Goal: Task Accomplishment & Management: Manage account settings

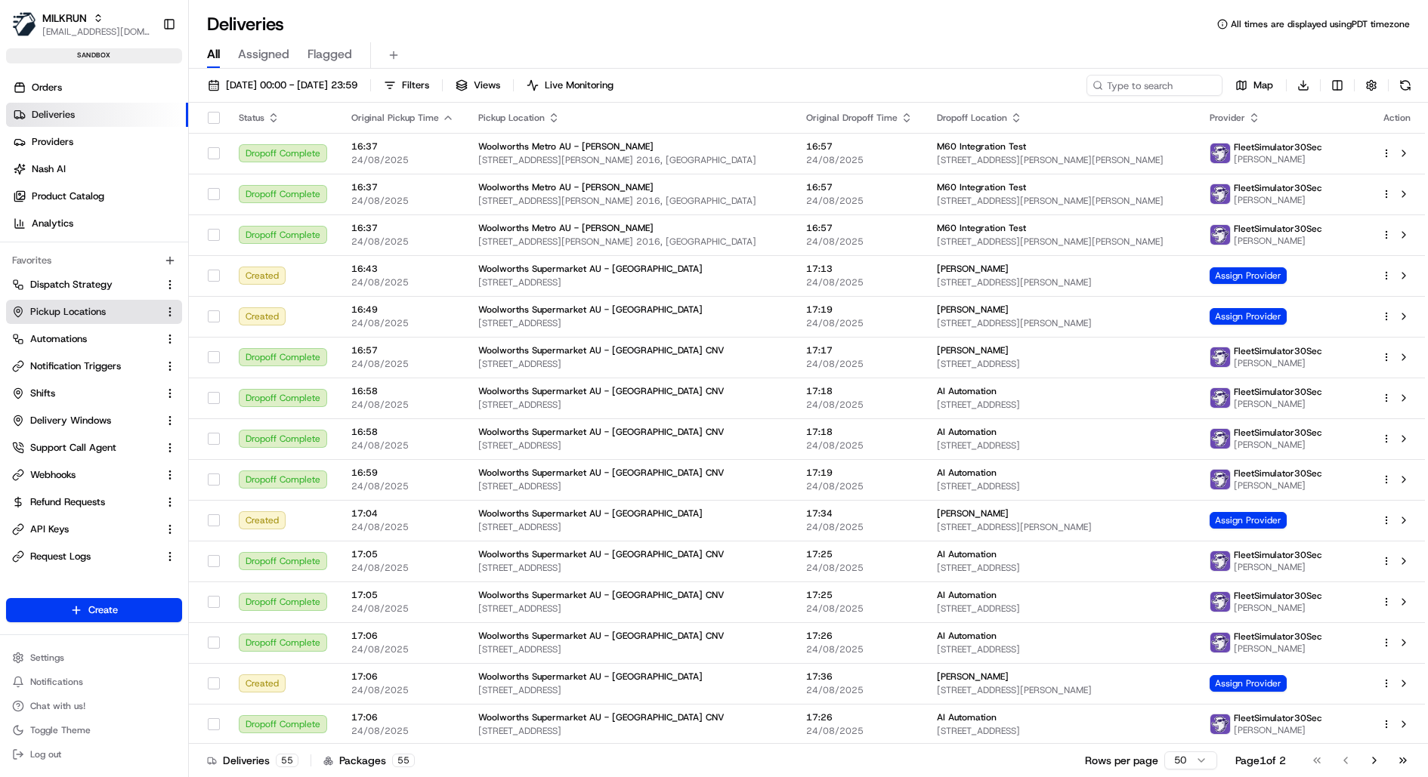
click at [101, 301] on button "Pickup Locations" at bounding box center [94, 312] width 176 height 24
click at [100, 311] on span "Pickup Locations" at bounding box center [68, 312] width 76 height 14
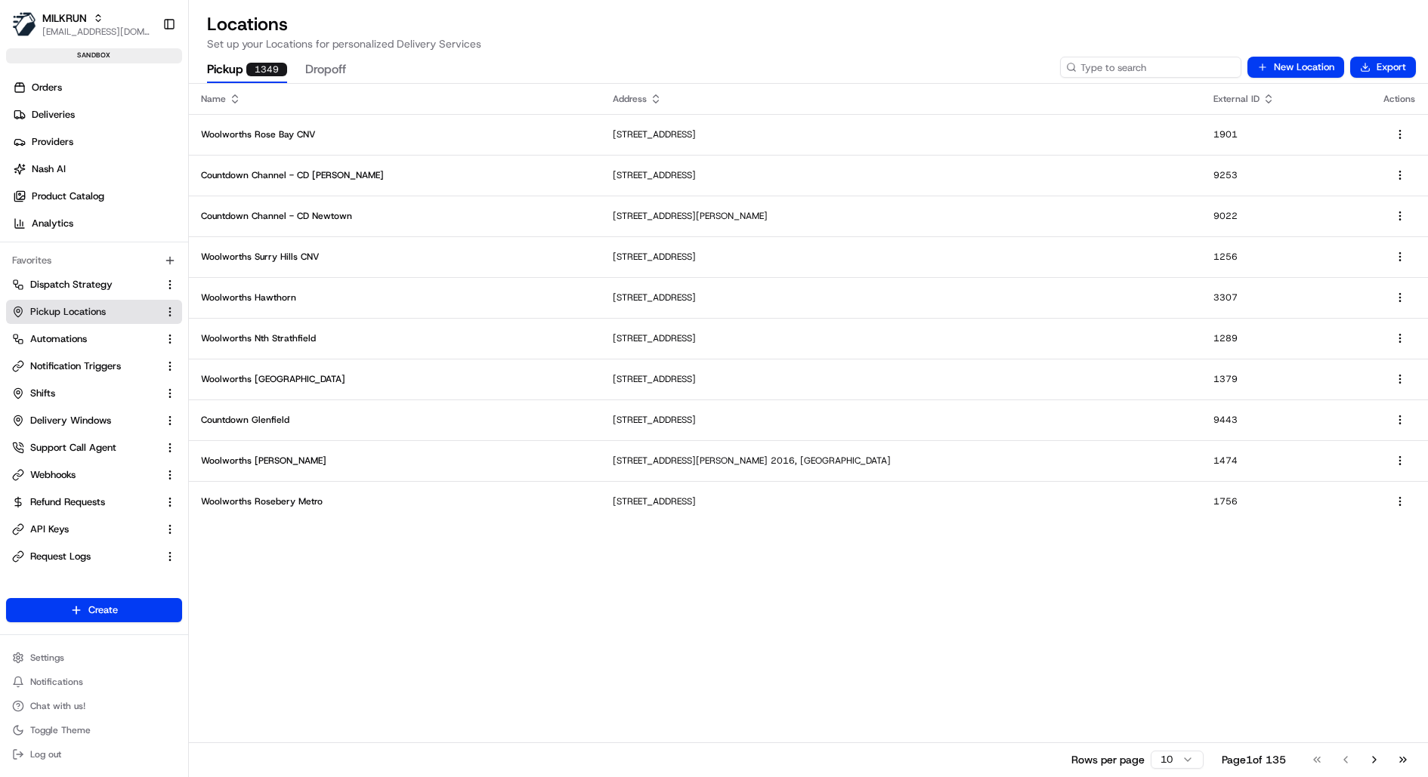
click at [1150, 63] on input at bounding box center [1150, 67] width 181 height 21
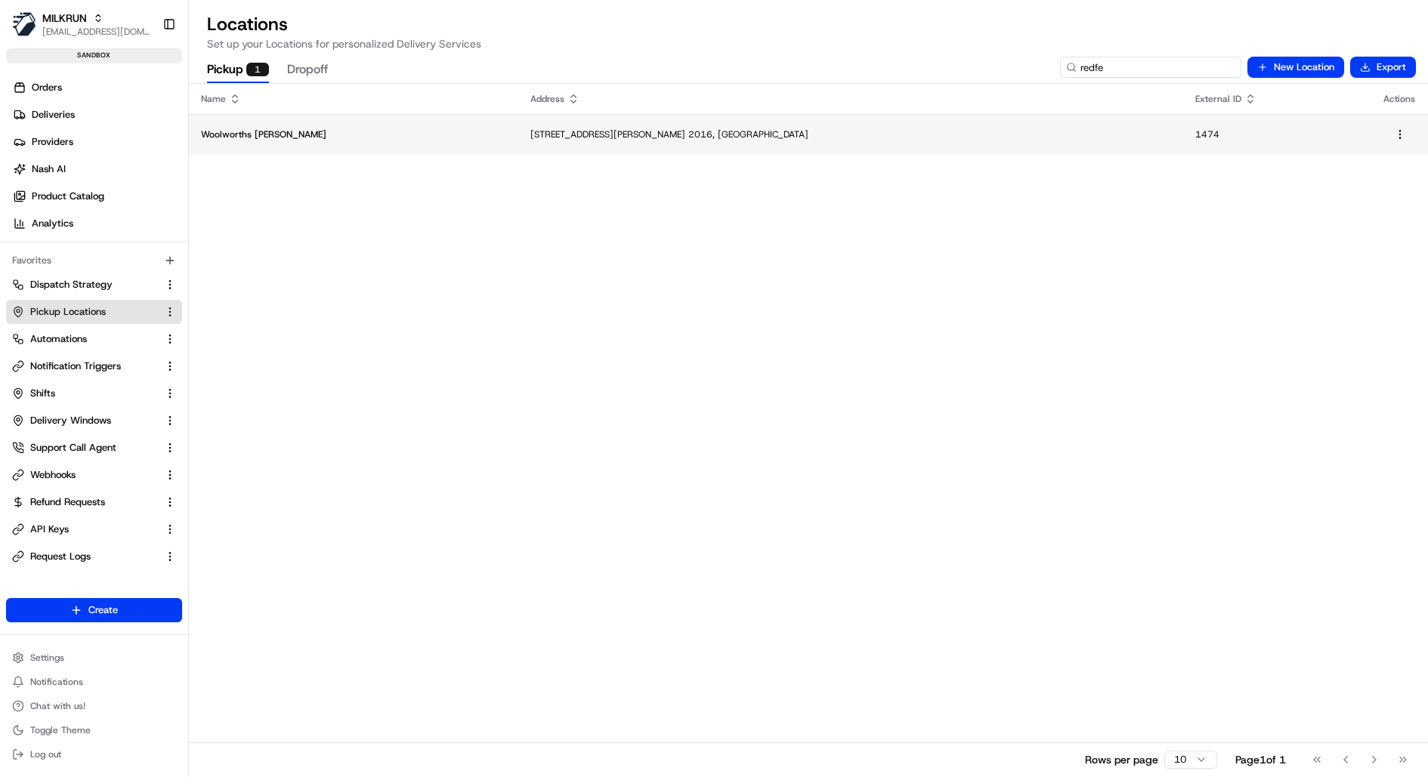
type input "redfe"
click at [530, 129] on p "261-265 Chalmers St, Redfern, NSW 2016, AU" at bounding box center [850, 134] width 641 height 12
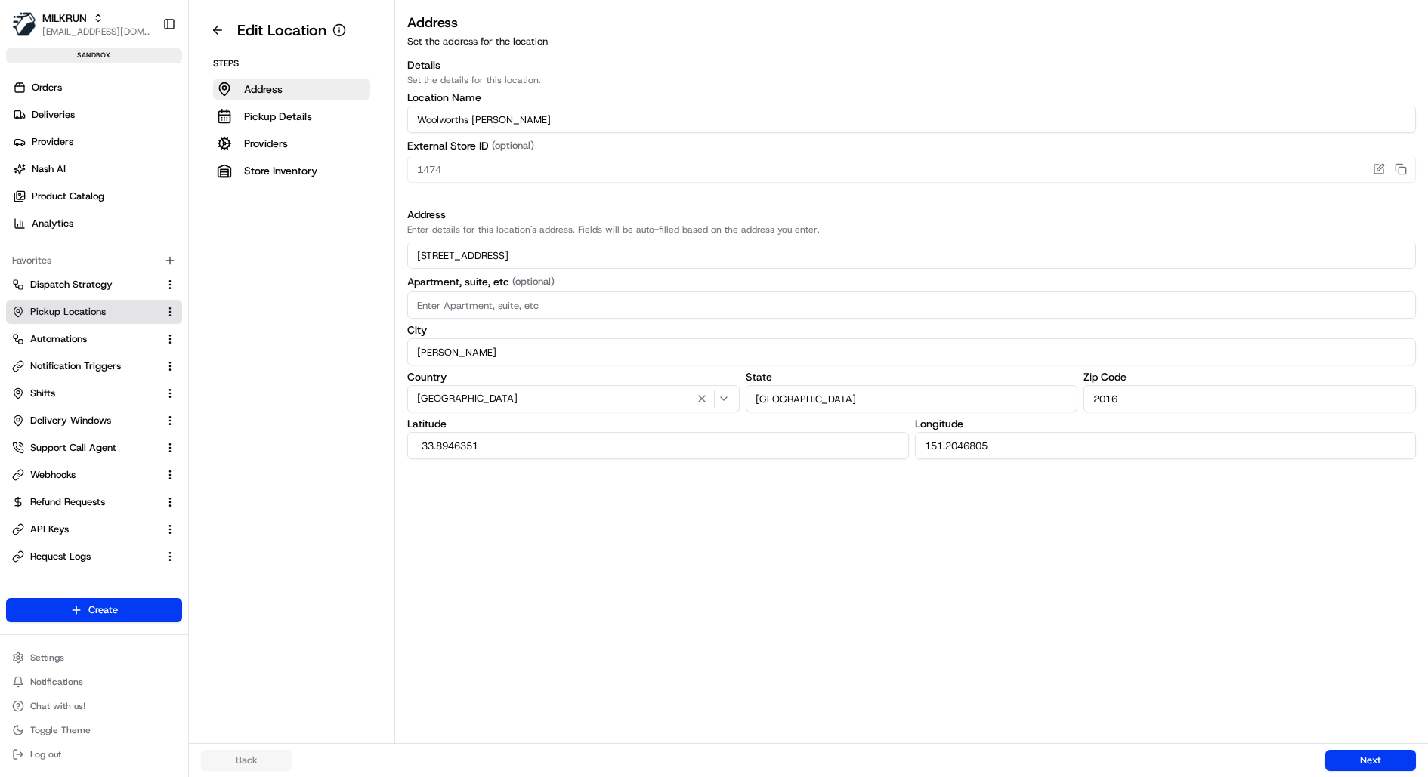
click at [1387, 748] on div "Back Next" at bounding box center [808, 760] width 1239 height 34
click at [1385, 756] on button "Next" at bounding box center [1370, 760] width 91 height 21
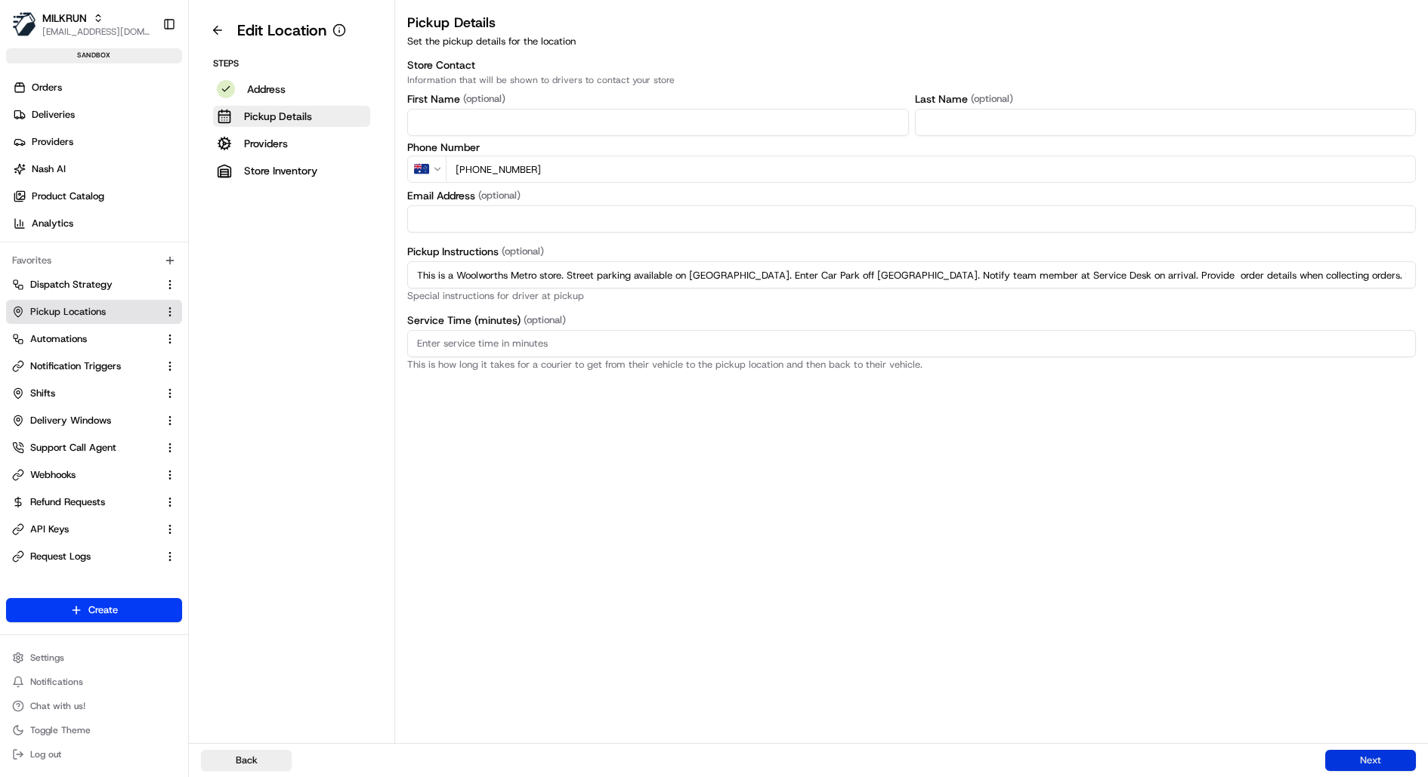
click at [1385, 756] on button "Next" at bounding box center [1370, 760] width 91 height 21
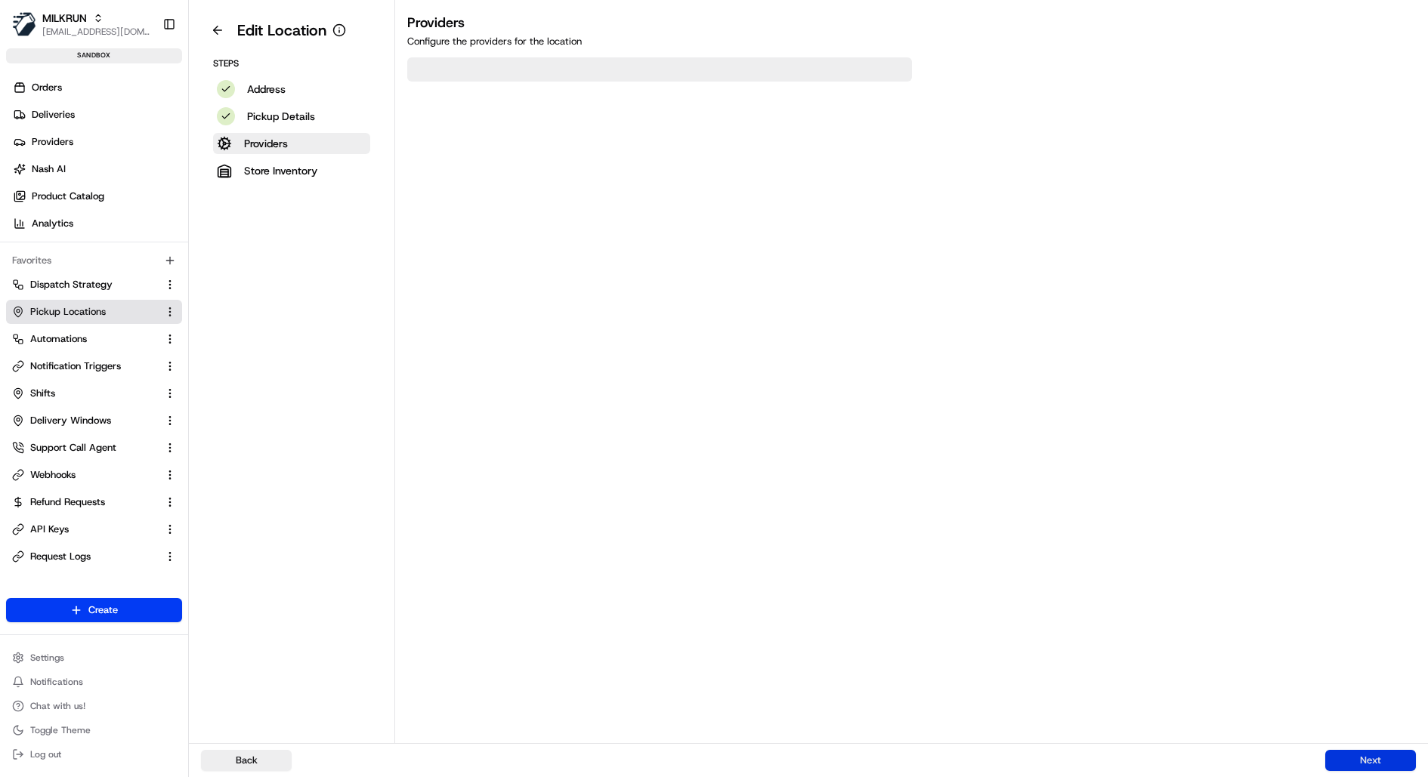
click at [1385, 756] on button "Next" at bounding box center [1370, 760] width 91 height 21
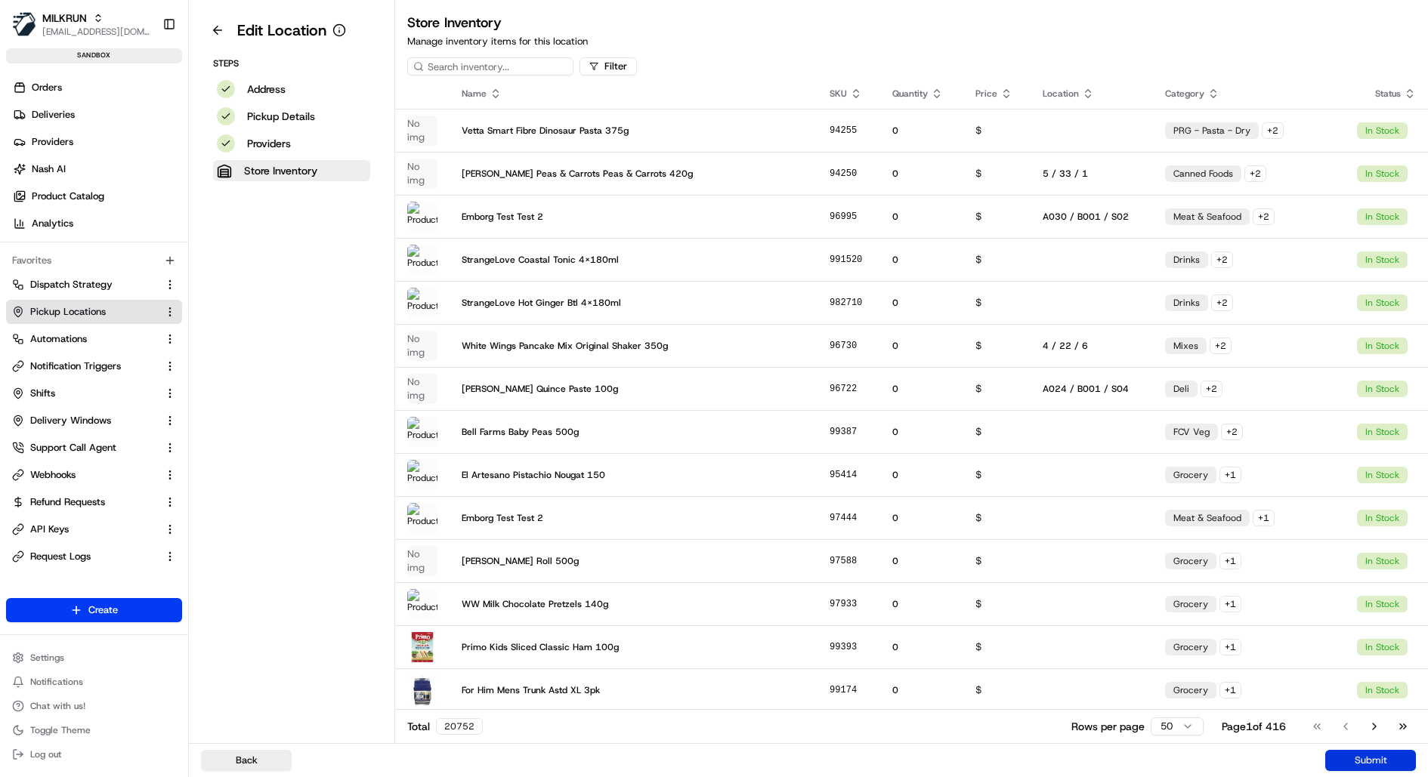
click at [1385, 756] on button "Submit" at bounding box center [1370, 760] width 91 height 21
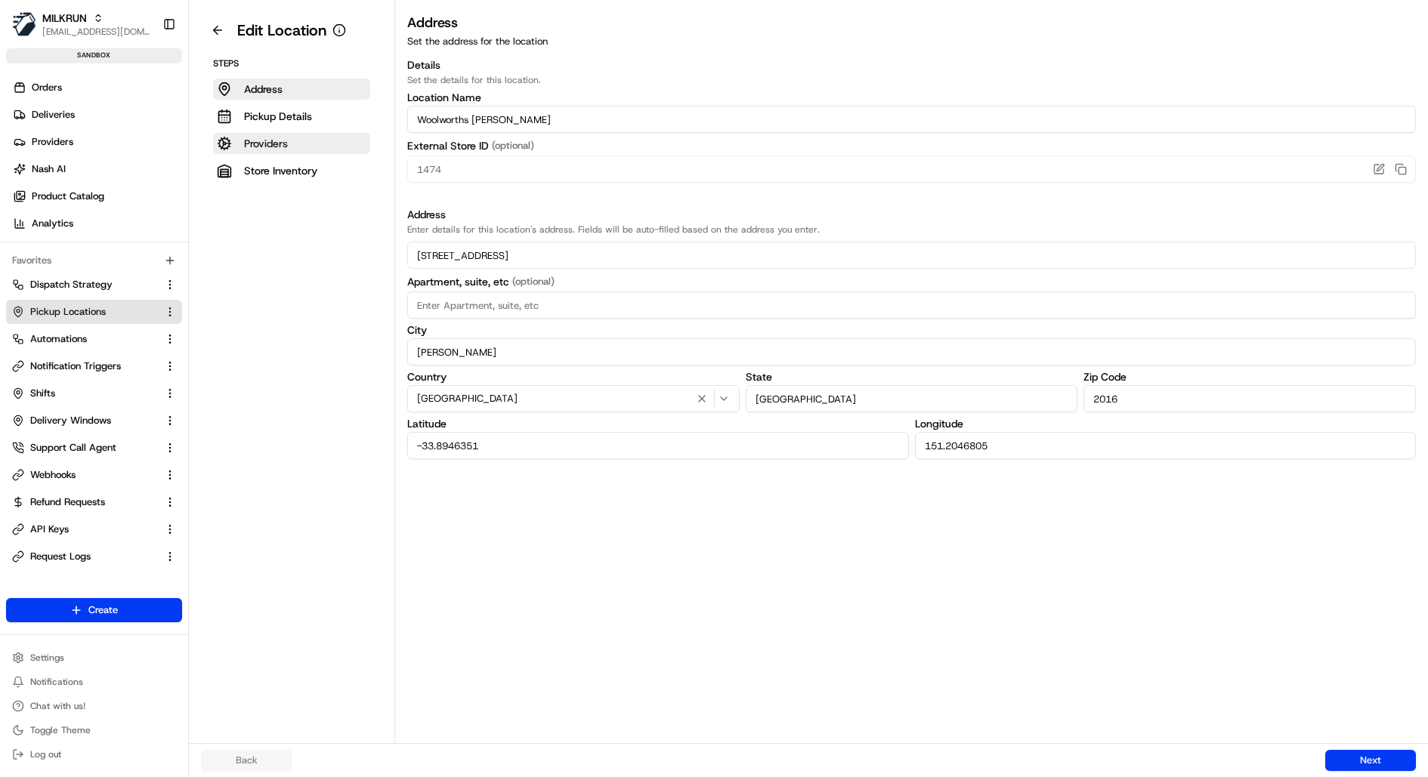
click at [285, 148] on p "Providers" at bounding box center [266, 143] width 44 height 15
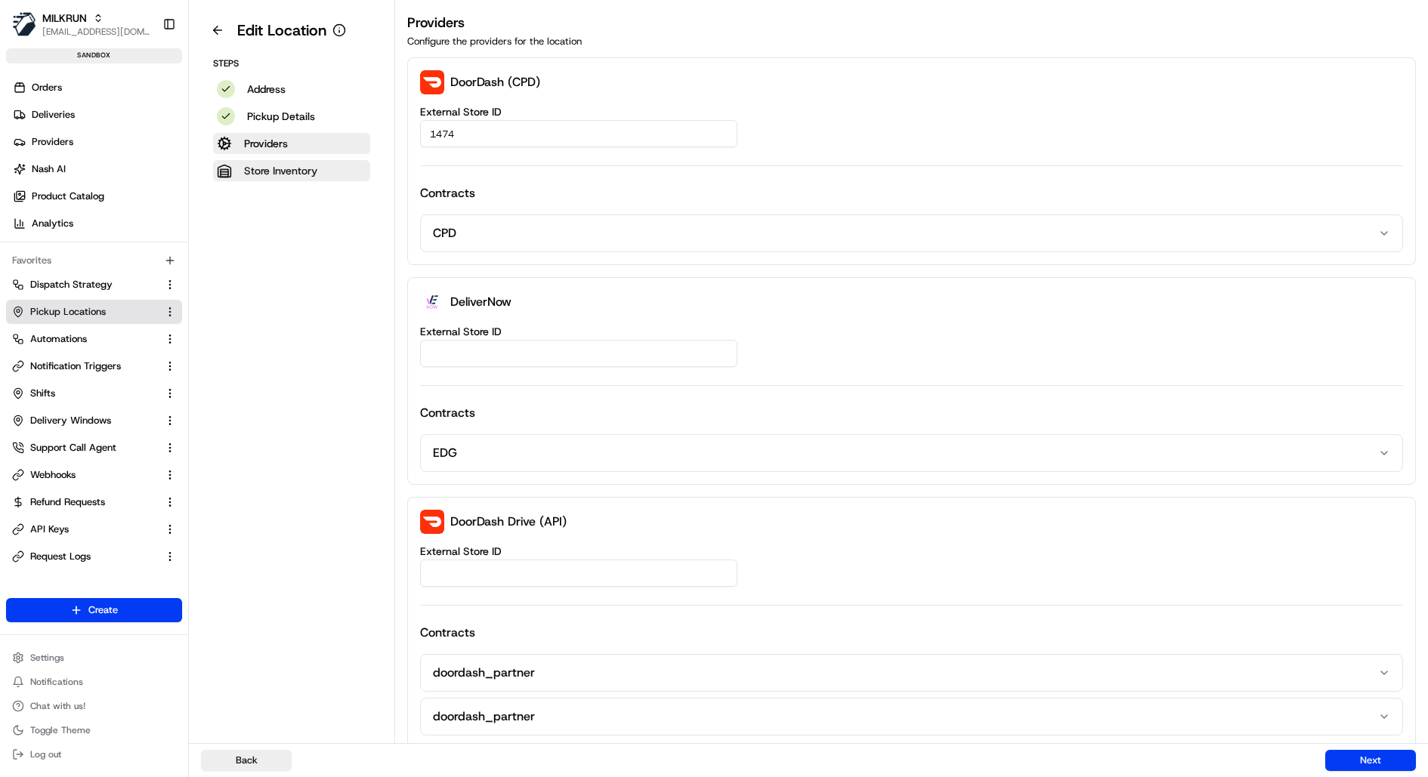
click at [281, 168] on p "Store Inventory" at bounding box center [280, 170] width 73 height 15
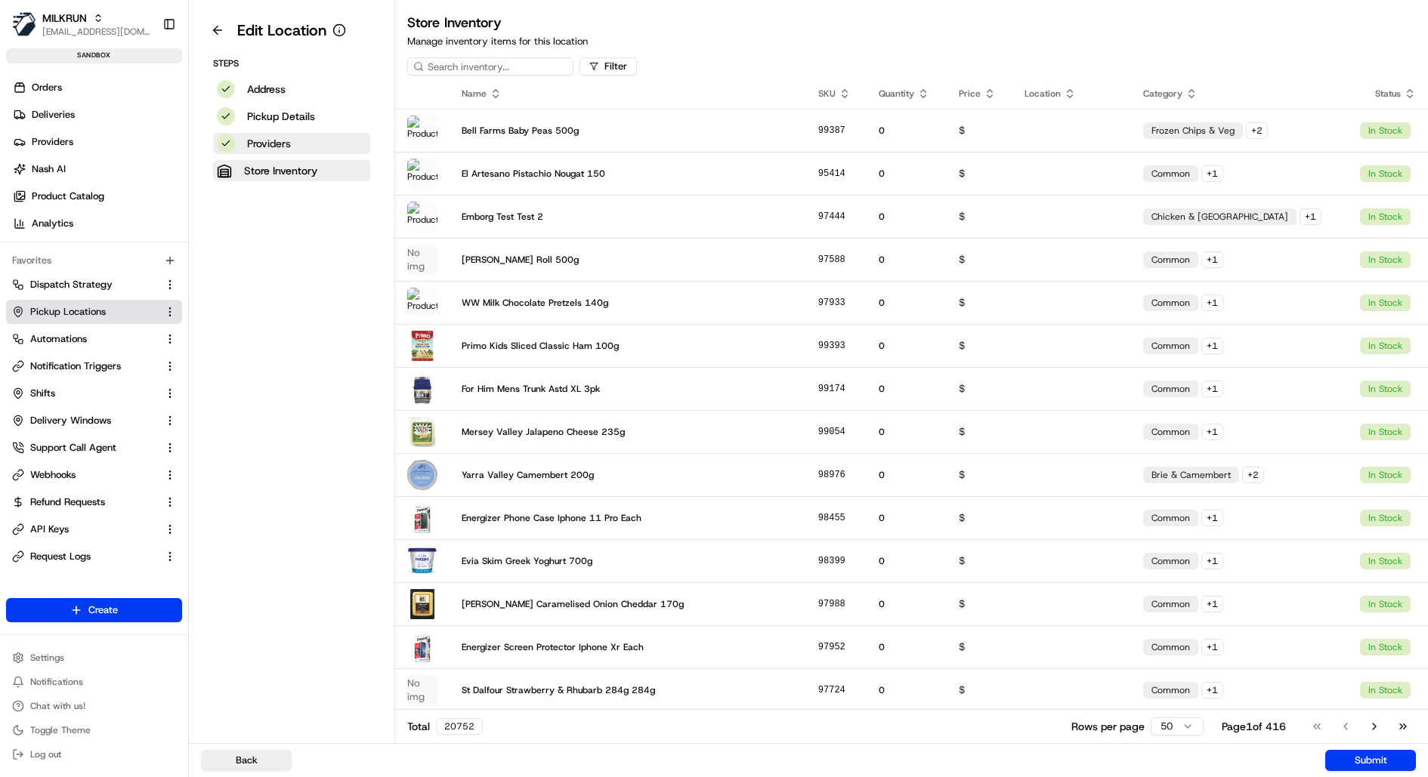
click at [286, 144] on p "Providers" at bounding box center [269, 143] width 44 height 15
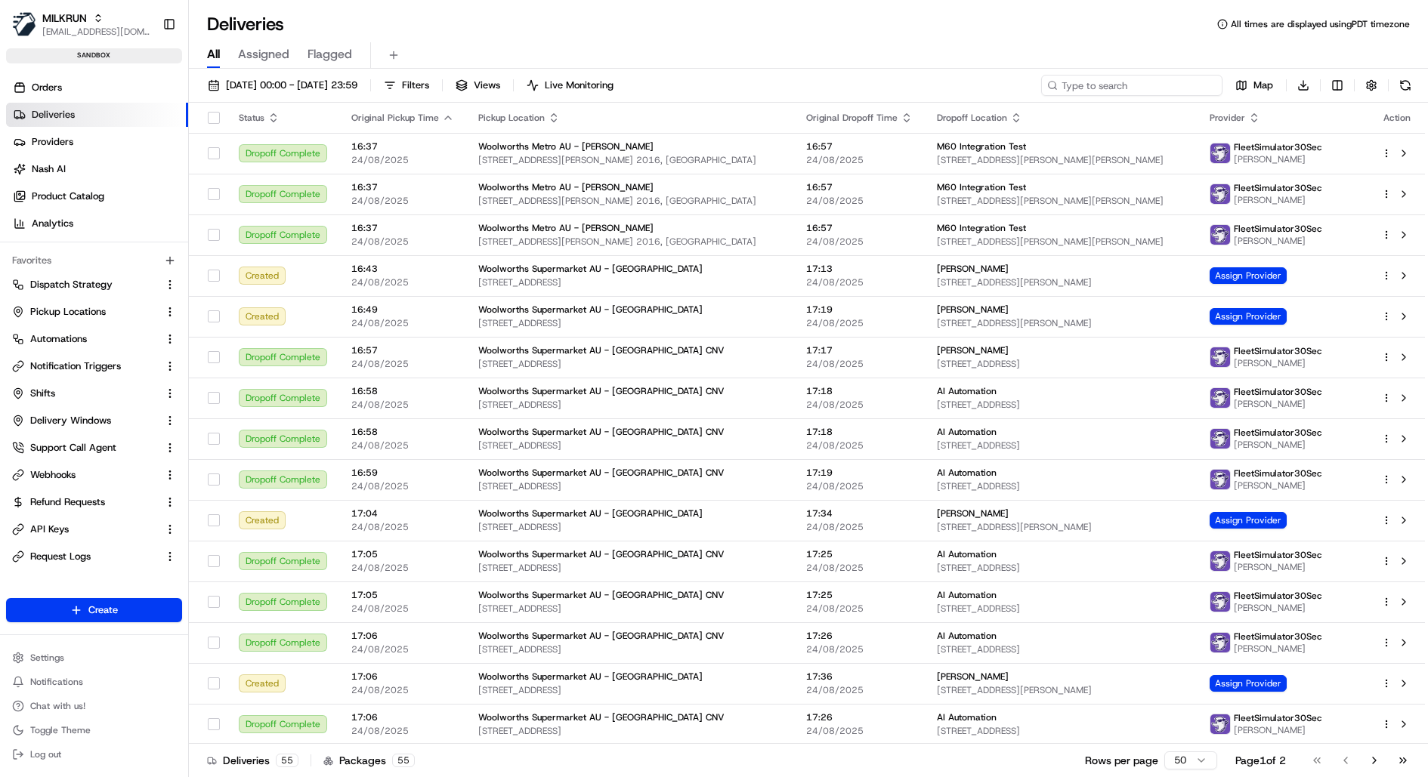
click at [1156, 88] on input at bounding box center [1131, 85] width 181 height 21
paste input "job_95N3Ysk58S3zRhoLUQRpEH"
type input "job_95N3Ysk58S3zRhoLUQRpEH"
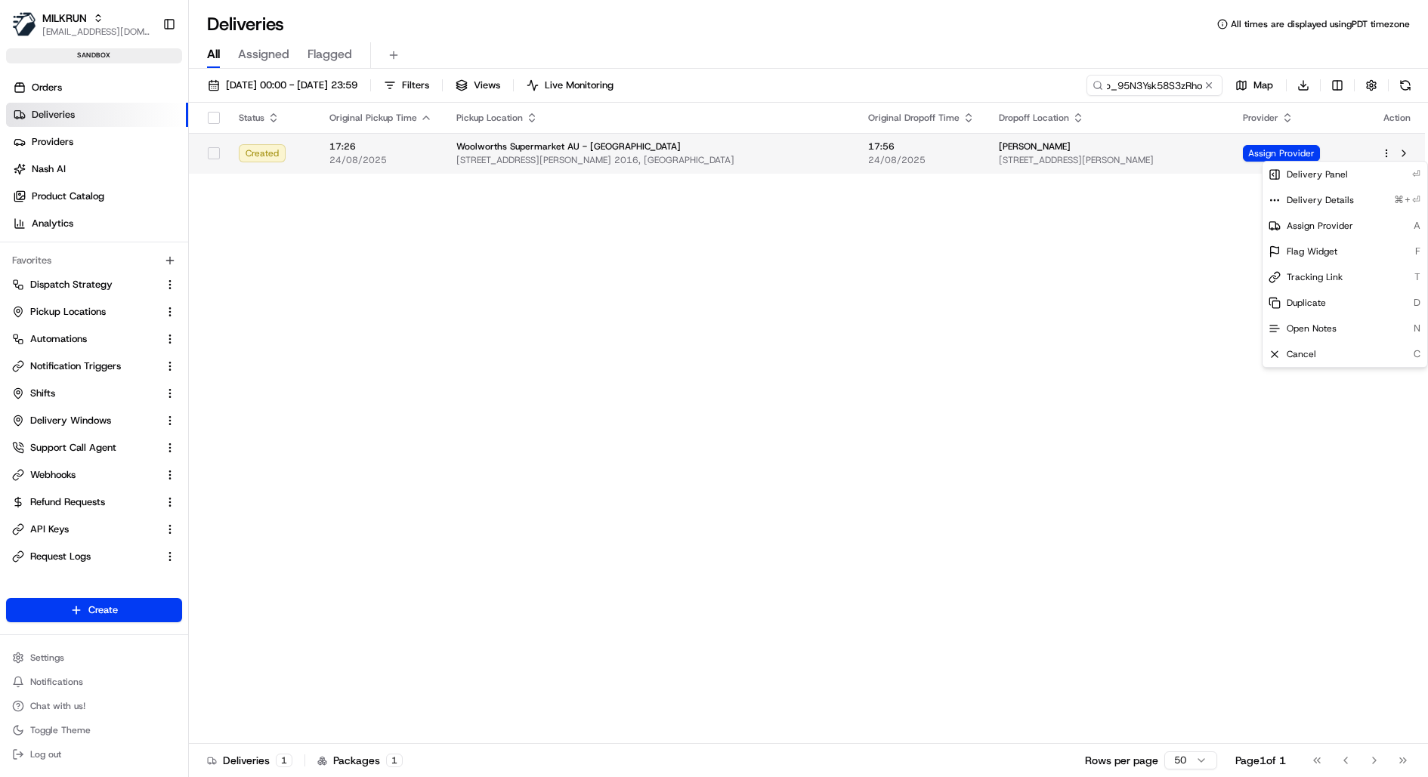
click at [1386, 150] on html "MILKRUN kareem@usenash.com Toggle Sidebar sandbox Orders Deliveries Providers N…" at bounding box center [714, 388] width 1428 height 777
click at [1366, 198] on div "Delivery Details ⌘+⏎" at bounding box center [1345, 200] width 165 height 26
click at [1318, 202] on span "Delivery Details" at bounding box center [1320, 200] width 67 height 12
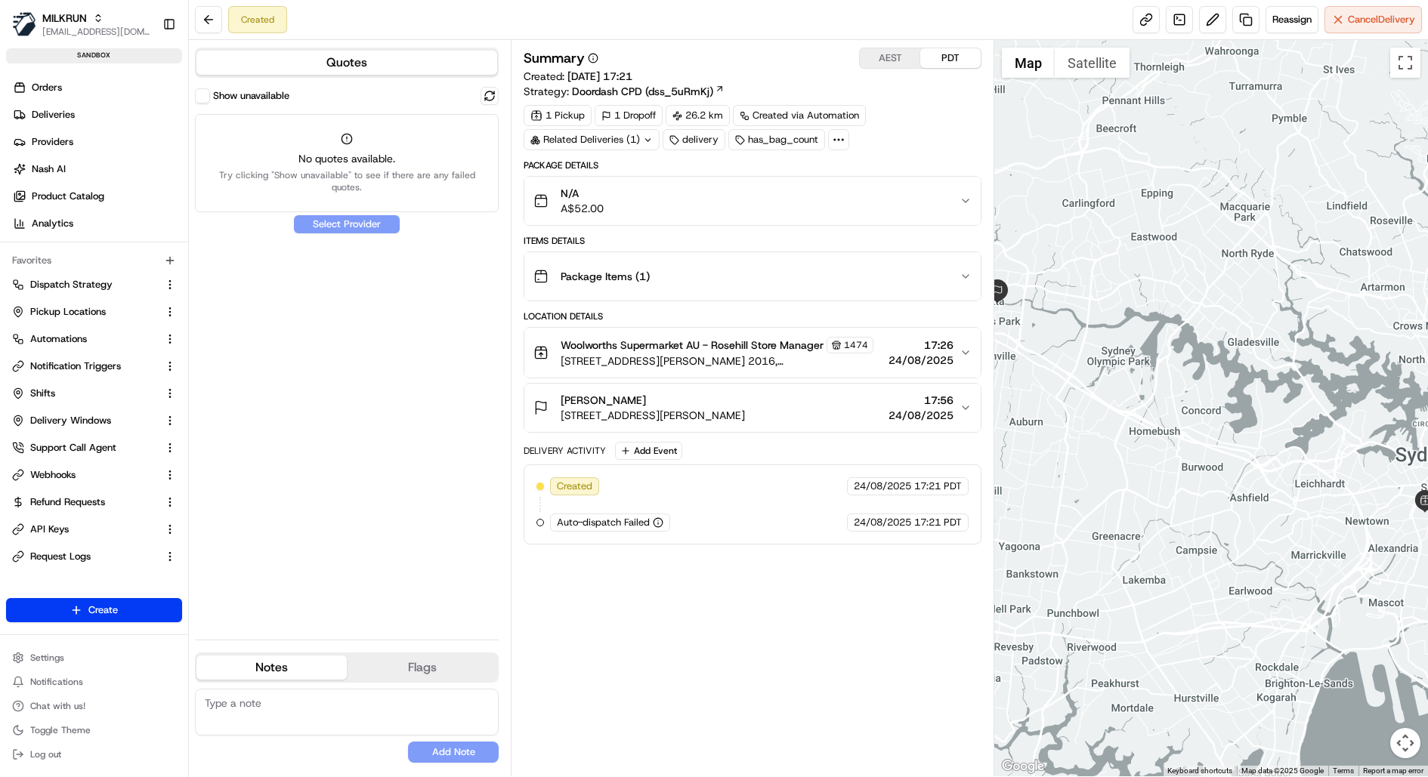
click at [635, 88] on span "Doordash CPD (dss_5uRmKj)" at bounding box center [642, 91] width 141 height 15
click at [492, 94] on button at bounding box center [490, 96] width 18 height 18
click at [211, 93] on div "Show unavailable" at bounding box center [242, 95] width 94 height 15
click at [209, 93] on button "Show unavailable" at bounding box center [202, 95] width 15 height 15
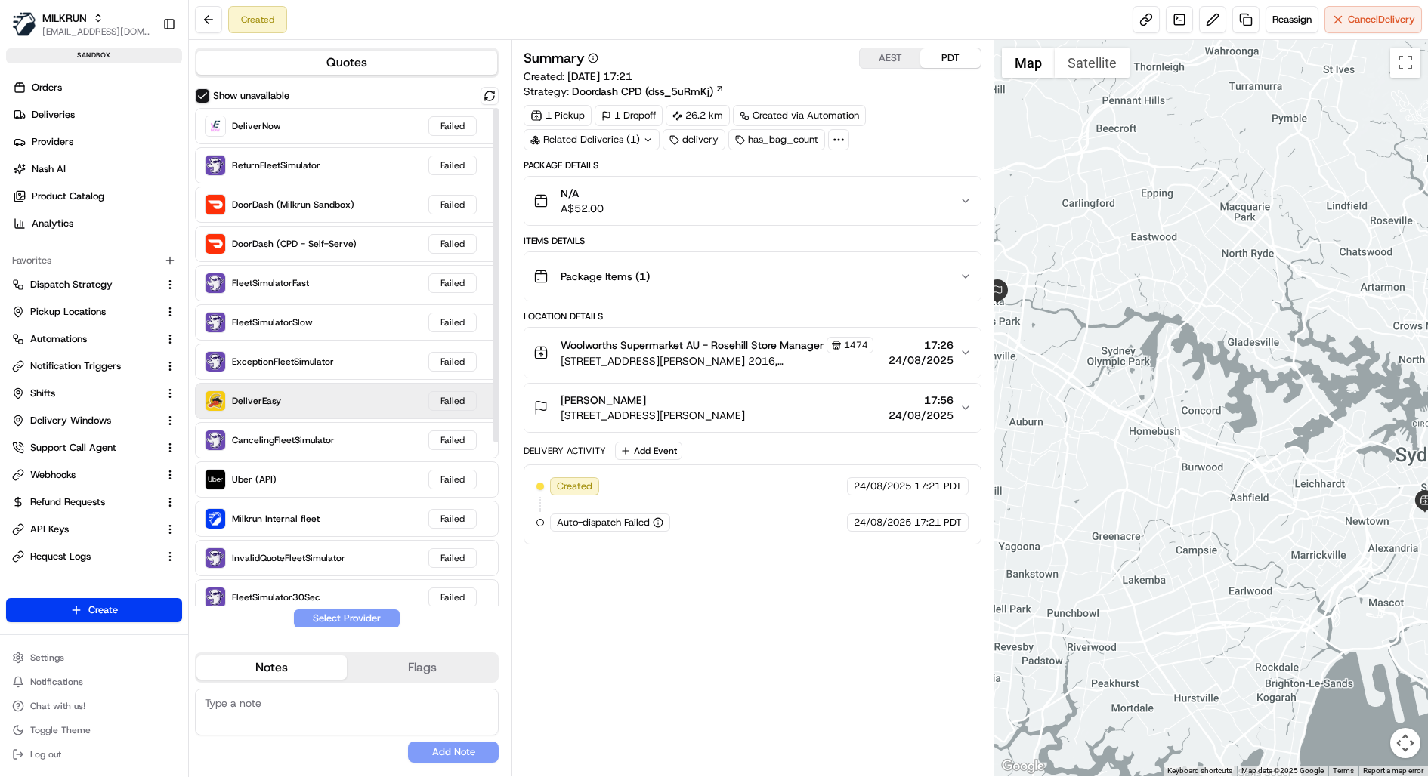
scroll to position [244, 0]
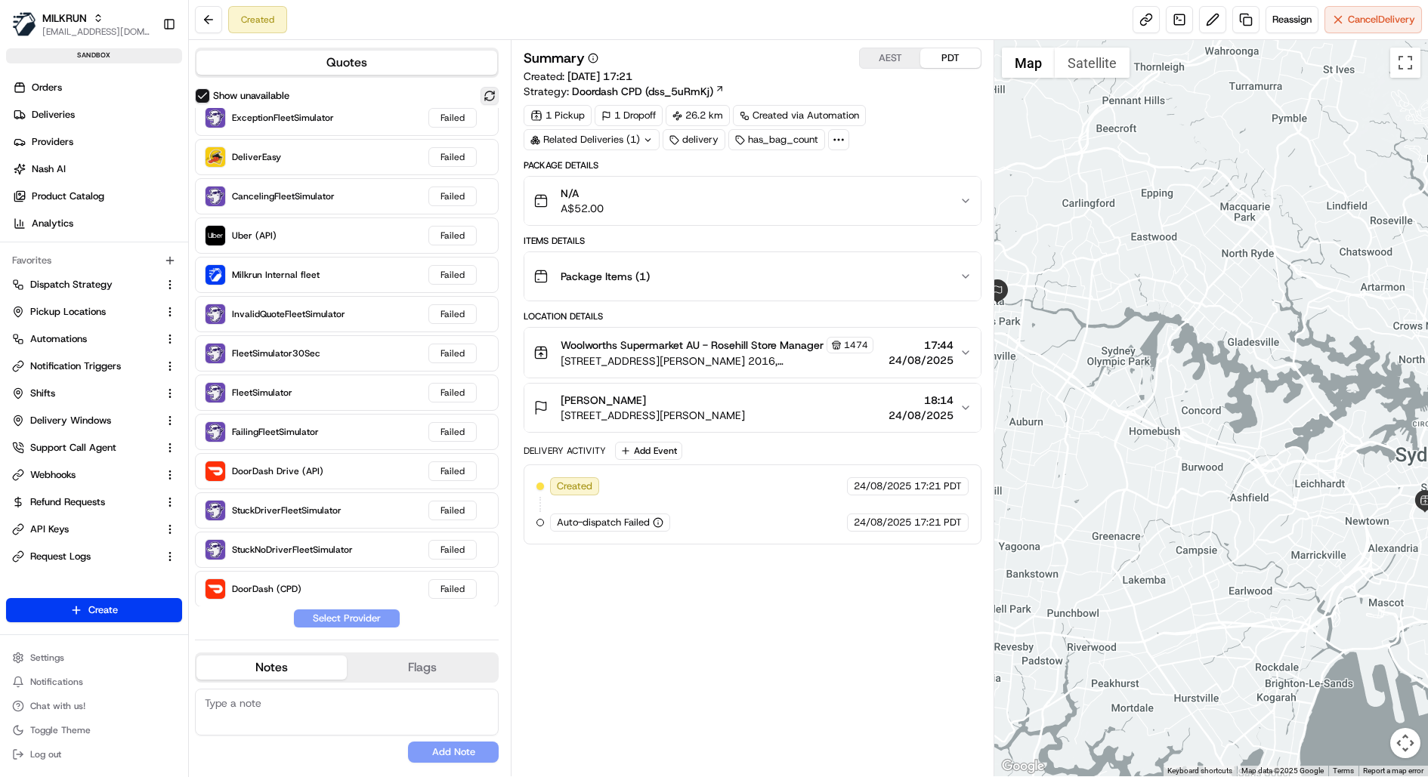
click at [489, 91] on button at bounding box center [490, 96] width 18 height 18
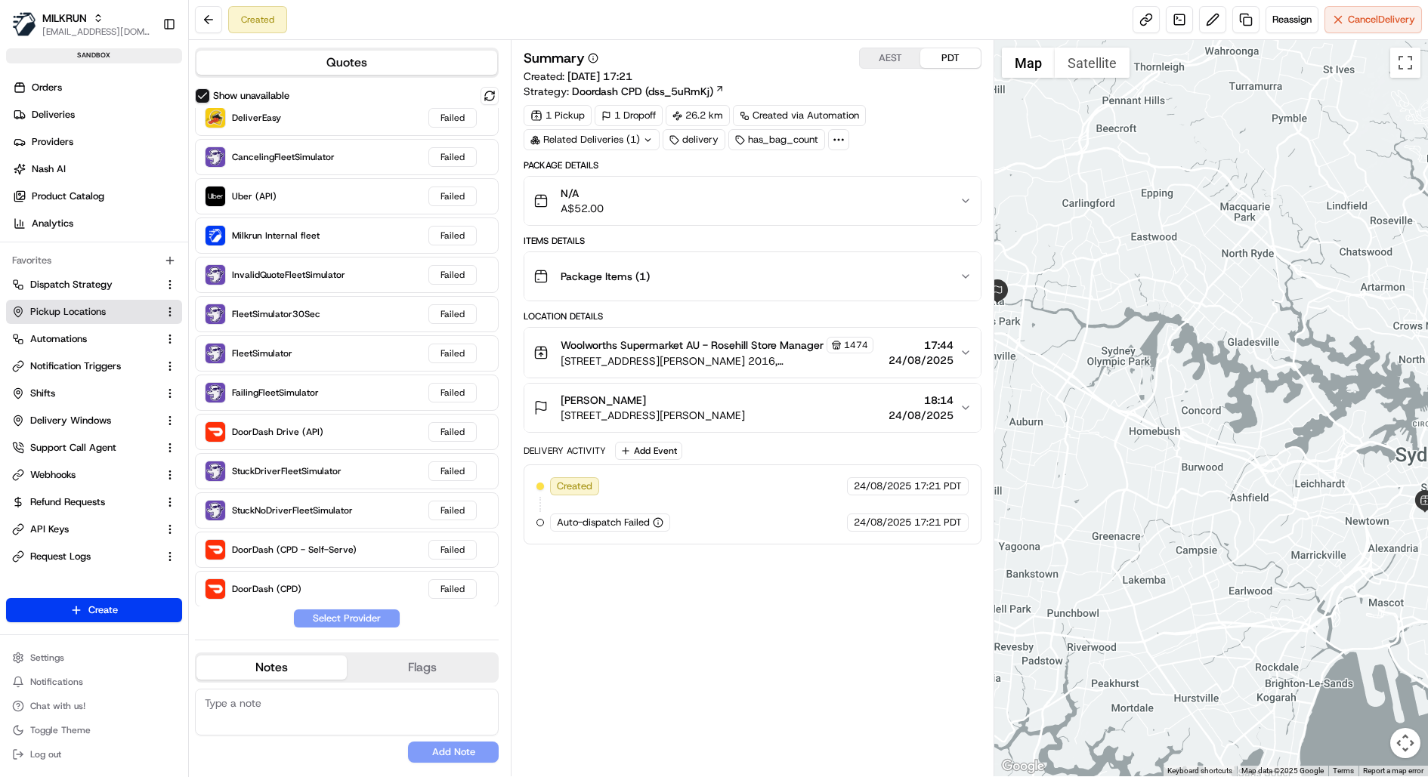
click at [100, 312] on span "Pickup Locations" at bounding box center [68, 312] width 76 height 14
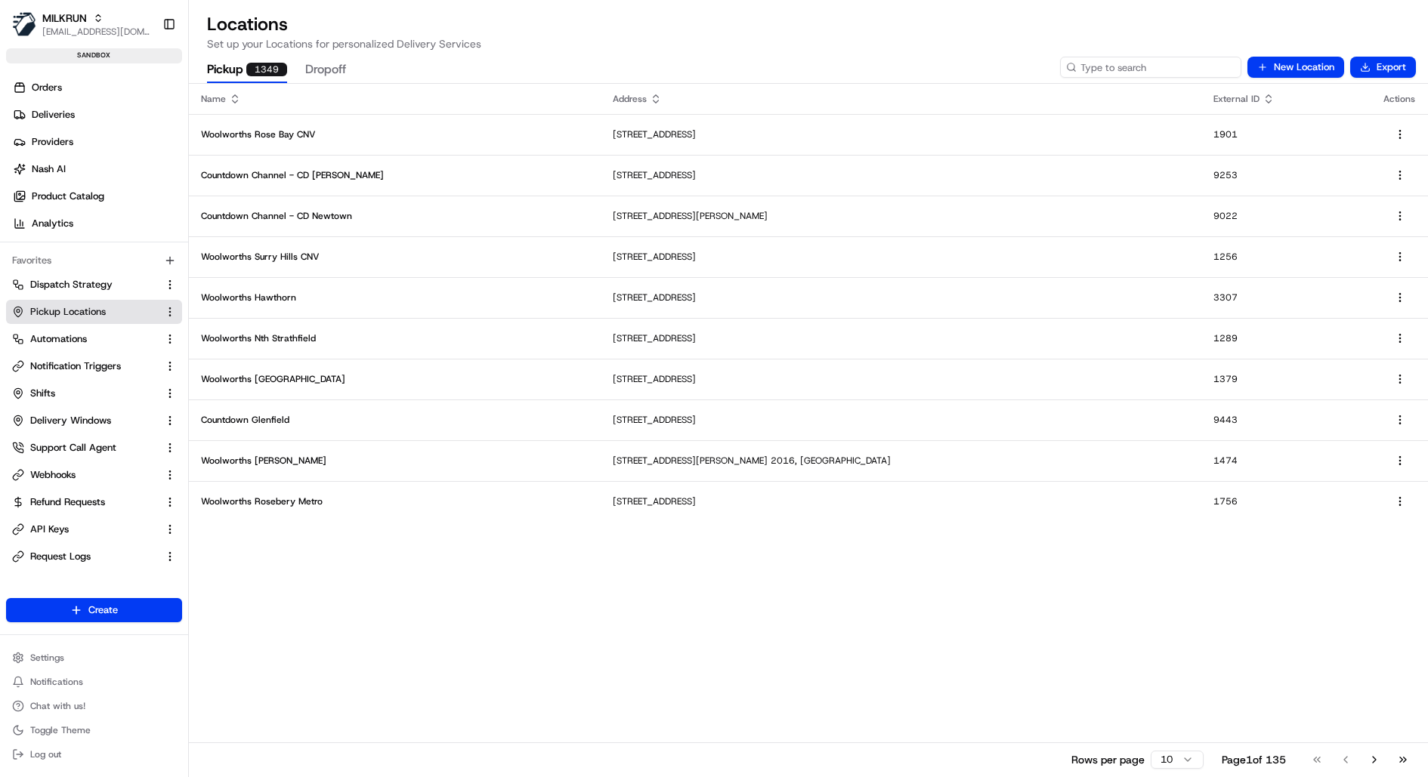
click at [1165, 72] on input at bounding box center [1150, 67] width 181 height 21
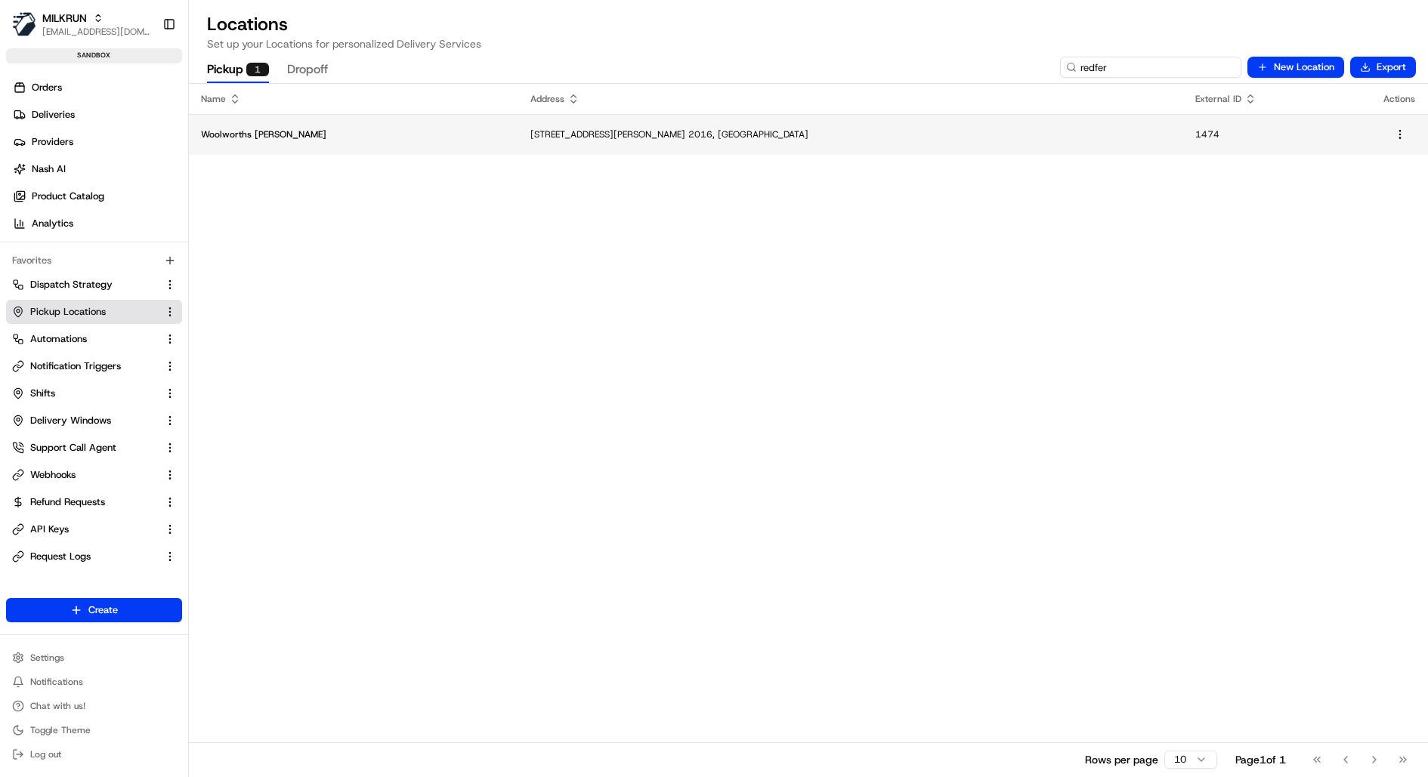
type input "redfer"
click at [562, 141] on td "[STREET_ADDRESS][PERSON_NAME] 2016, [GEOGRAPHIC_DATA]" at bounding box center [850, 134] width 665 height 41
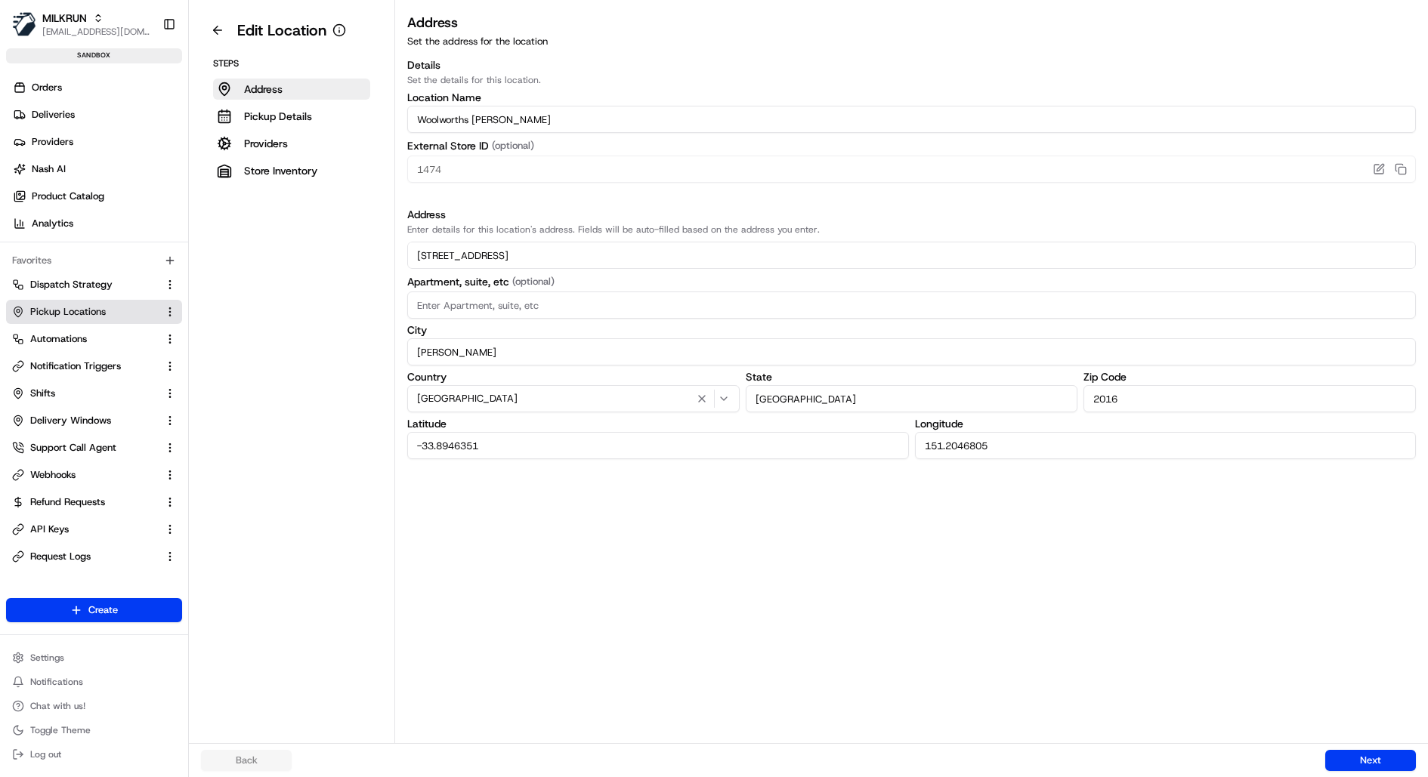
click at [546, 116] on input "Woolworths Redfern" at bounding box center [911, 119] width 1009 height 27
click at [585, 260] on input "261-265 Chalmers St" at bounding box center [911, 255] width 1009 height 27
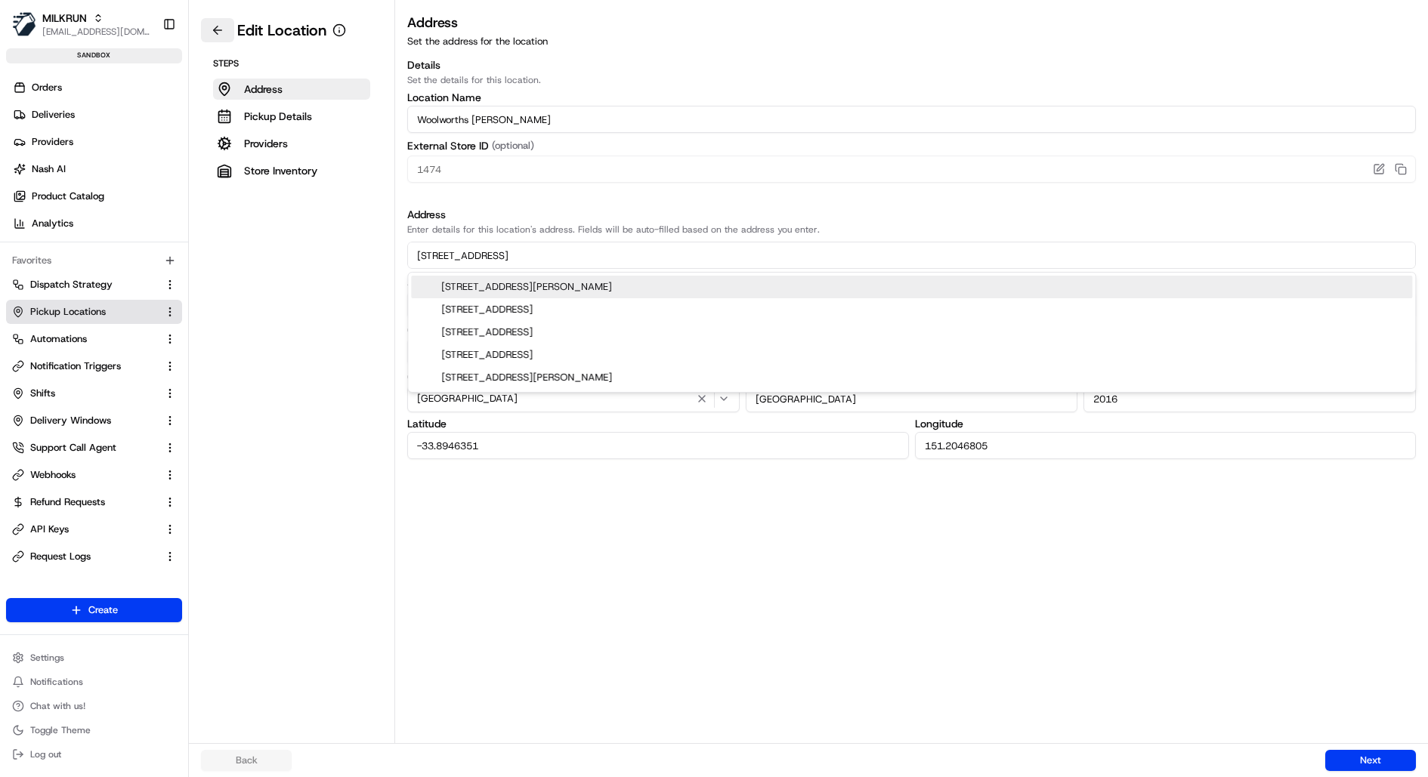
click at [215, 26] on button at bounding box center [217, 30] width 33 height 24
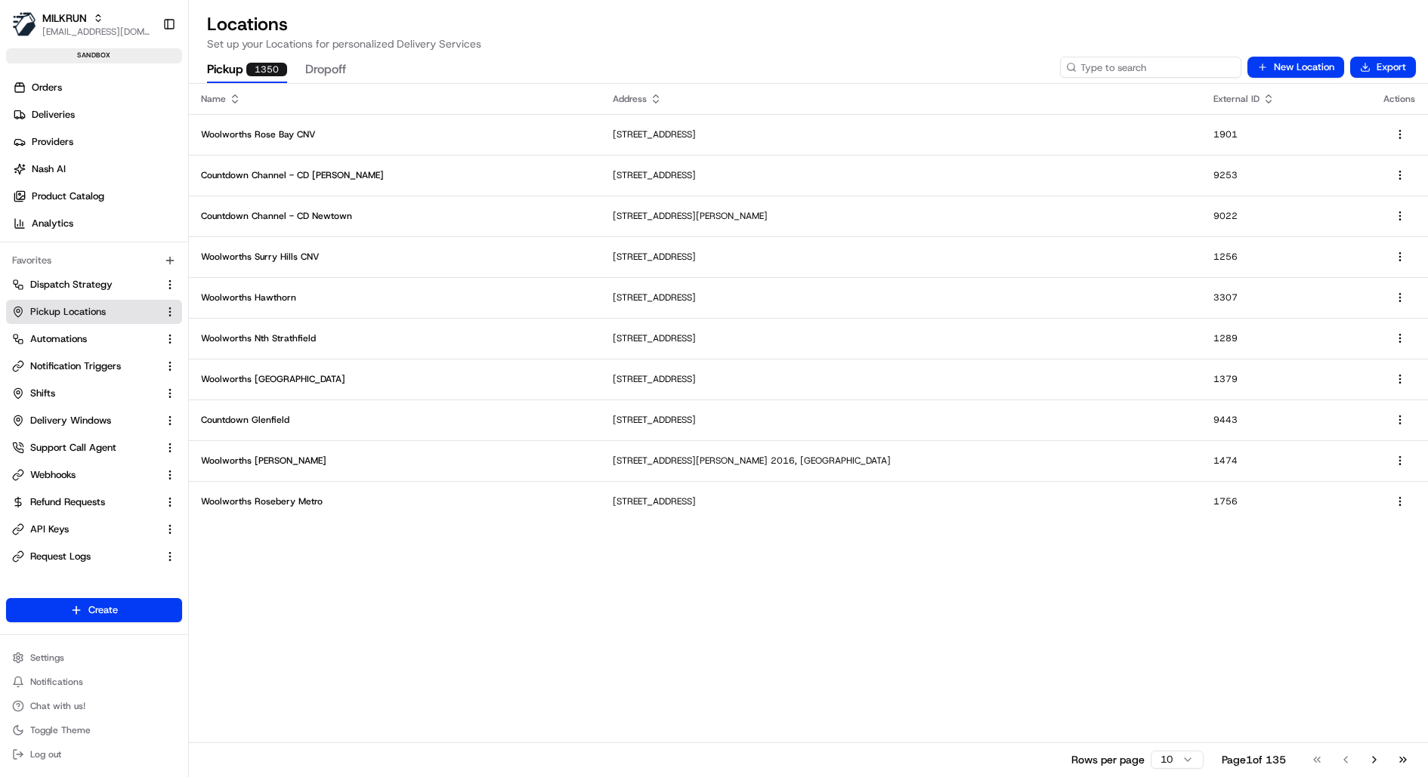
click at [1159, 60] on input at bounding box center [1150, 67] width 181 height 21
type input "0001"
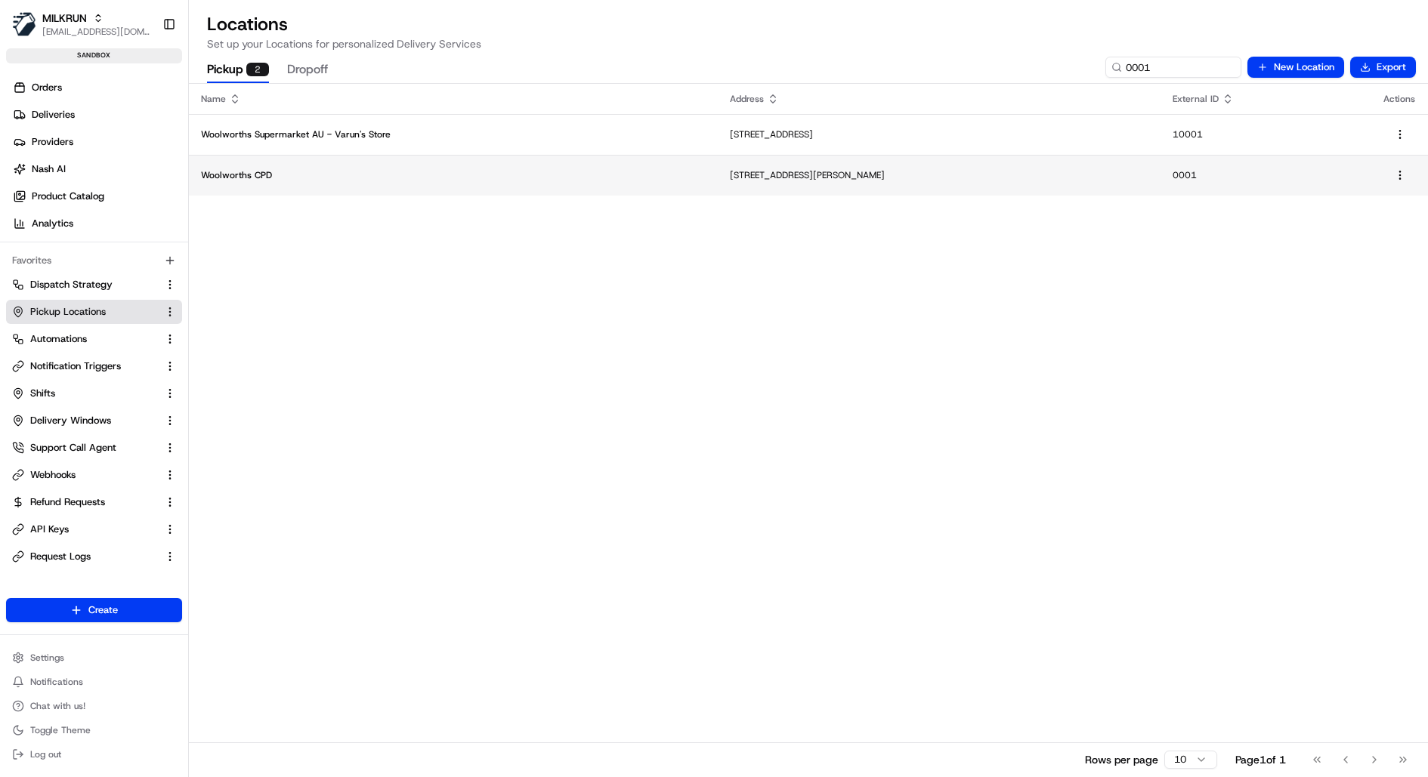
click at [810, 171] on p "261-265 Chalmers St, Redfern NSW 2016, Australia" at bounding box center [939, 175] width 419 height 12
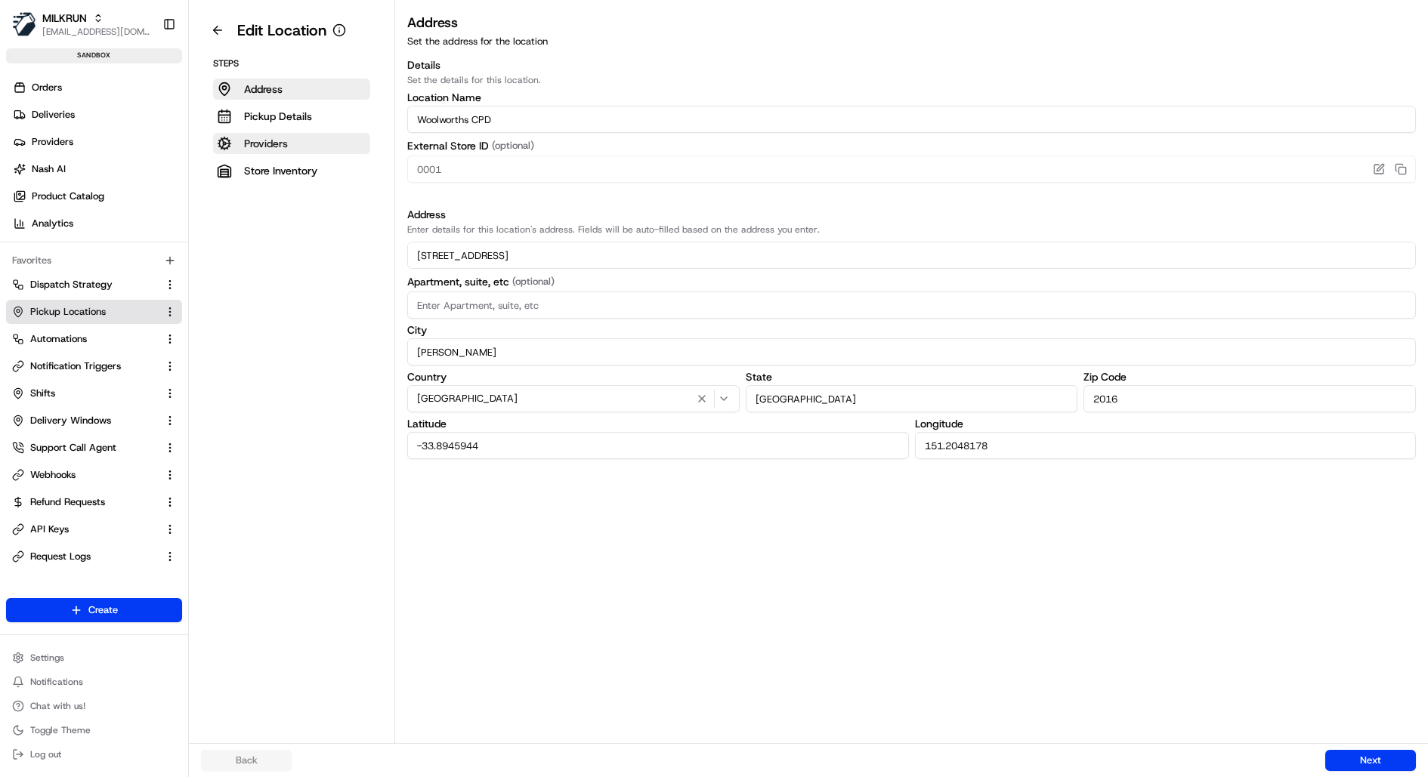
click at [294, 134] on button "Providers" at bounding box center [291, 143] width 157 height 21
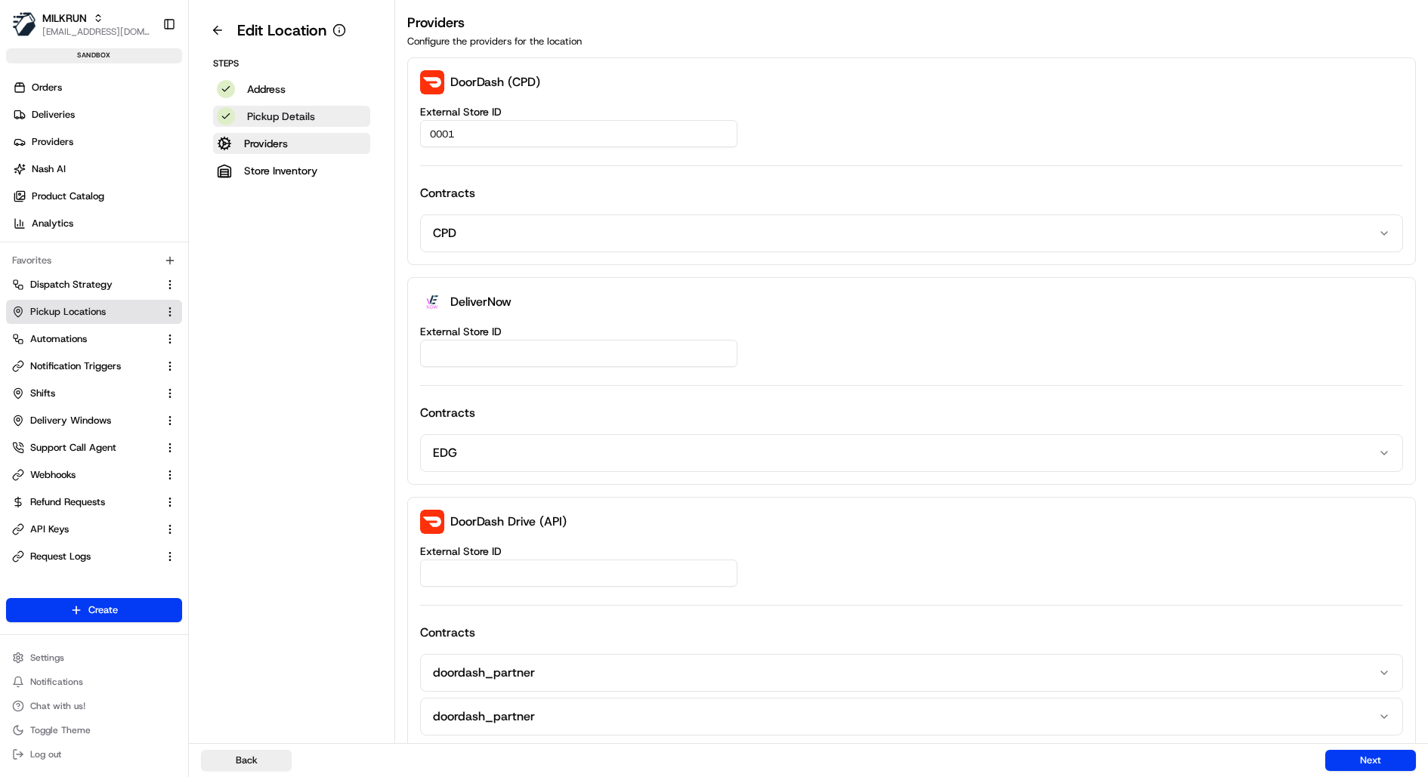
click at [304, 113] on p "Pickup Details" at bounding box center [281, 116] width 68 height 15
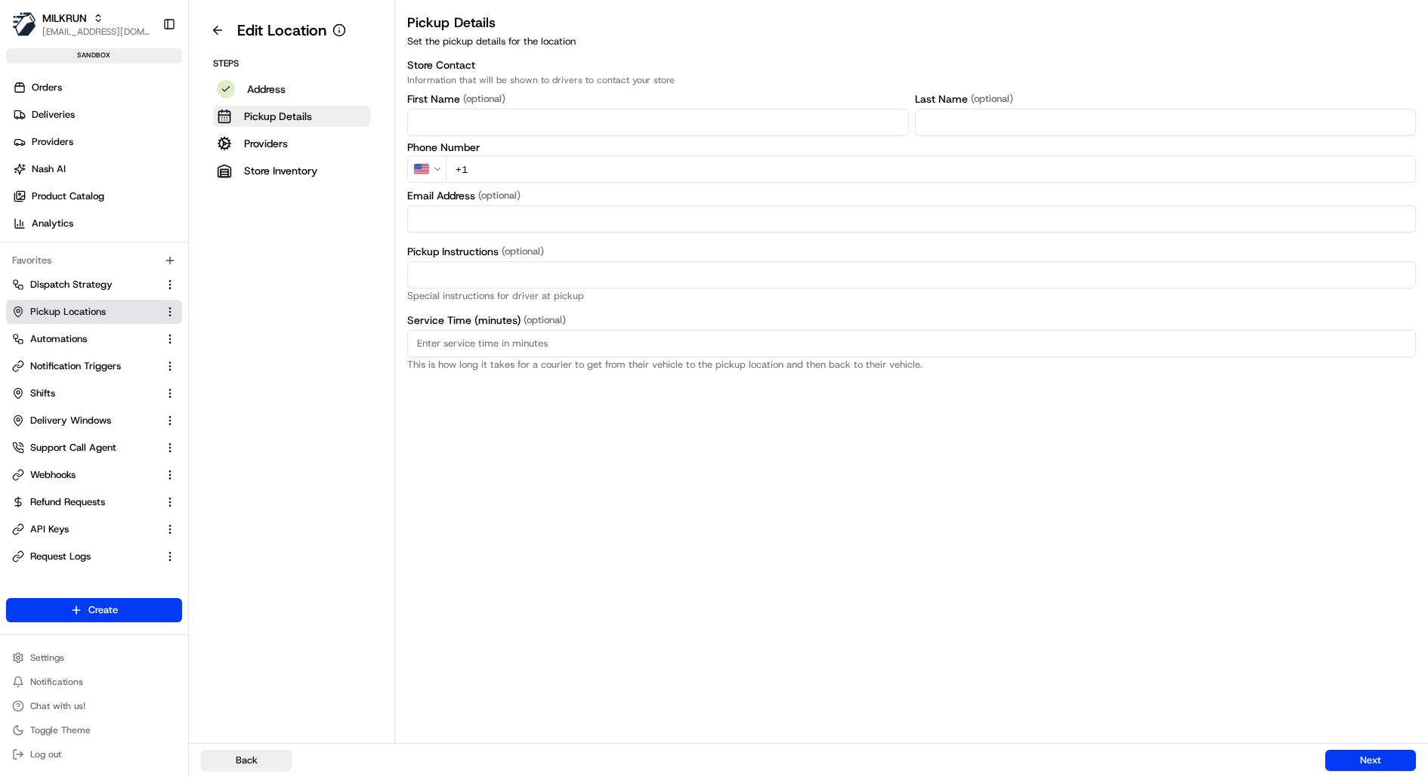
click at [546, 183] on div "First Name (optional) Last Name (optional) Phone Number US +61AustraliaAustrali…" at bounding box center [911, 162] width 1009 height 141
click at [546, 169] on input "+1" at bounding box center [931, 169] width 970 height 27
paste input "61 2 8565 9315"
select select "AU"
type input "+61 2 8565 9315"
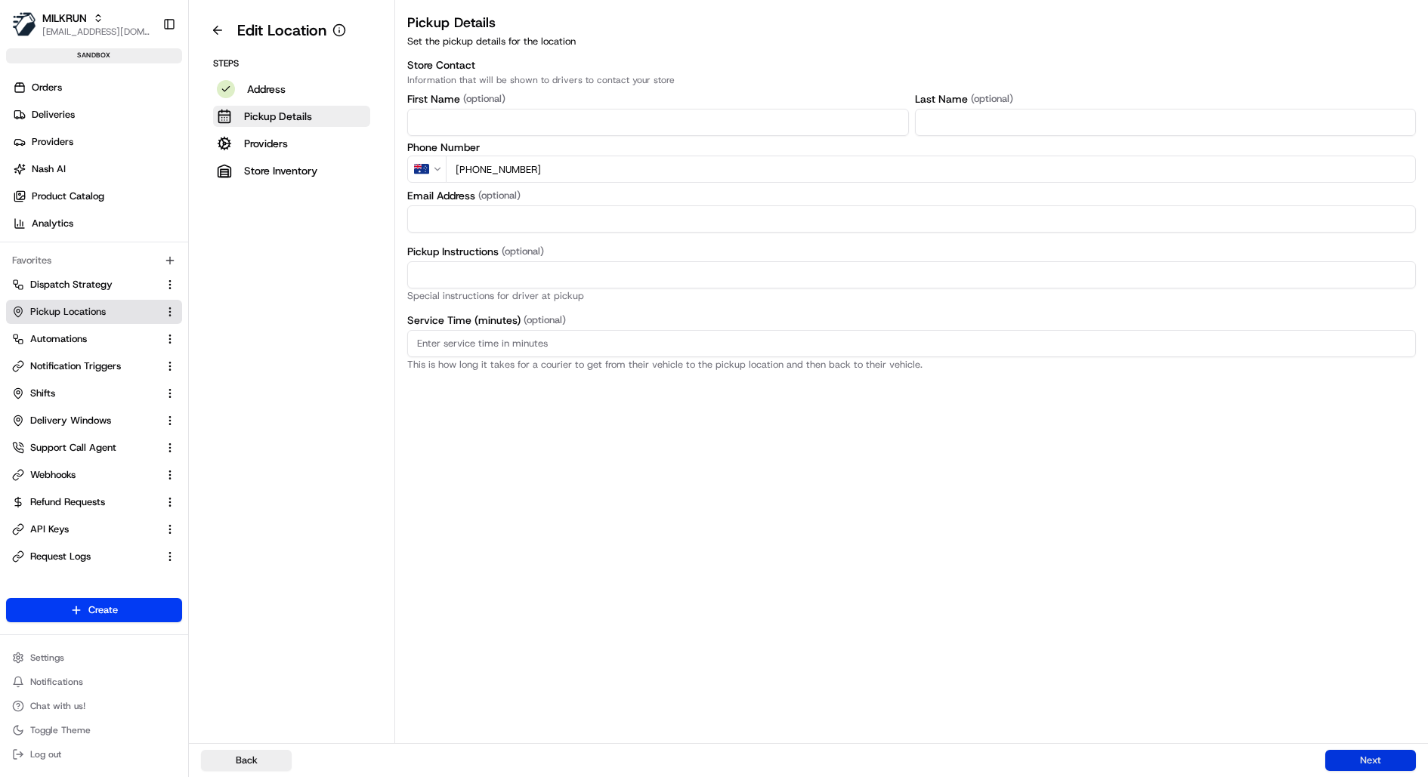
click at [1359, 757] on button "Next" at bounding box center [1370, 760] width 91 height 21
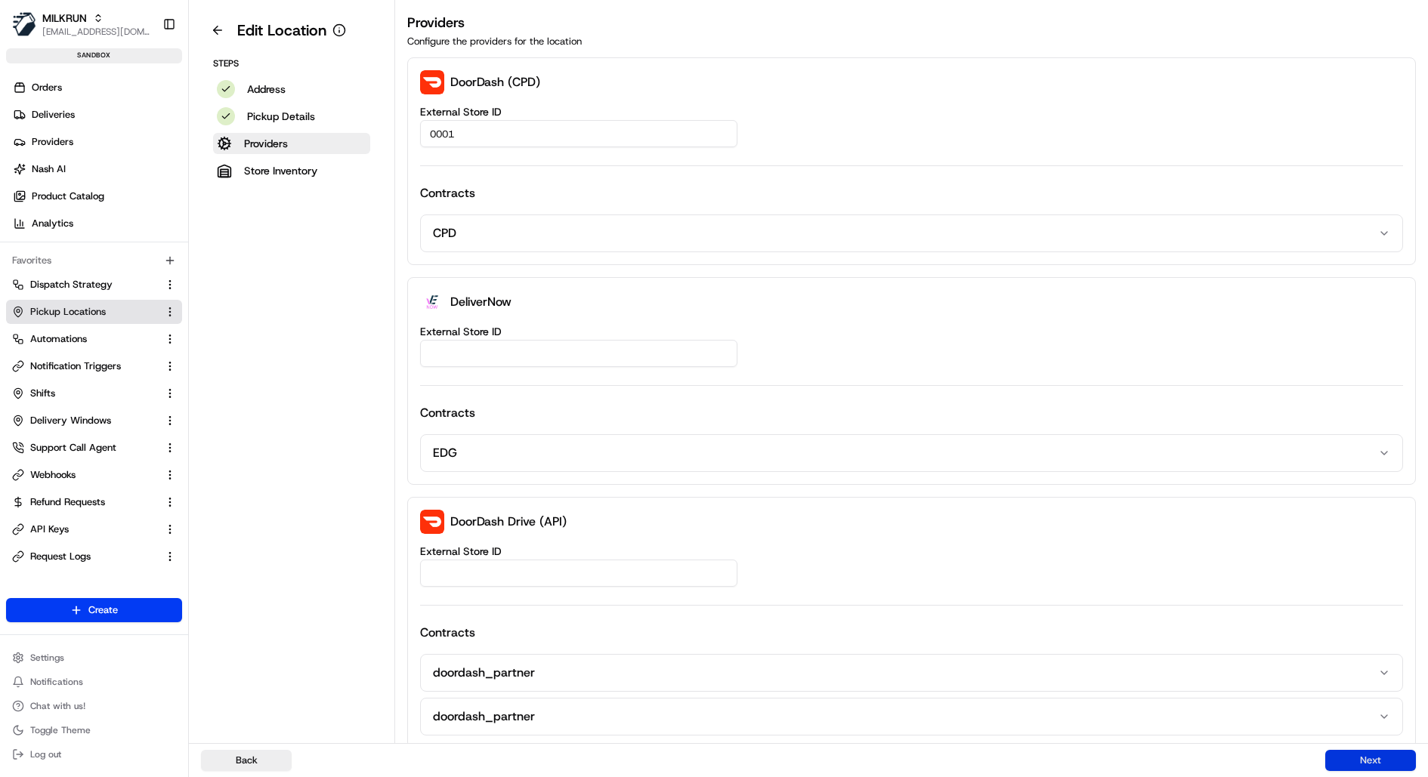
click at [1359, 757] on button "Next" at bounding box center [1370, 760] width 91 height 21
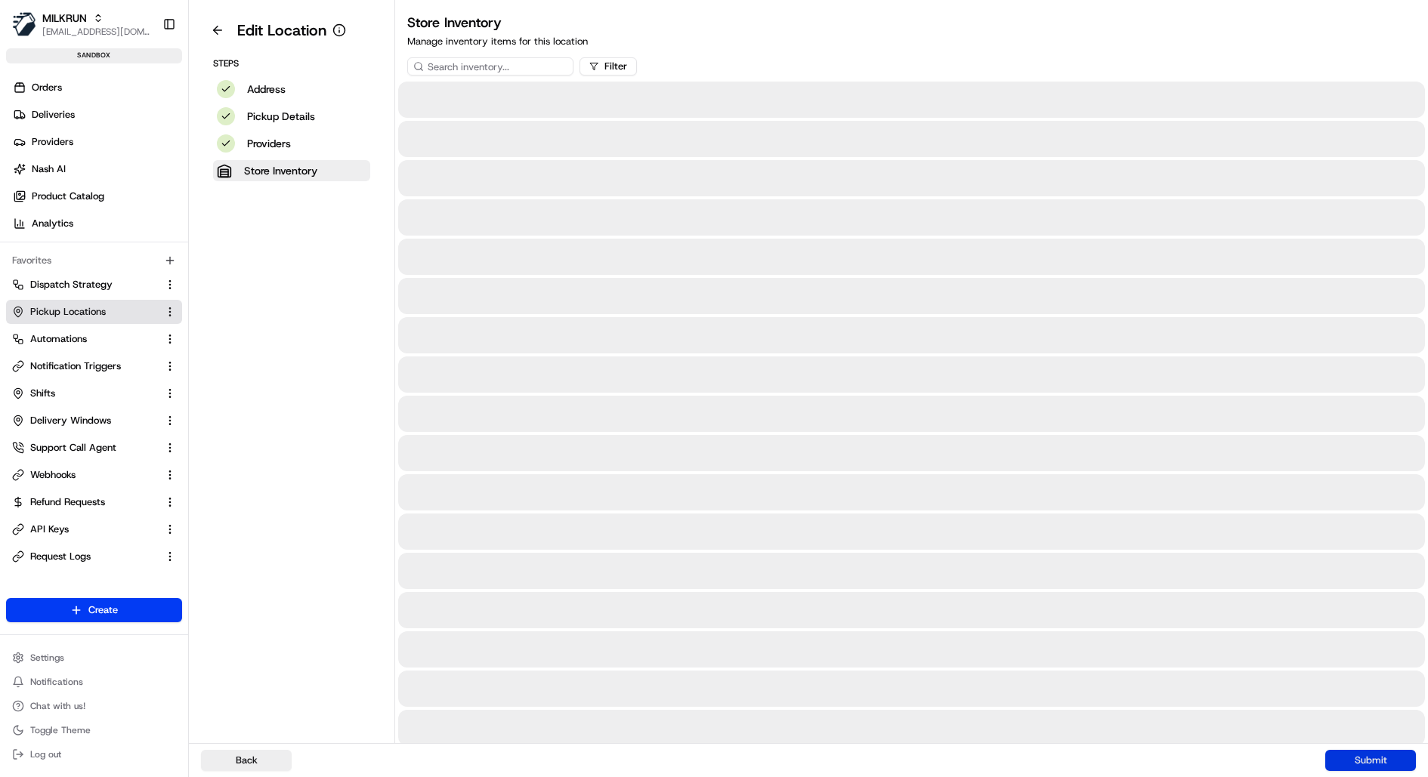
click at [1359, 757] on button "Submit" at bounding box center [1370, 760] width 91 height 21
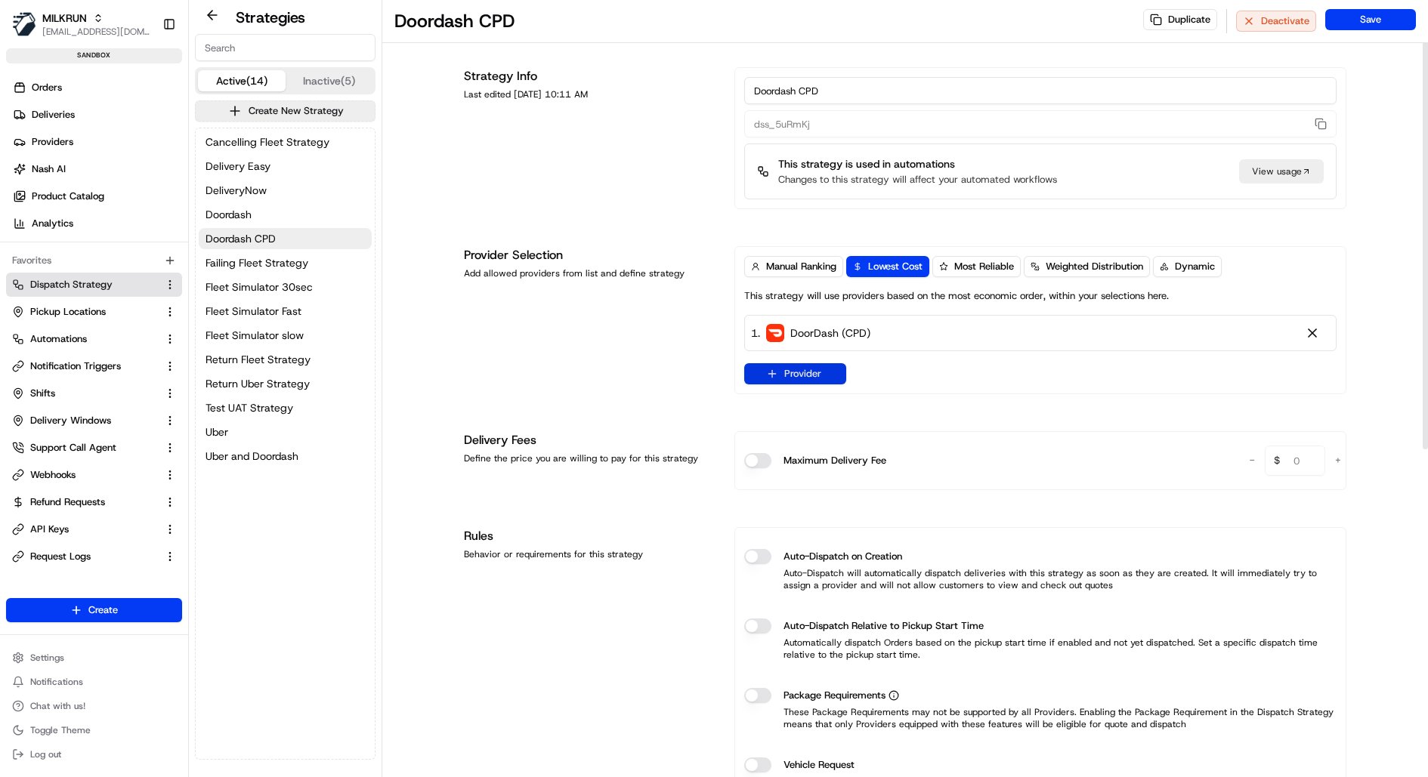
click at [769, 374] on icon "button" at bounding box center [772, 374] width 12 height 12
type input "cpd"
click at [835, 428] on span "DoorDash (CPD - Self-Serve)" at bounding box center [864, 431] width 143 height 15
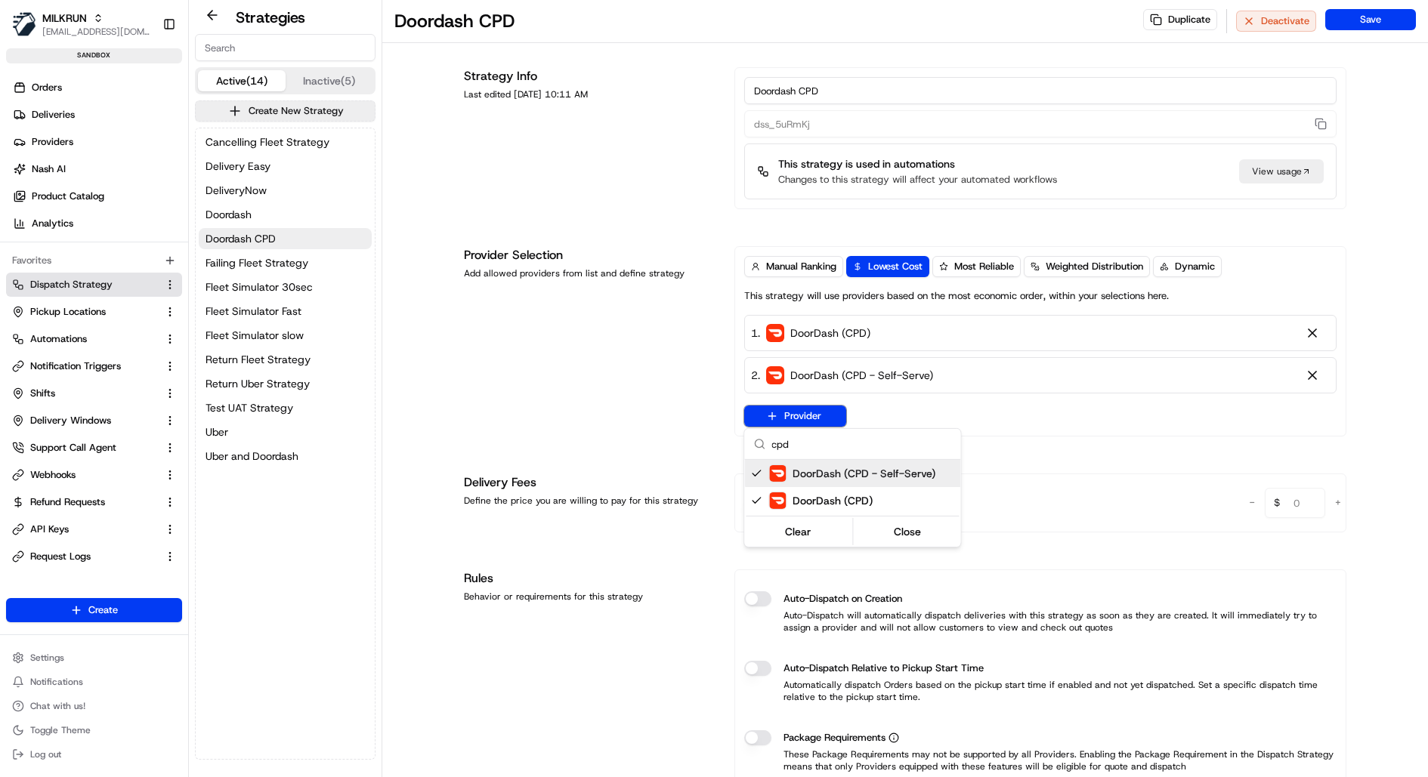
click at [1396, 31] on html "MILKRUN kareem@usenash.com Toggle Sidebar sandbox Orders Deliveries Providers N…" at bounding box center [714, 388] width 1428 height 777
click at [1384, 23] on button "Save" at bounding box center [1370, 19] width 91 height 21
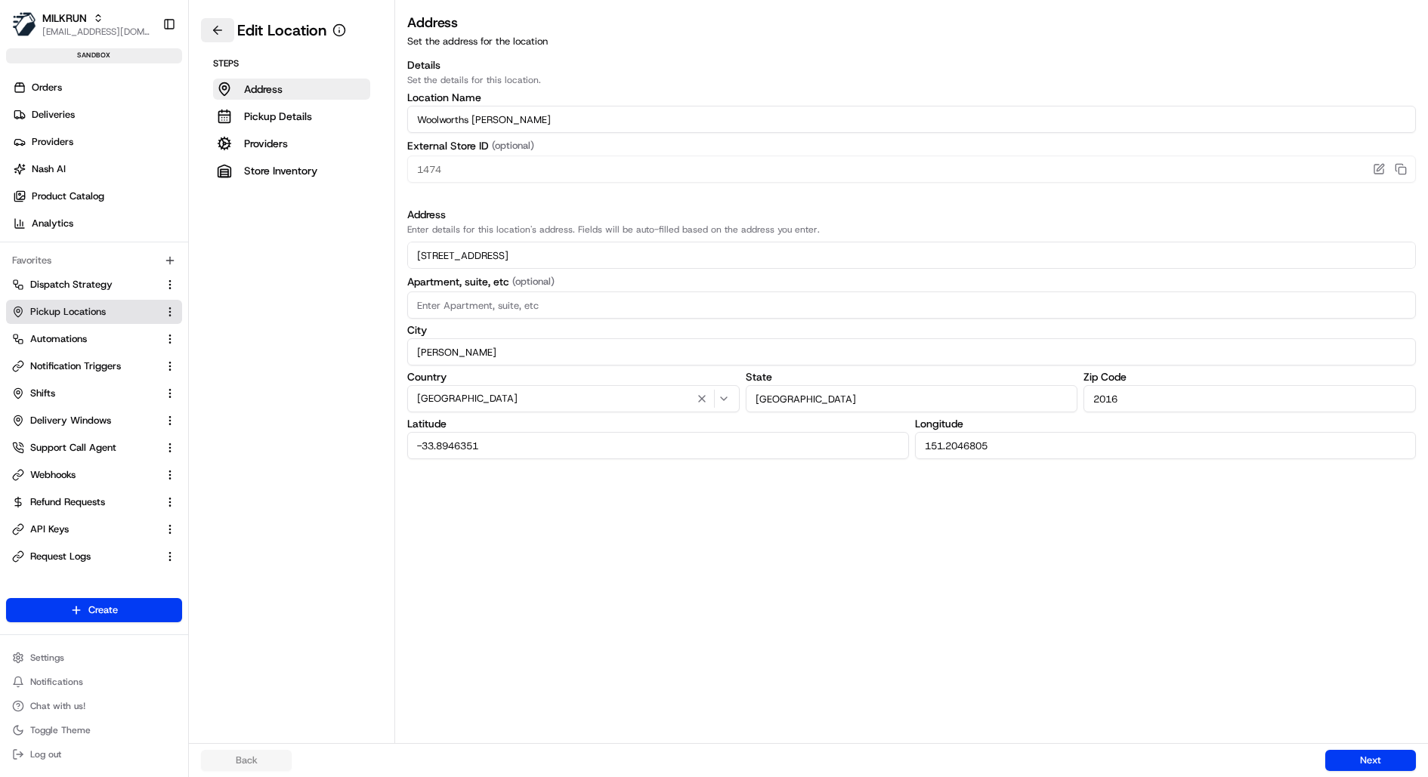
click at [219, 29] on button at bounding box center [217, 30] width 33 height 24
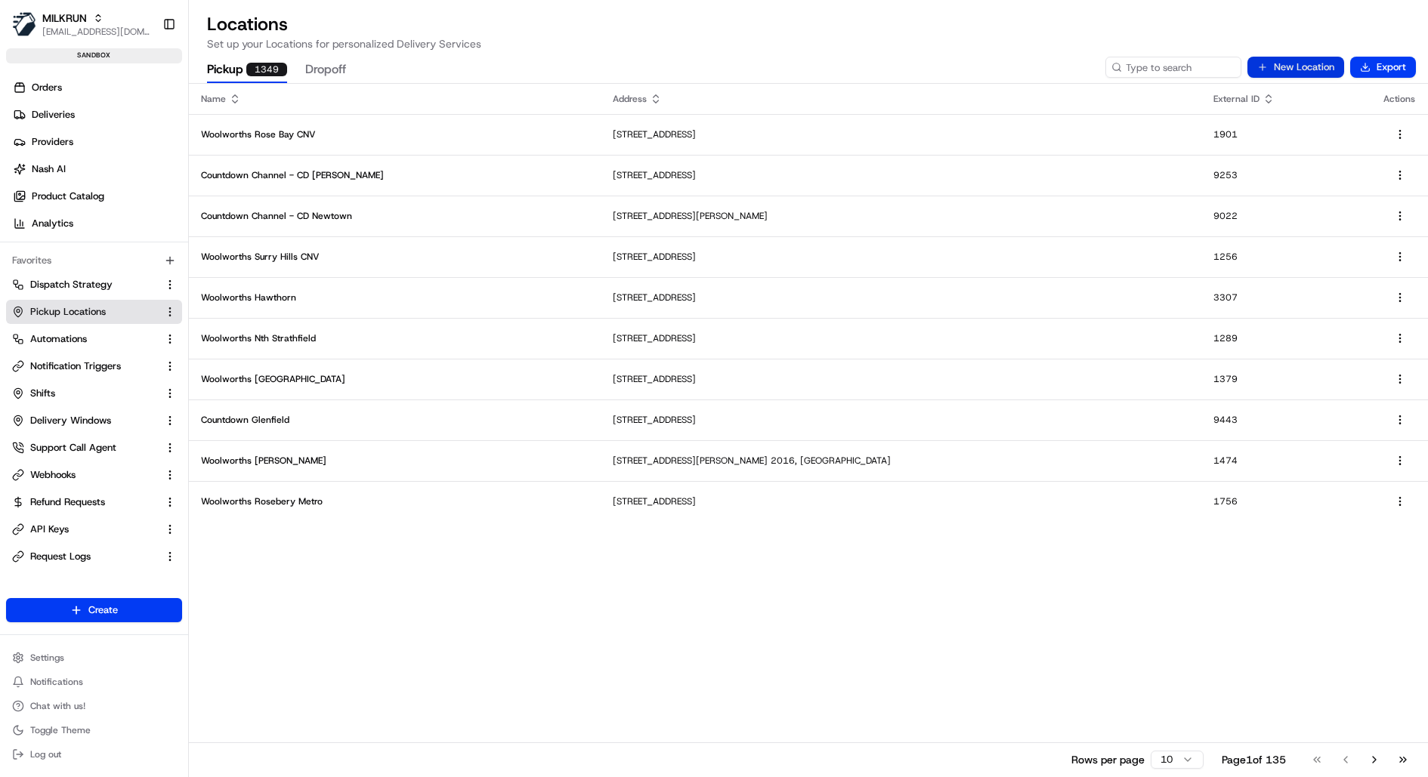
click at [1293, 66] on button "New Location" at bounding box center [1295, 67] width 97 height 21
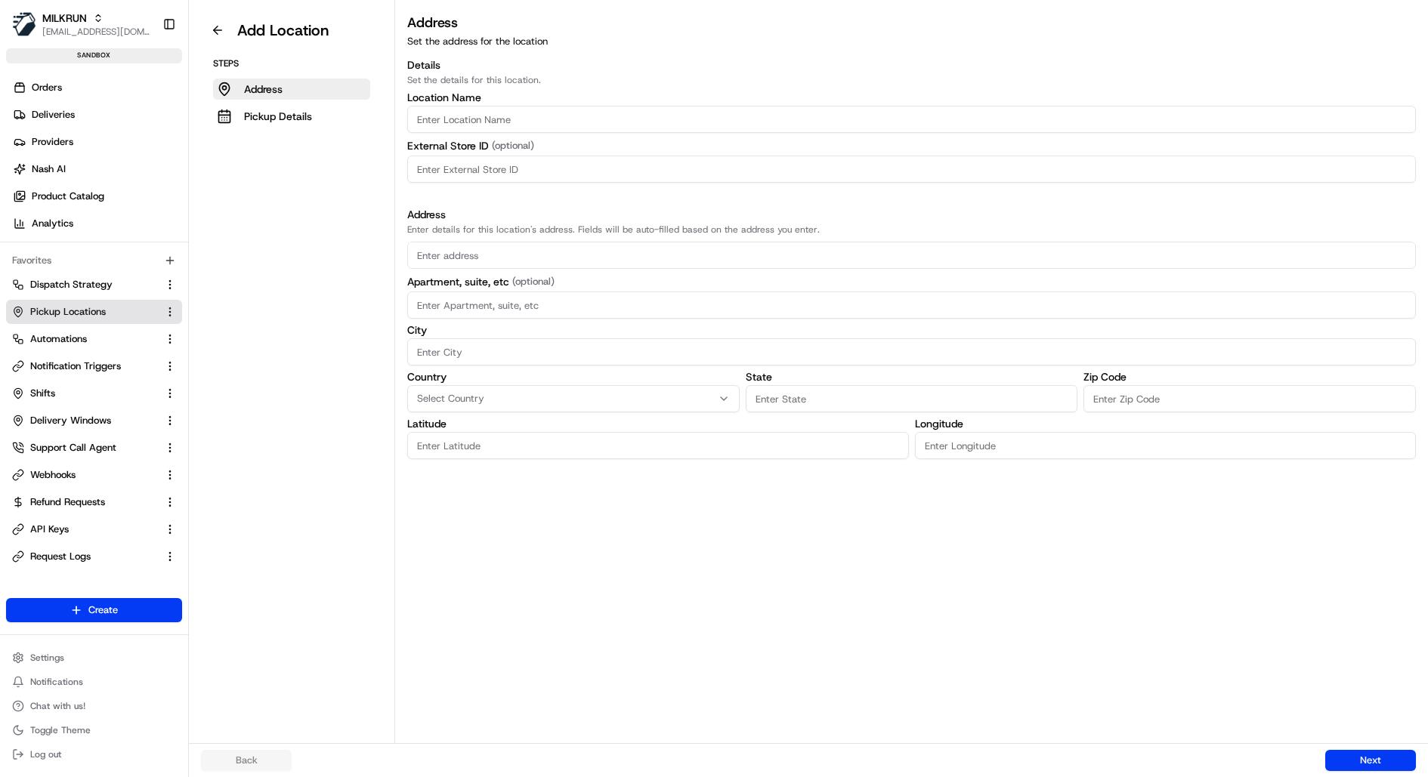
click at [547, 116] on input "Location name" at bounding box center [911, 119] width 1009 height 27
paste input "Woolworths [PERSON_NAME]"
click at [481, 122] on input "Woolworths [PERSON_NAME]" at bounding box center [911, 119] width 1009 height 27
type input "Woolworths CPD"
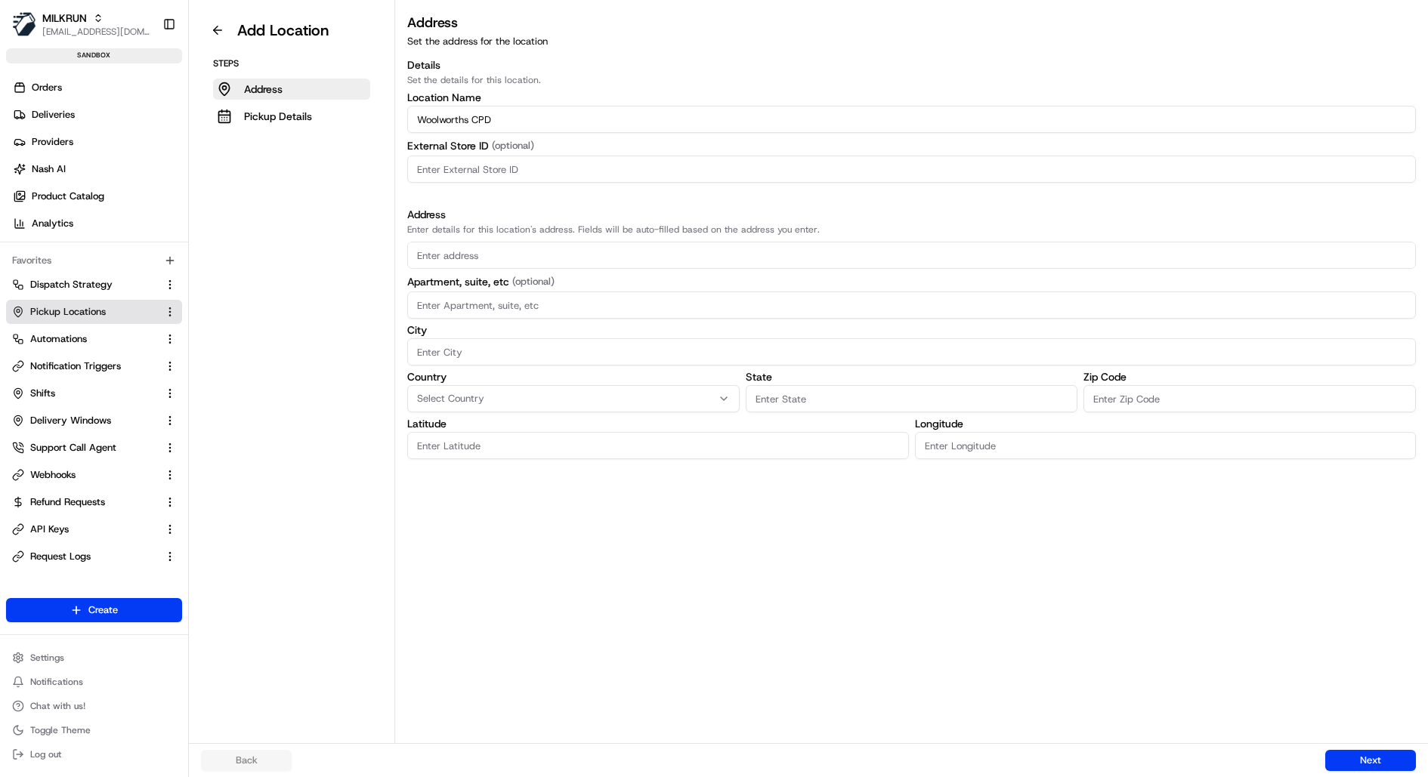
click at [626, 165] on input at bounding box center [911, 169] width 1009 height 27
type input "0001"
click at [557, 255] on input "text" at bounding box center [911, 255] width 1009 height 27
paste input "[STREET_ADDRESS]"
type input "[STREET_ADDRESS]"
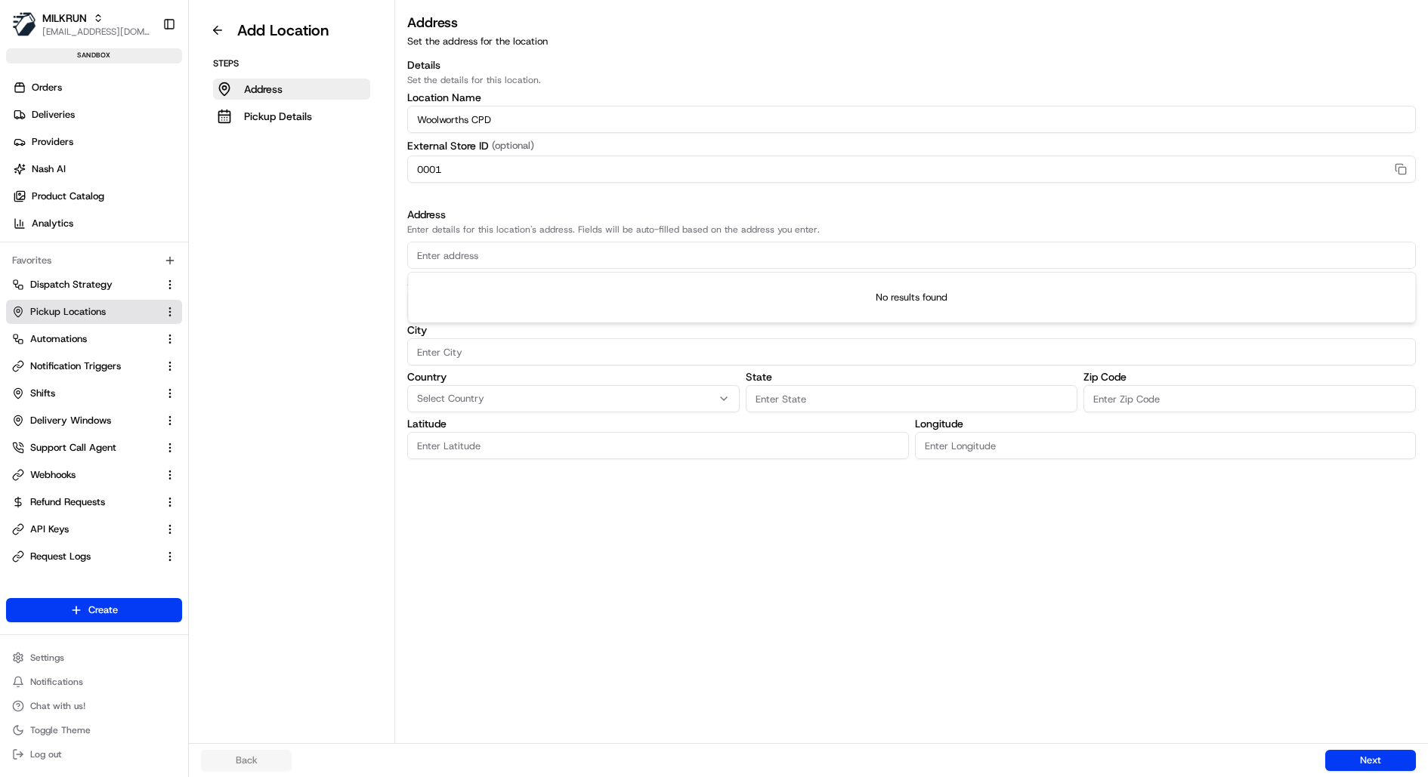
type input "0"
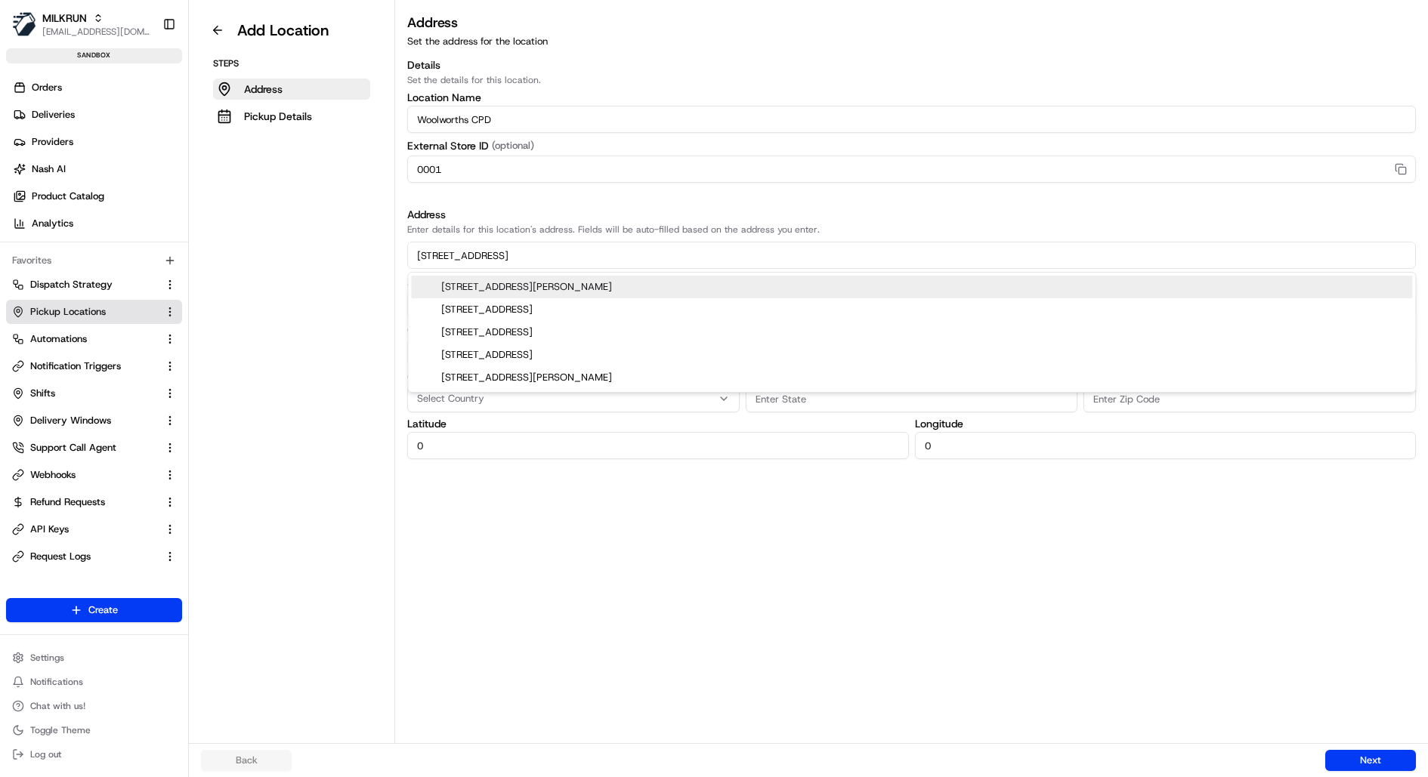
click at [598, 281] on div "261-265 Chalmers Street, Redfern NSW, Australia" at bounding box center [911, 287] width 1001 height 23
type input "261-265 Chalmers Street"
type input "[PERSON_NAME]"
type input "[GEOGRAPHIC_DATA]"
type input "2016"
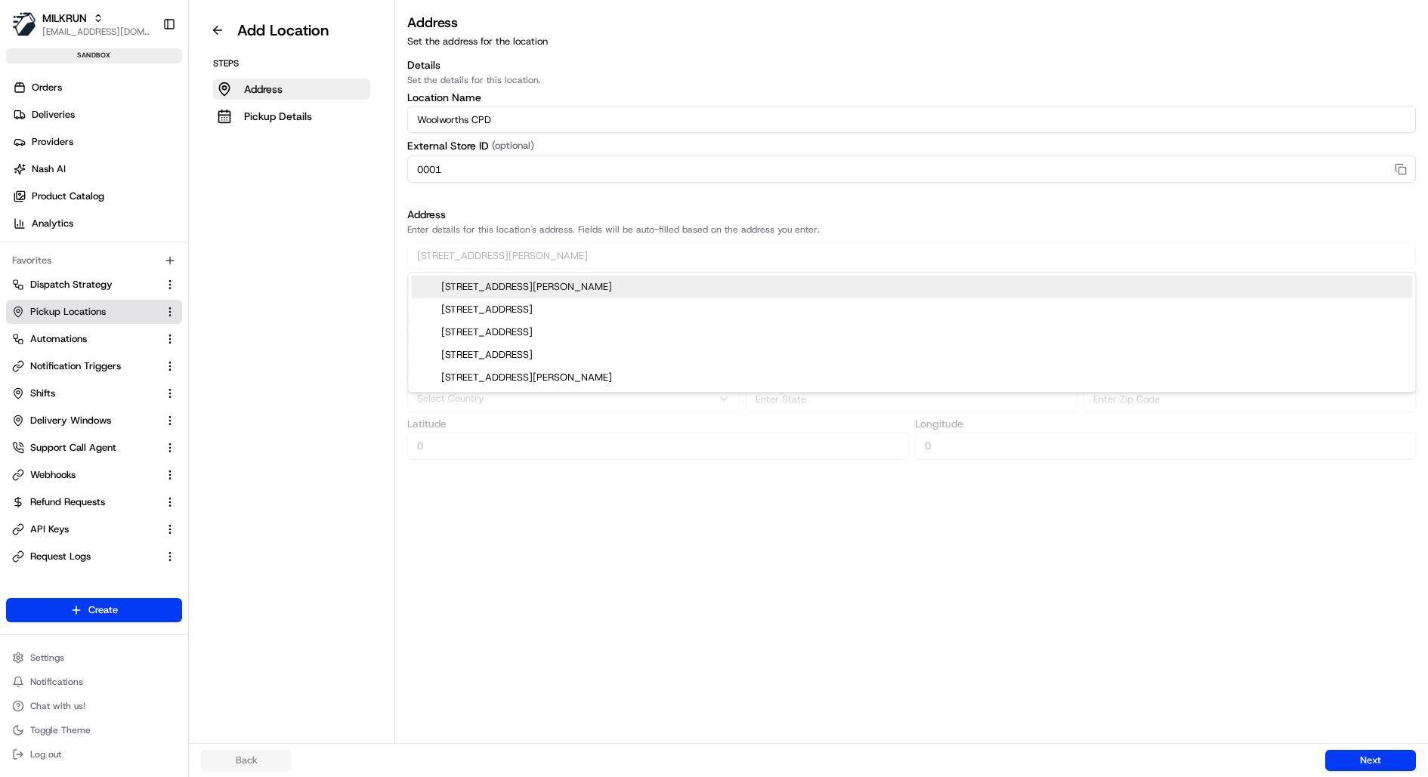
type input "-33.8945944"
type input "151.2048178"
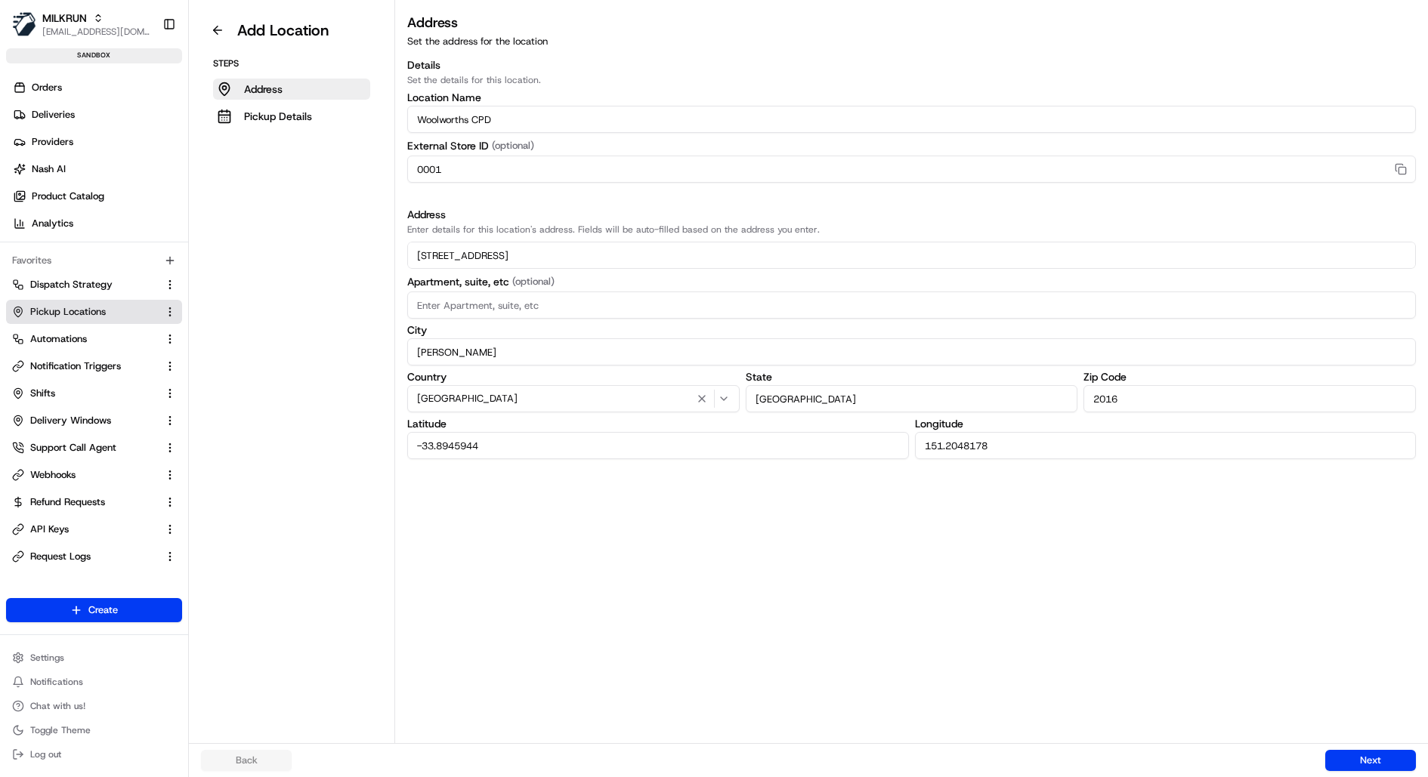
type input "261-265 Chalmers Street"
click at [574, 301] on input at bounding box center [911, 305] width 1009 height 27
click at [1389, 762] on button "Next" at bounding box center [1370, 760] width 91 height 21
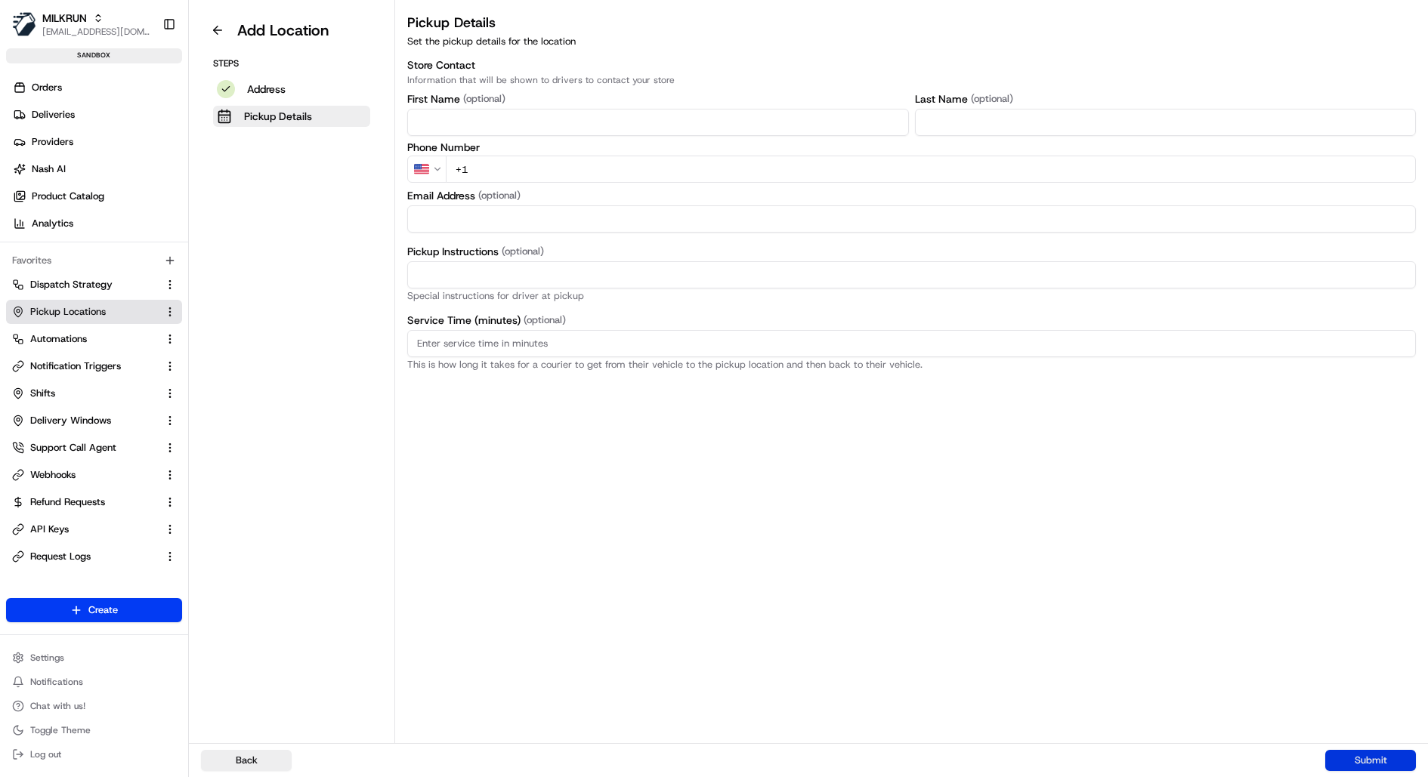
click at [1375, 763] on button "Submit" at bounding box center [1370, 760] width 91 height 21
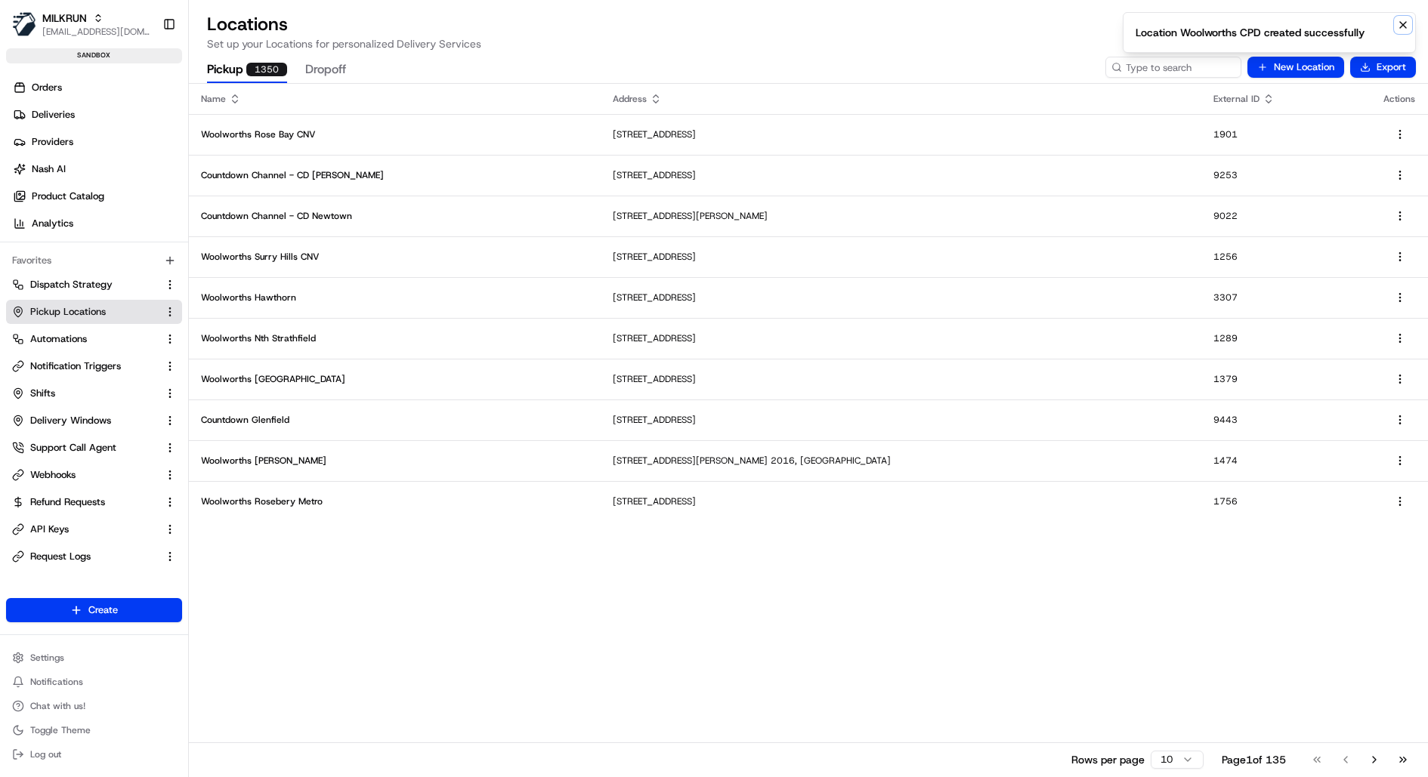
click at [1403, 23] on icon "Notifications (F8)" at bounding box center [1403, 25] width 12 height 12
click at [1165, 73] on input at bounding box center [1150, 67] width 181 height 21
type input "0001"
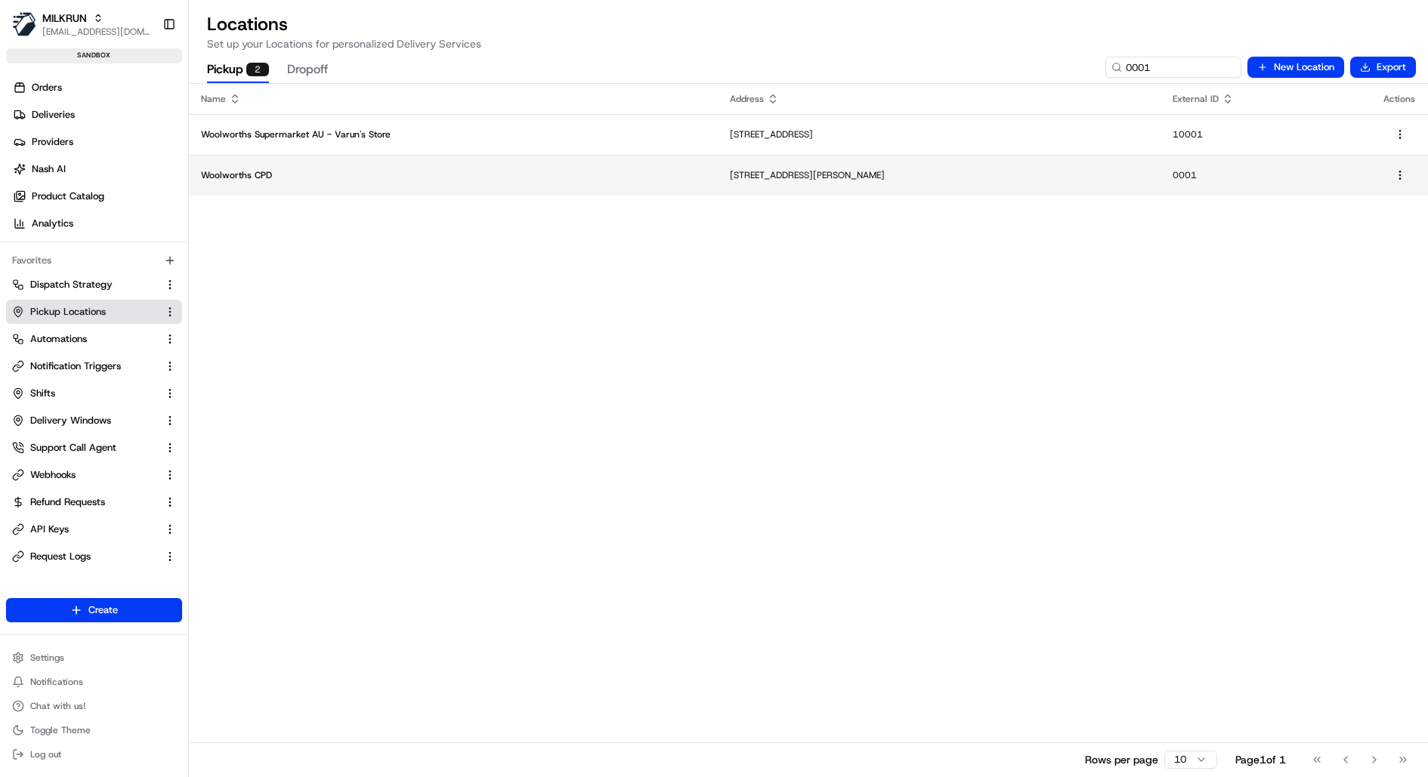
click at [484, 162] on td "Woolworths CPD" at bounding box center [453, 175] width 529 height 41
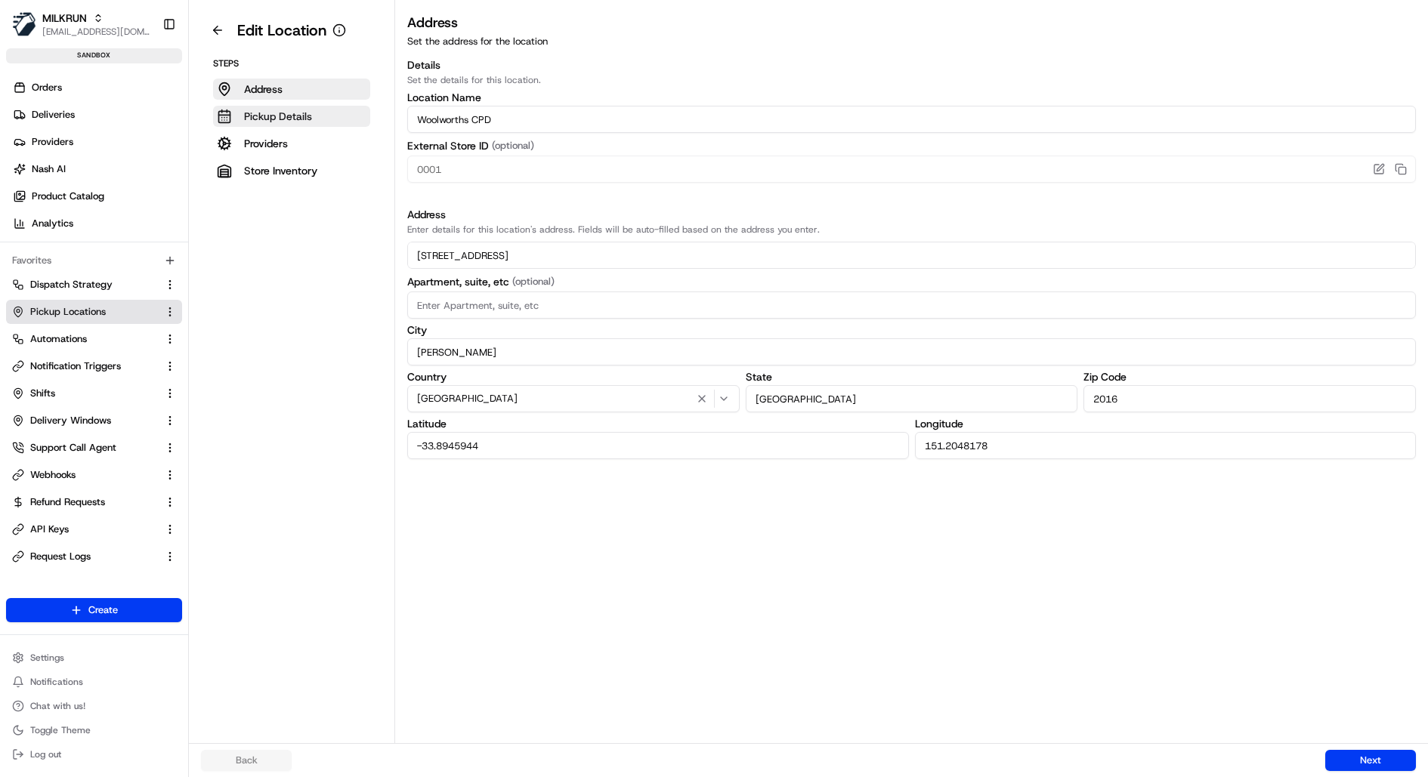
click at [320, 116] on button "Pickup Details" at bounding box center [291, 116] width 157 height 21
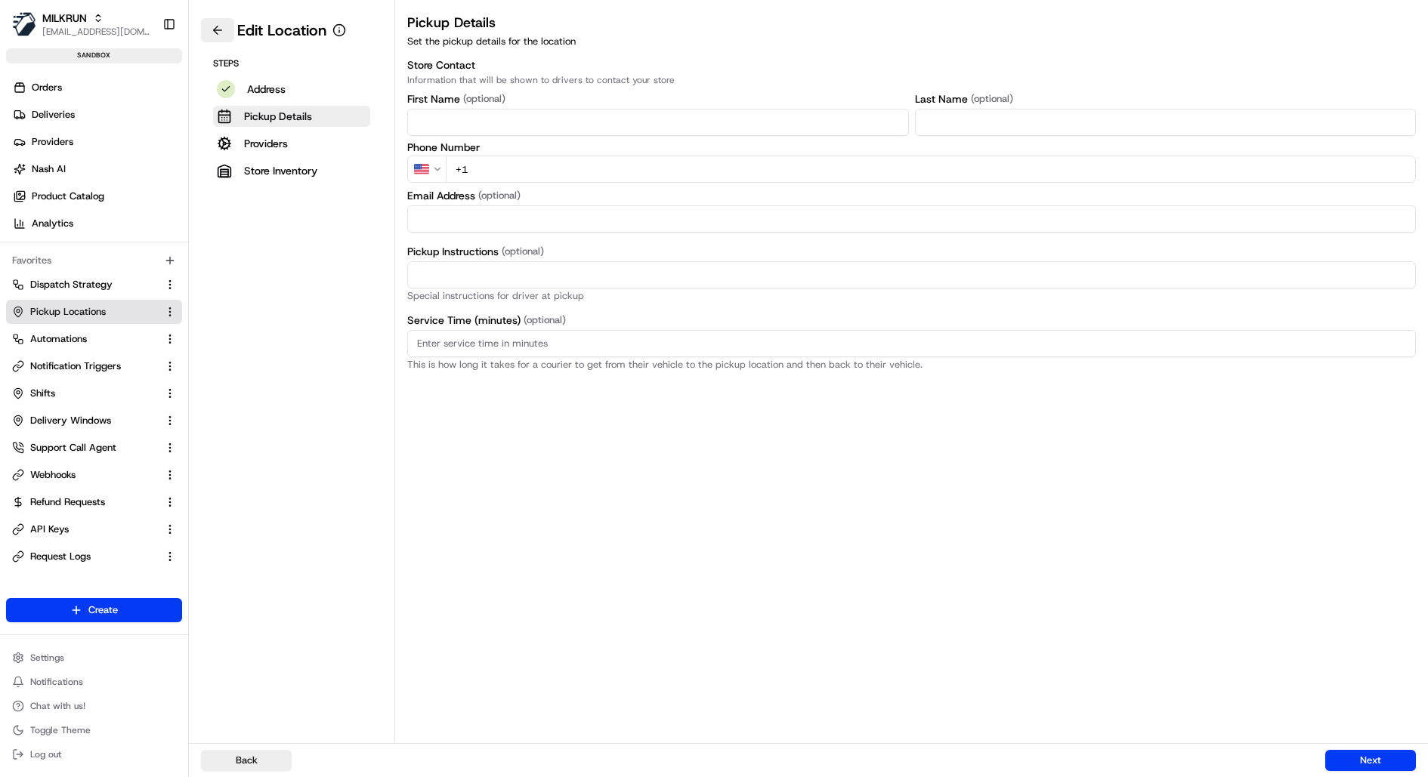
click at [220, 35] on button at bounding box center [217, 30] width 33 height 24
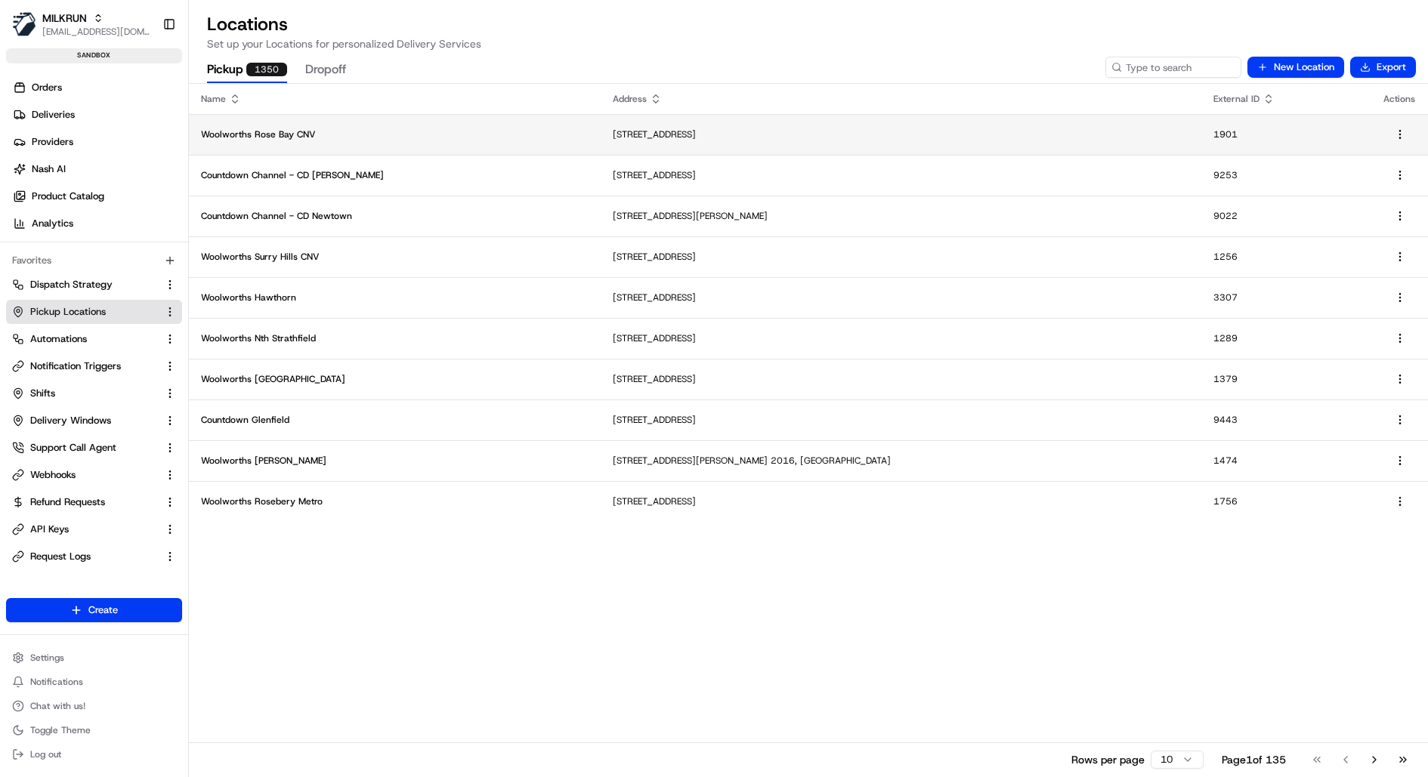
click at [719, 136] on p "New South Head Rd, Rose Bay, NSW 2029, AU" at bounding box center [901, 134] width 576 height 12
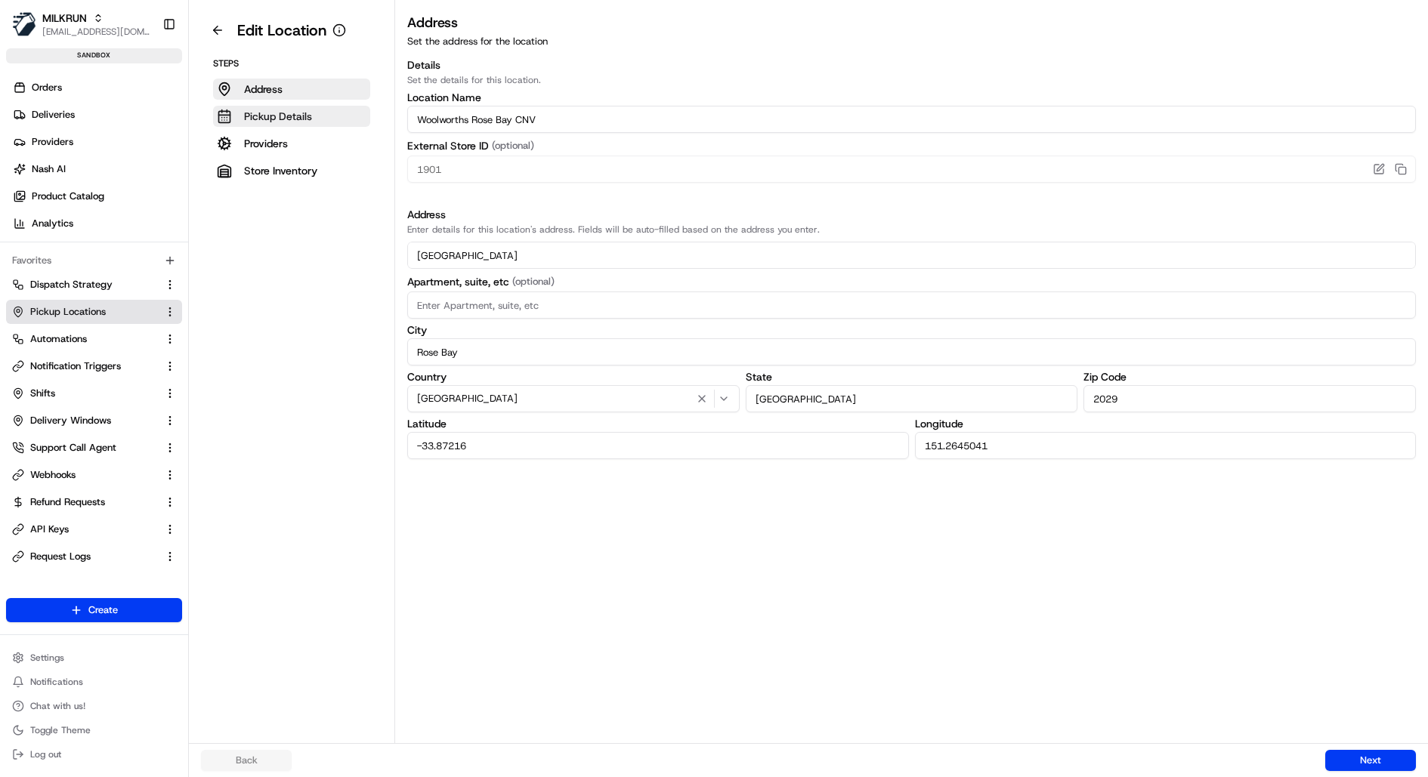
click at [297, 111] on p "Pickup Details" at bounding box center [278, 116] width 68 height 15
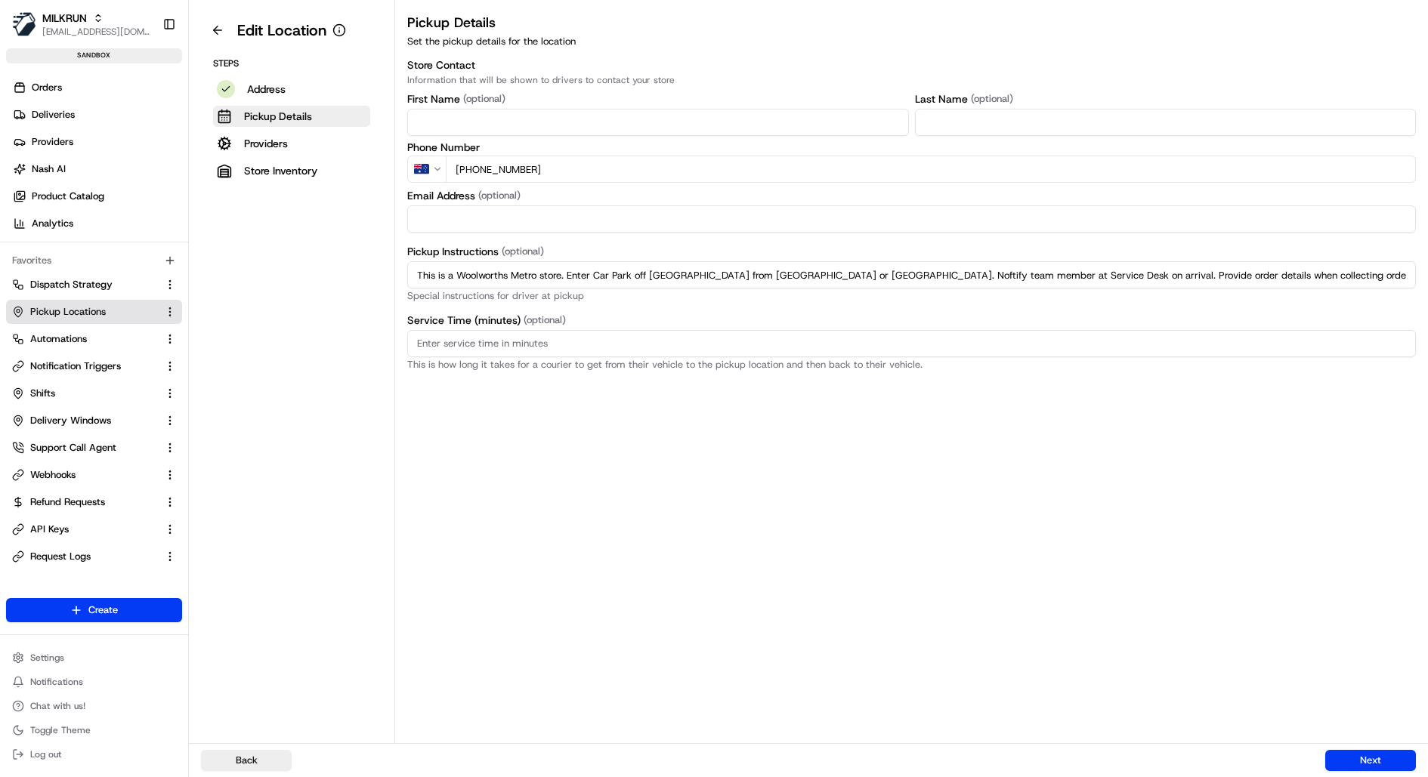
drag, startPoint x: 573, startPoint y: 176, endPoint x: 372, endPoint y: 175, distance: 200.2
click at [372, 175] on div "Edit Location Steps Address Pickup Details Providers Store Inventory Pickup Det…" at bounding box center [808, 371] width 1239 height 743
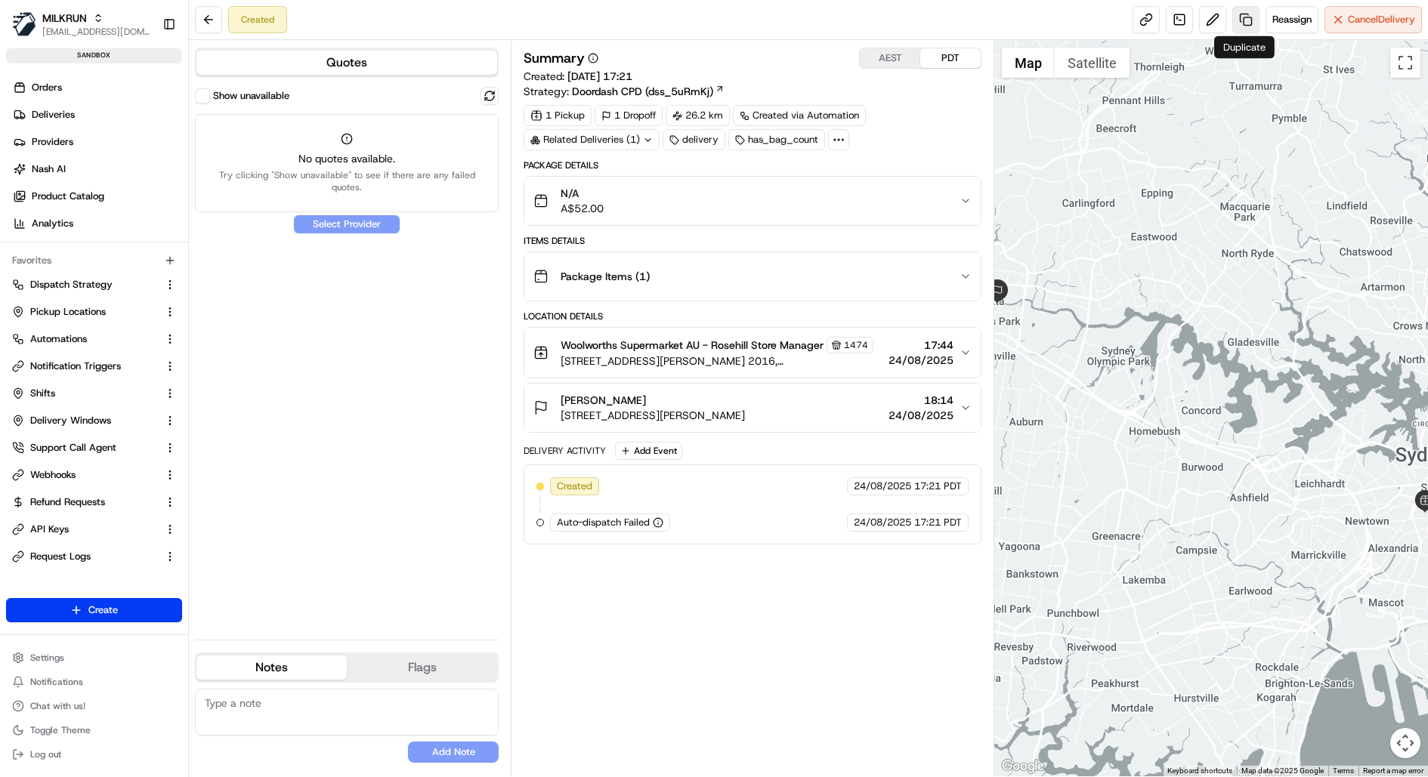
click at [1247, 19] on link at bounding box center [1245, 19] width 27 height 27
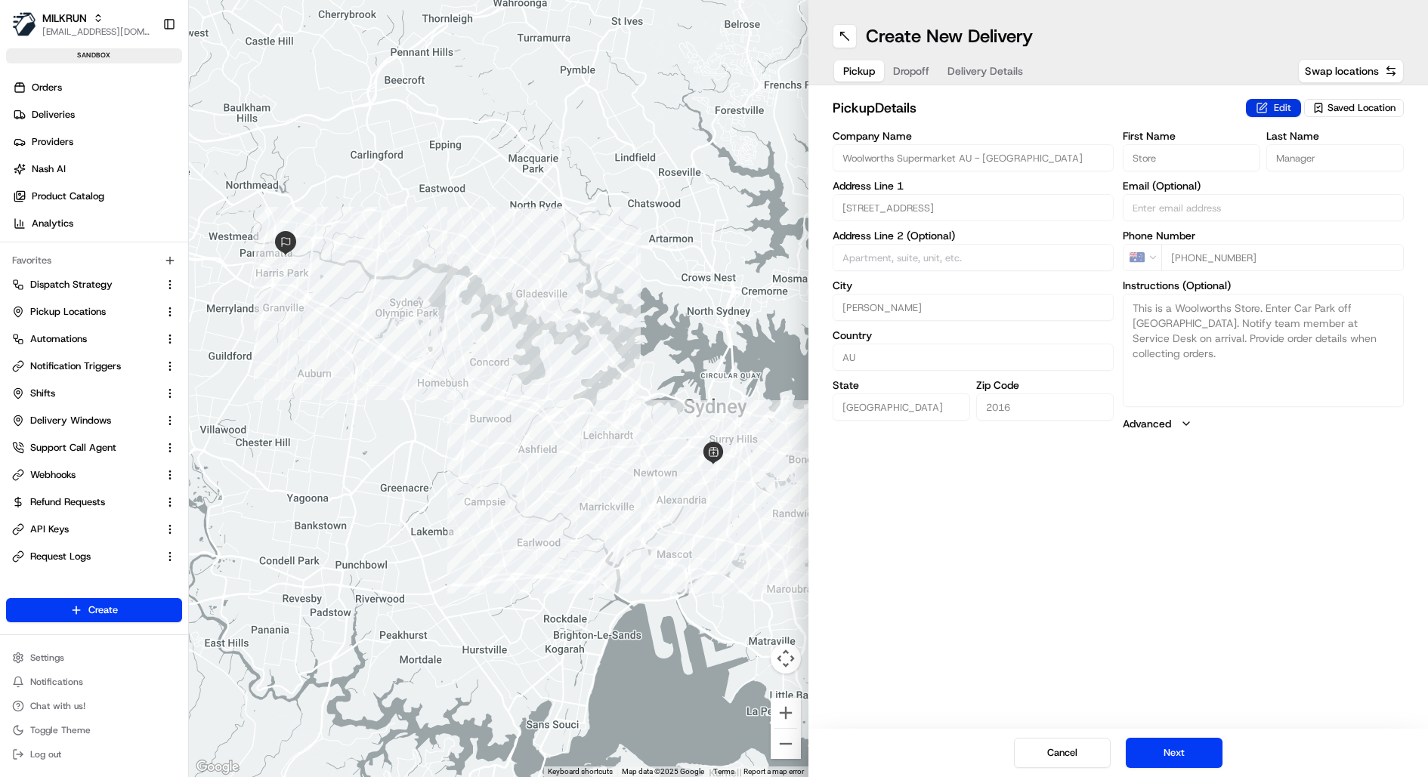
click at [1278, 112] on button "Edit" at bounding box center [1273, 108] width 55 height 18
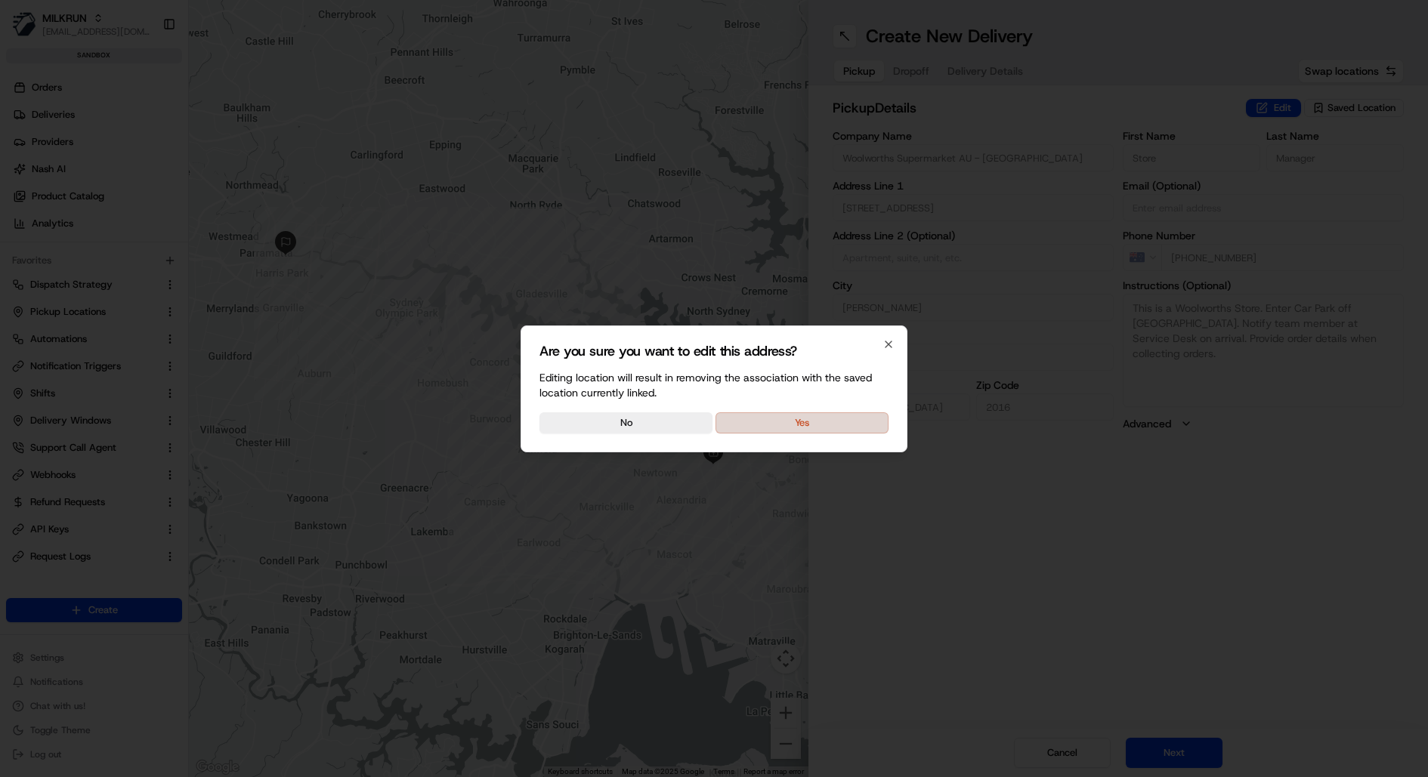
click at [813, 416] on button "Yes" at bounding box center [802, 423] width 173 height 21
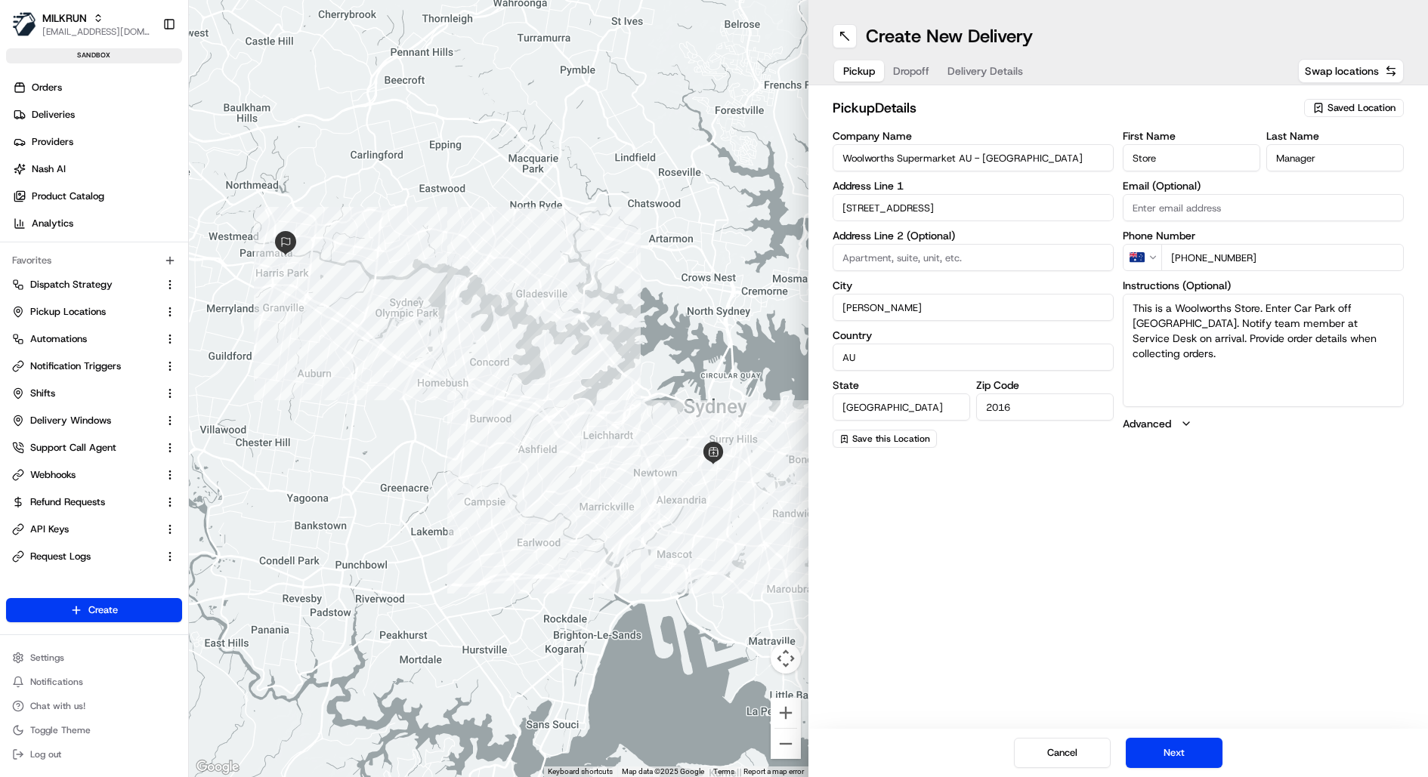
click at [1333, 104] on span "Saved Location" at bounding box center [1361, 108] width 68 height 14
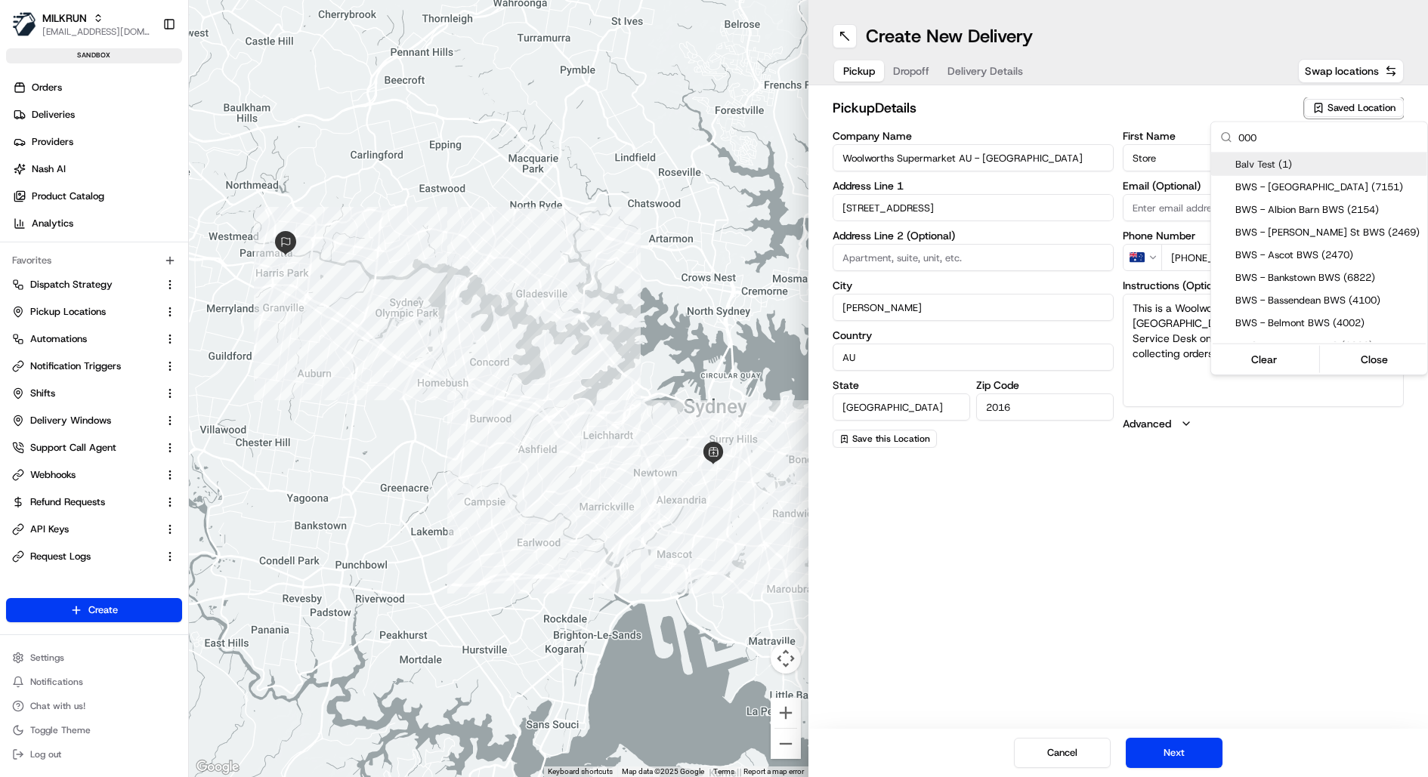
type input "0001"
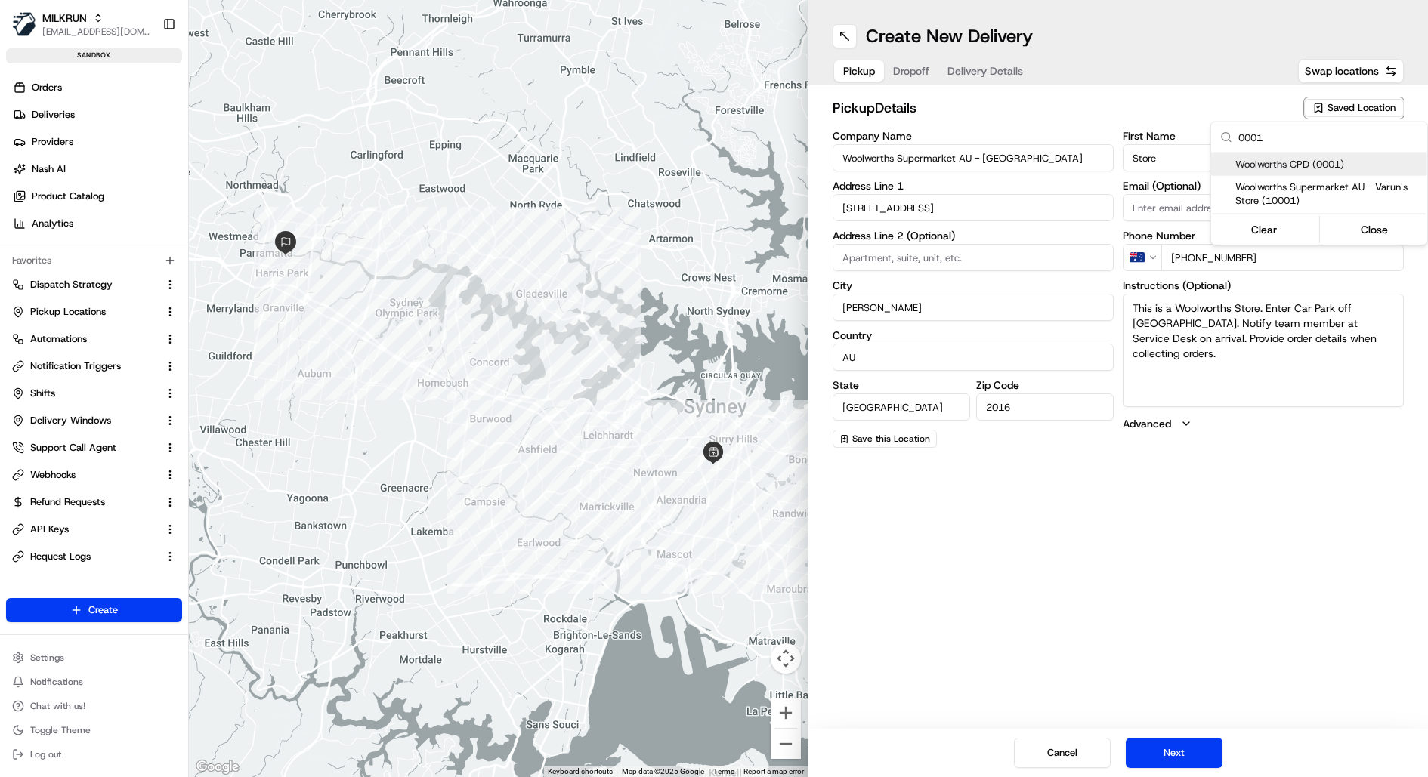
type input "Woolworths CPD"
type input "+1"
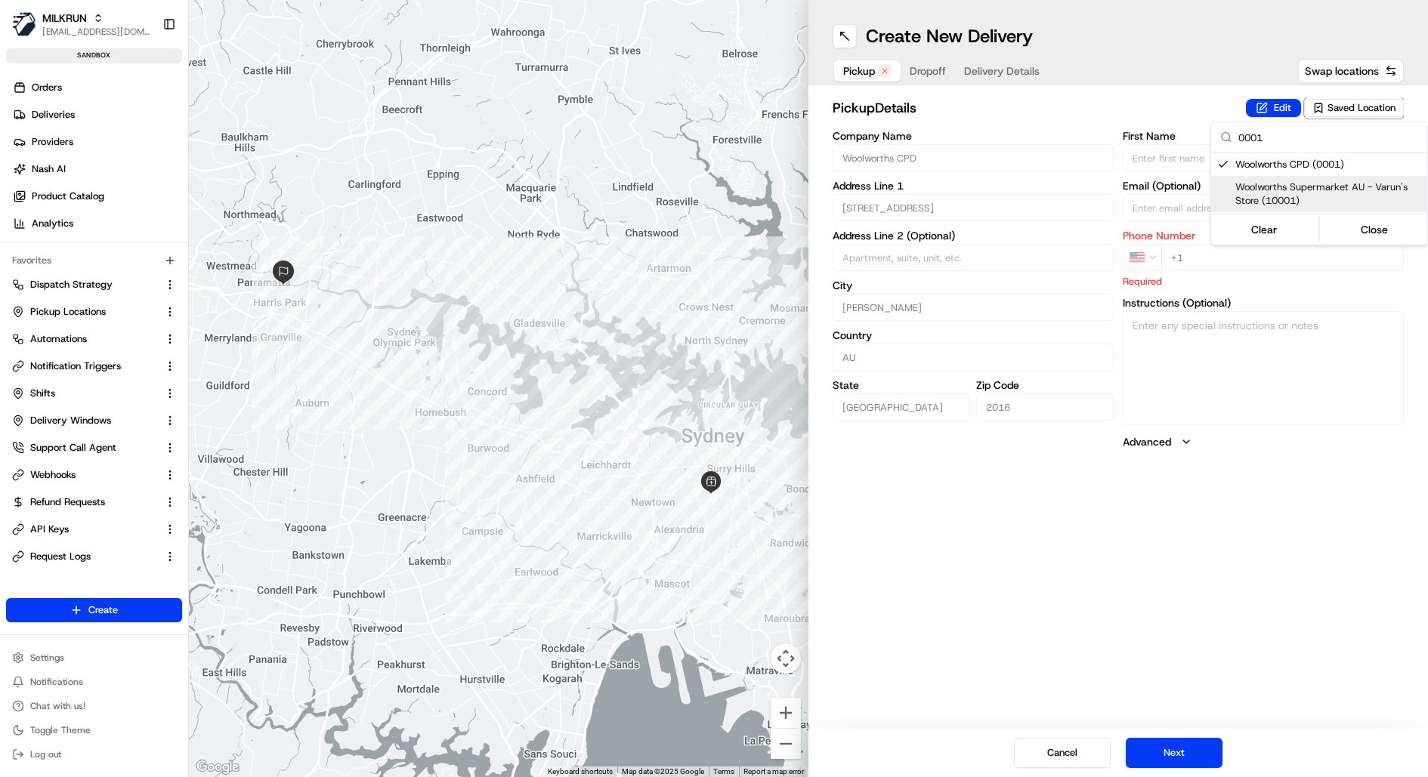
type input "0001"
click at [1215, 264] on html "MILKRUN kareem@usenash.com Toggle Sidebar sandbox Orders Deliveries Providers N…" at bounding box center [714, 388] width 1428 height 777
click at [1275, 113] on button "Edit" at bounding box center [1273, 108] width 55 height 18
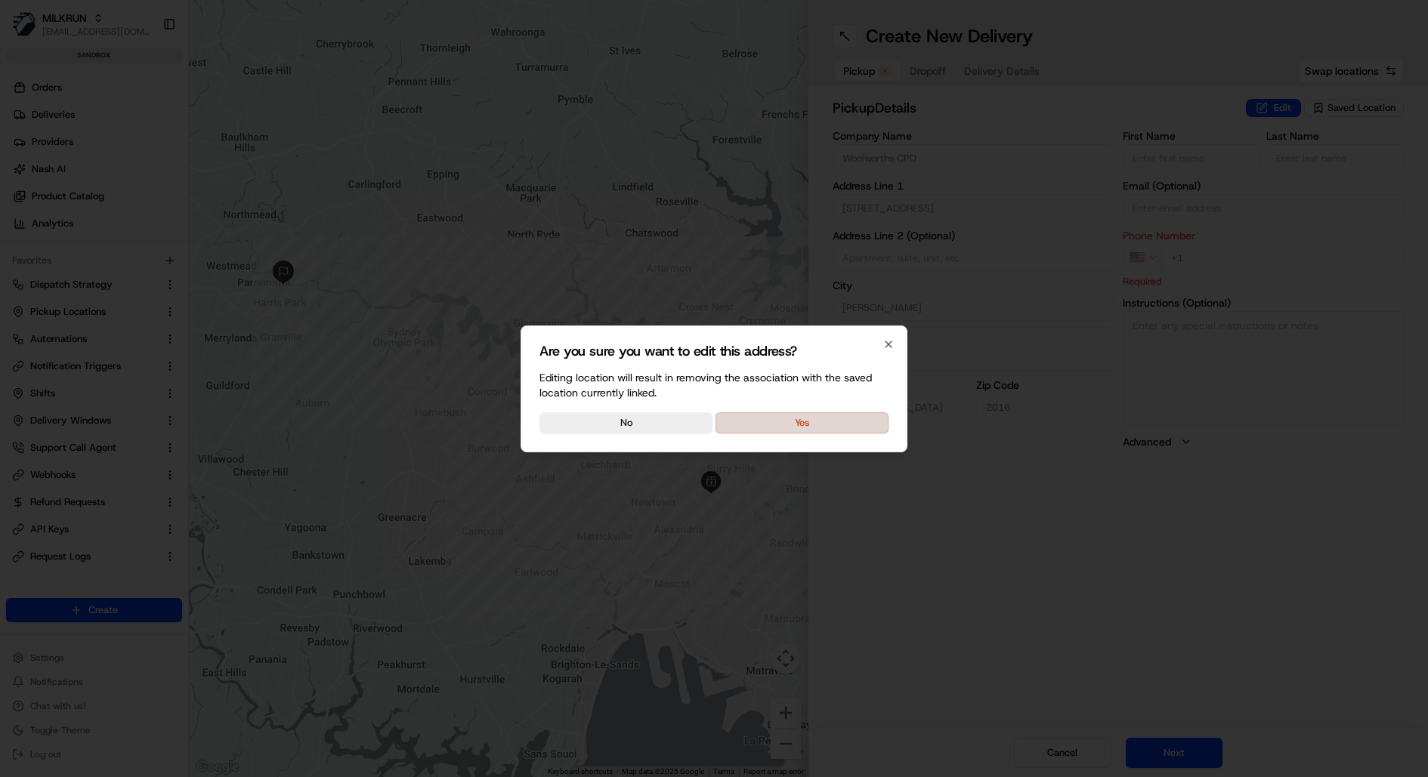
click at [811, 421] on button "Yes" at bounding box center [802, 423] width 173 height 21
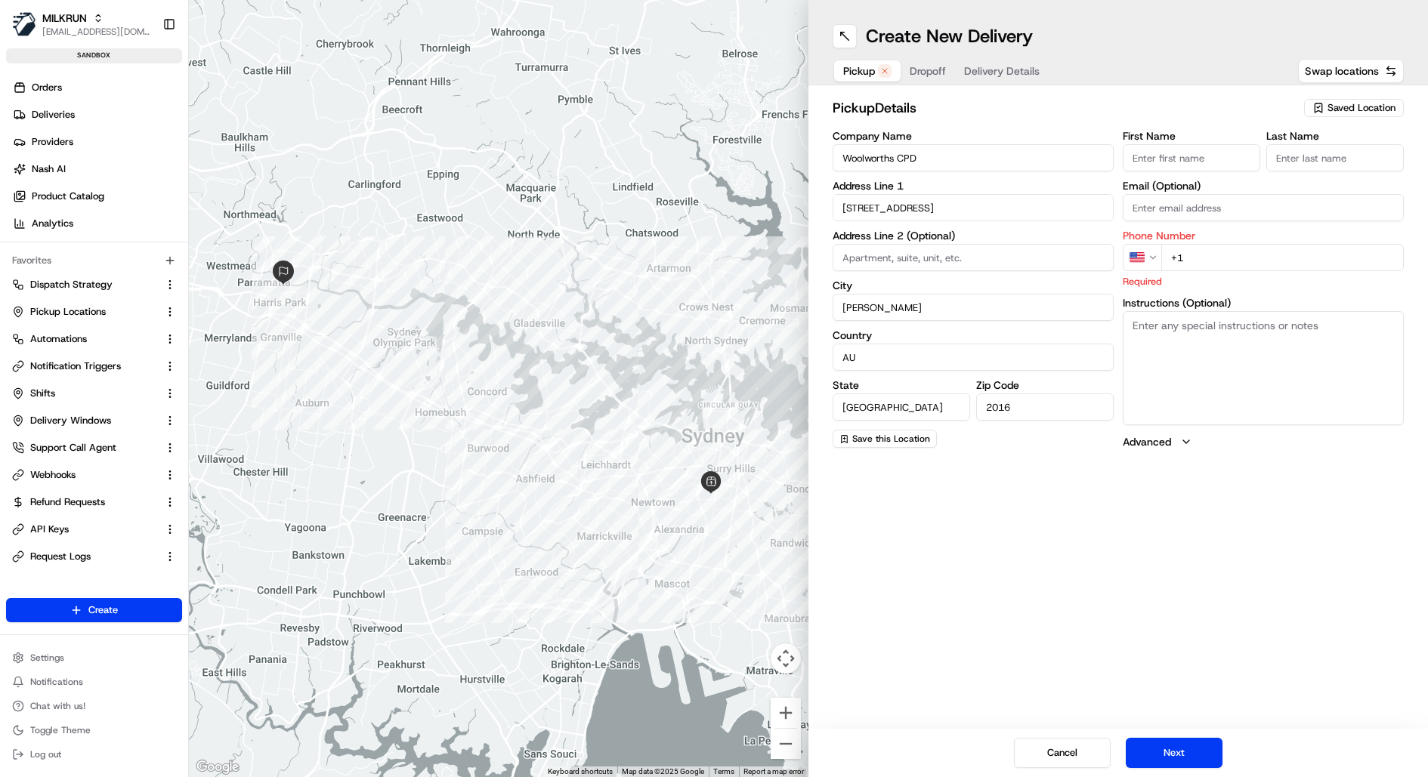
click at [1297, 167] on input "Last Name" at bounding box center [1335, 157] width 138 height 27
click at [1334, 104] on span "Saved Location" at bounding box center [1361, 108] width 68 height 14
type input "9"
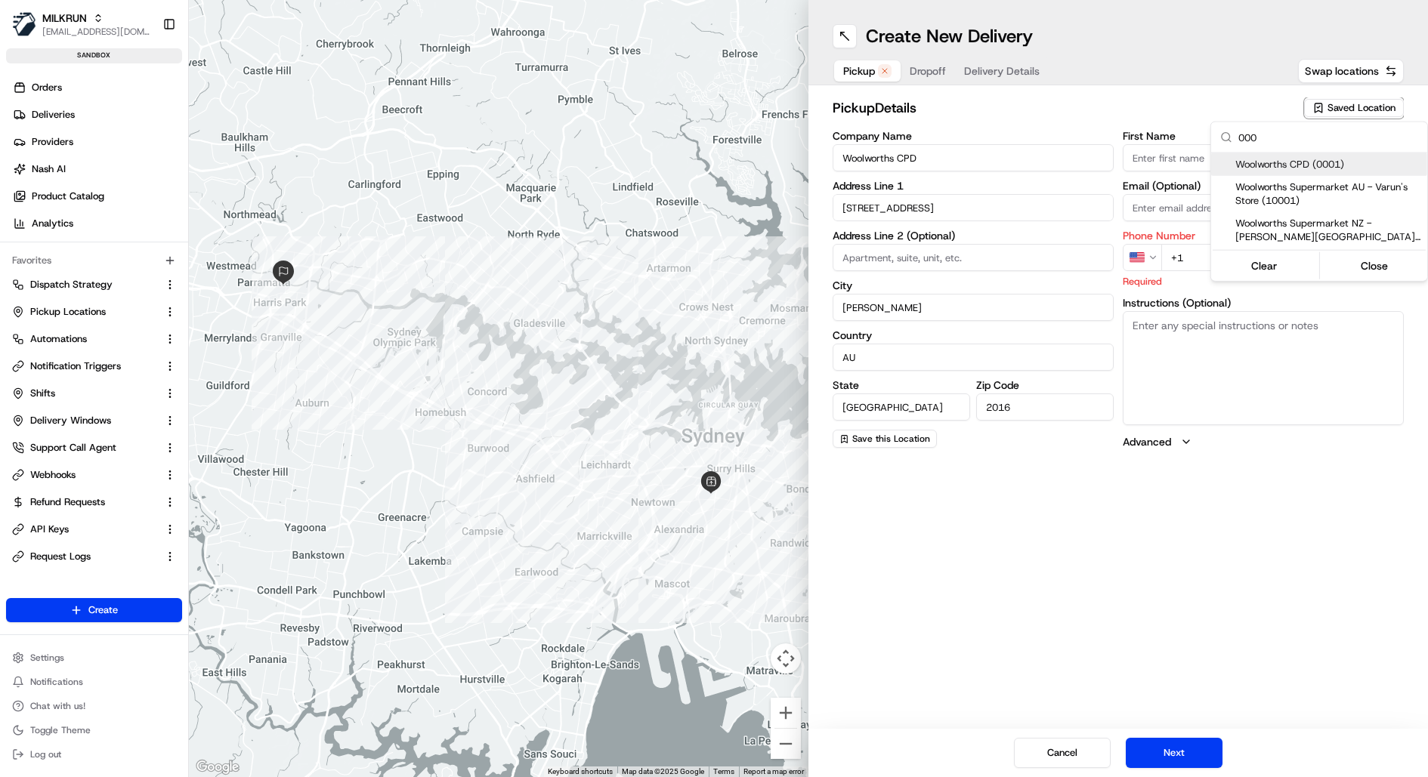
type input "0001"
type input "+61 2 8565 9315"
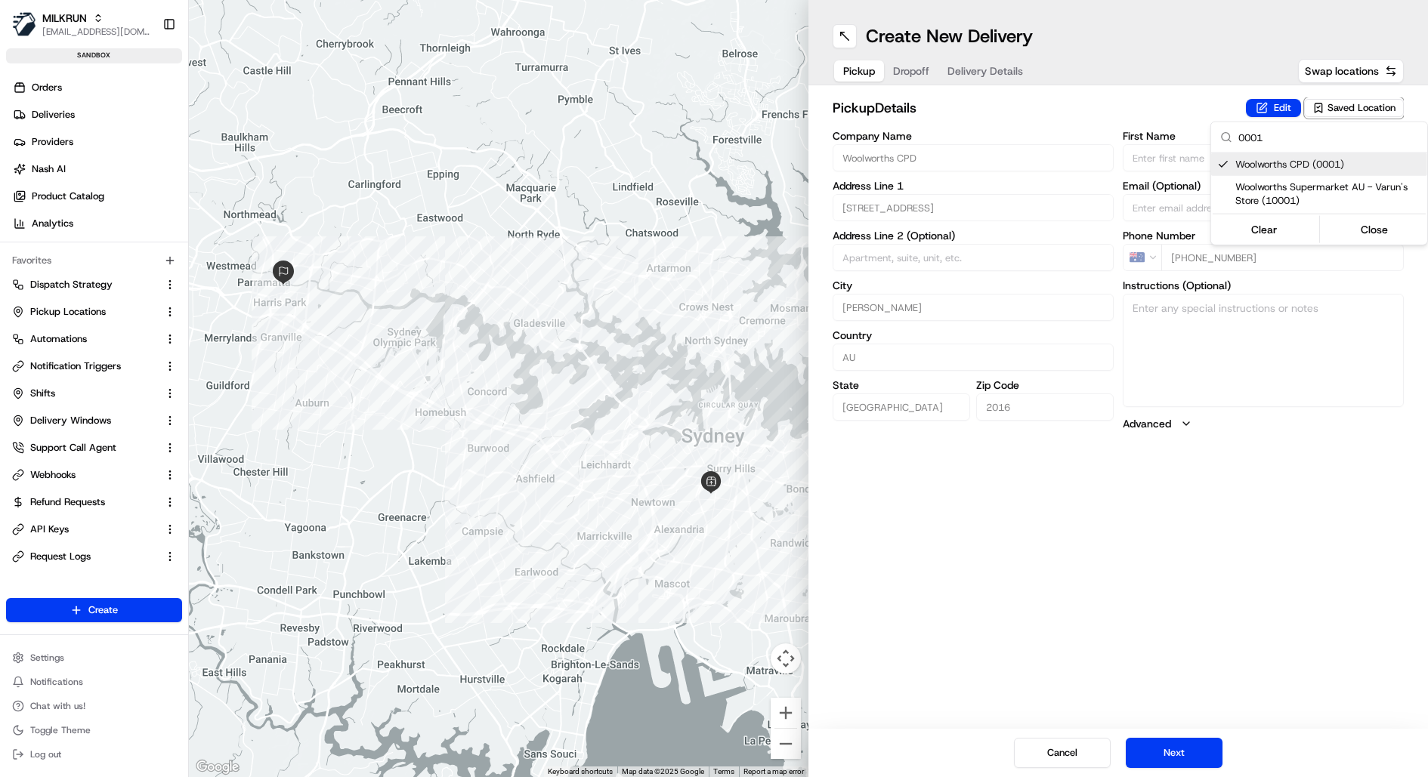
click at [1171, 551] on html "MILKRUN kareem@usenash.com Toggle Sidebar sandbox Orders Deliveries Providers N…" at bounding box center [714, 388] width 1428 height 777
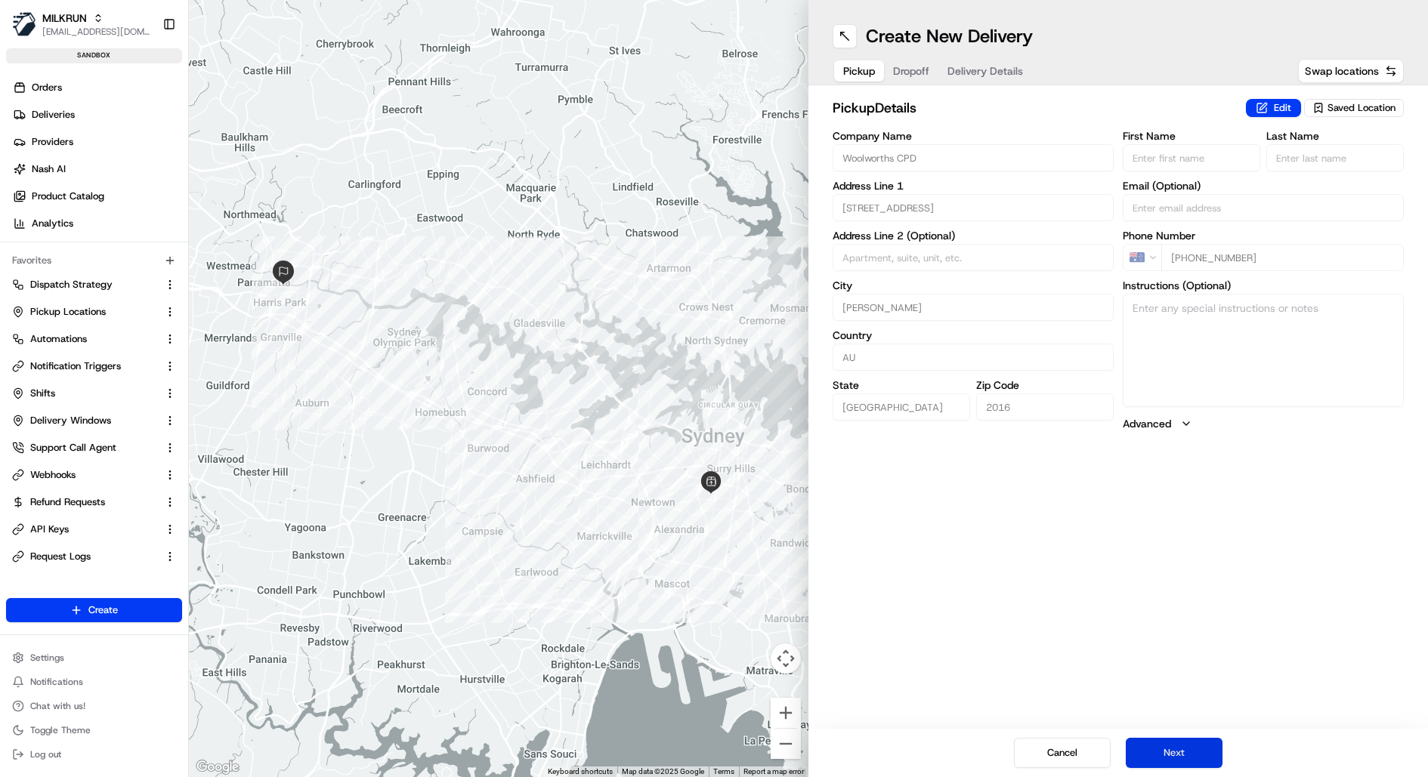
click at [1174, 756] on button "Next" at bounding box center [1174, 753] width 97 height 30
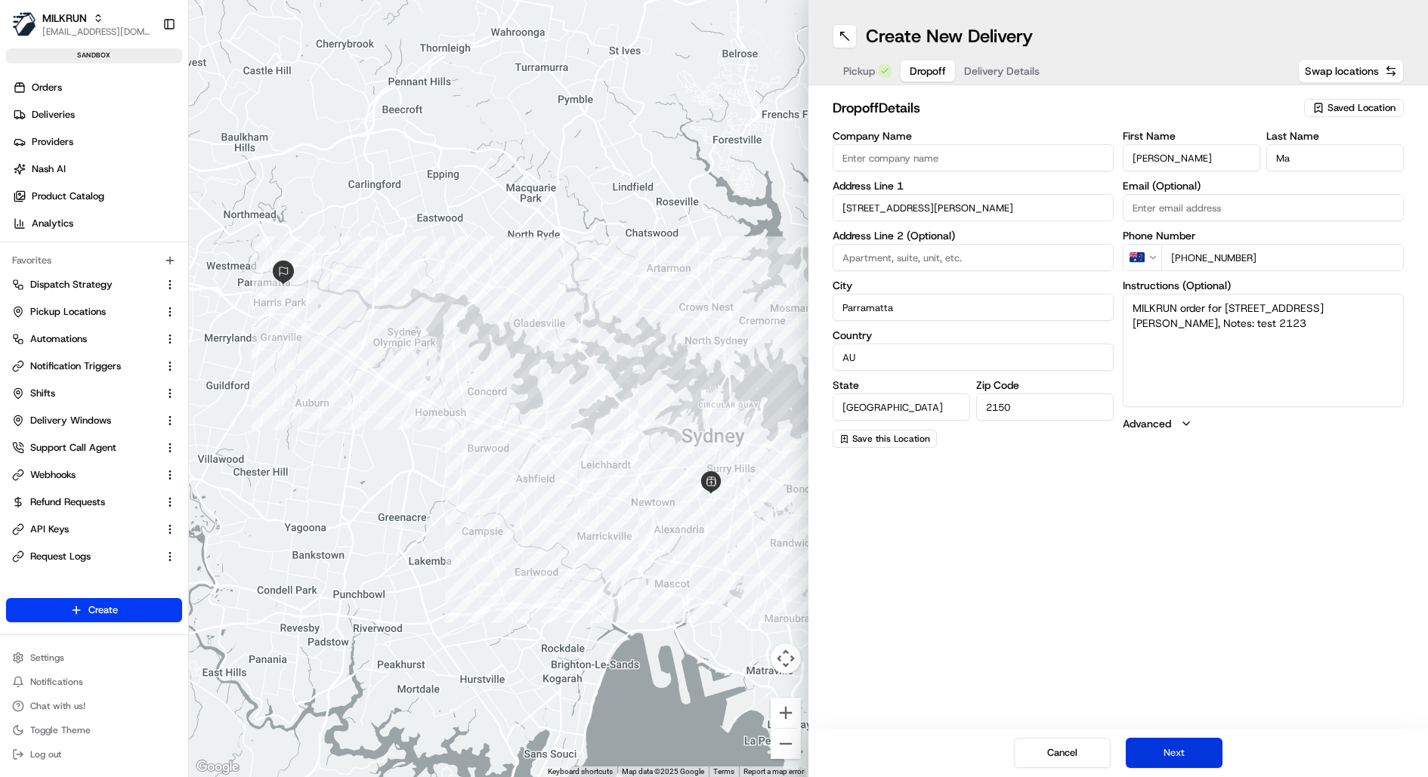
click at [1175, 754] on button "Next" at bounding box center [1174, 753] width 97 height 30
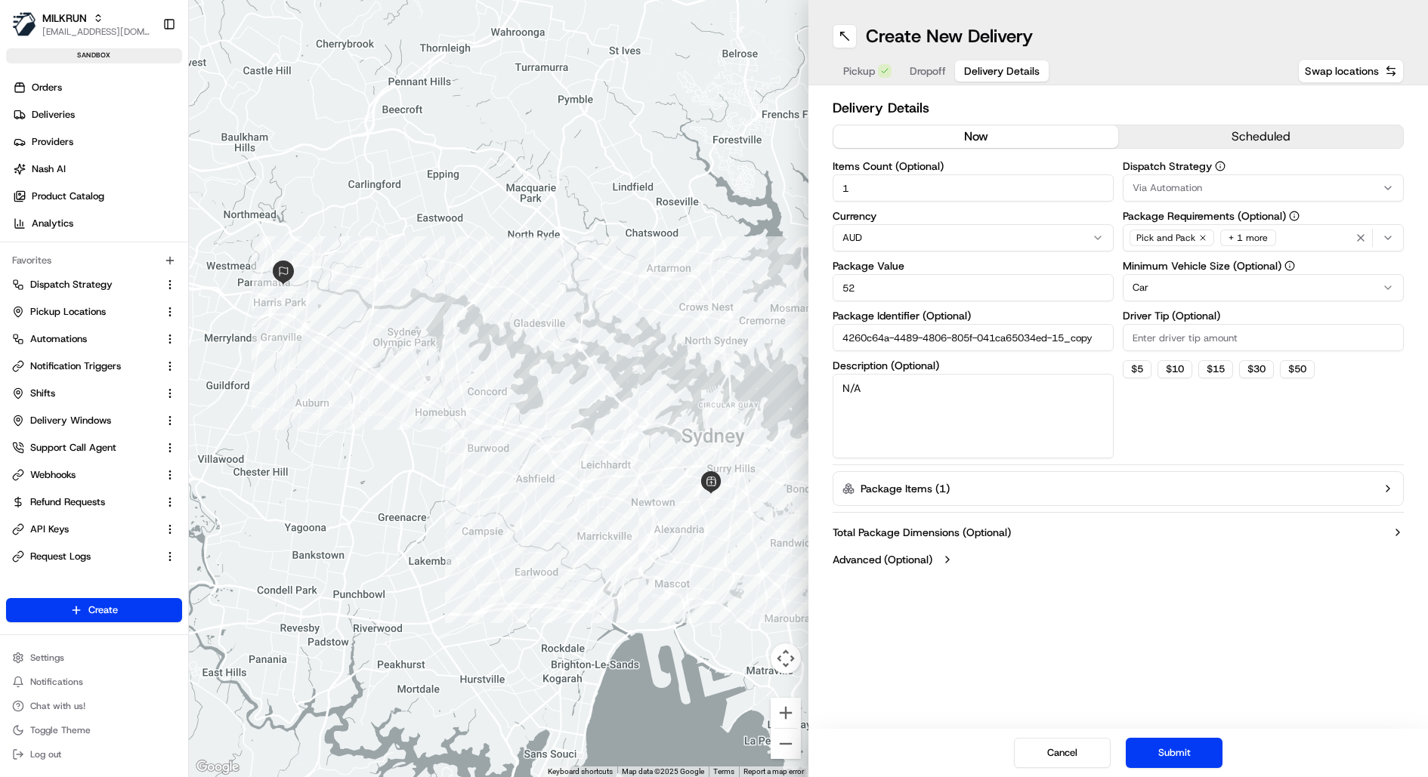
click at [953, 479] on button "Package Items ( 1 )" at bounding box center [1118, 488] width 571 height 35
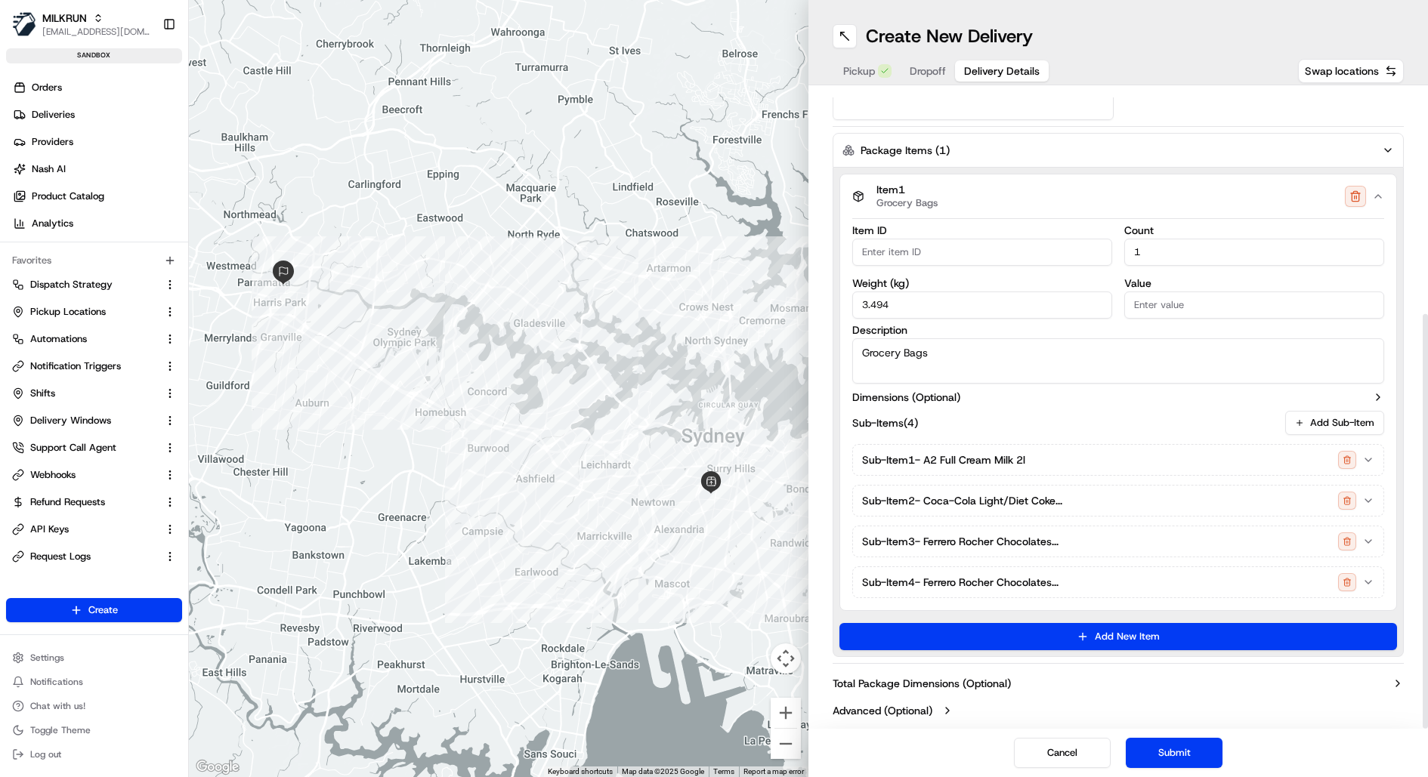
scroll to position [342, 0]
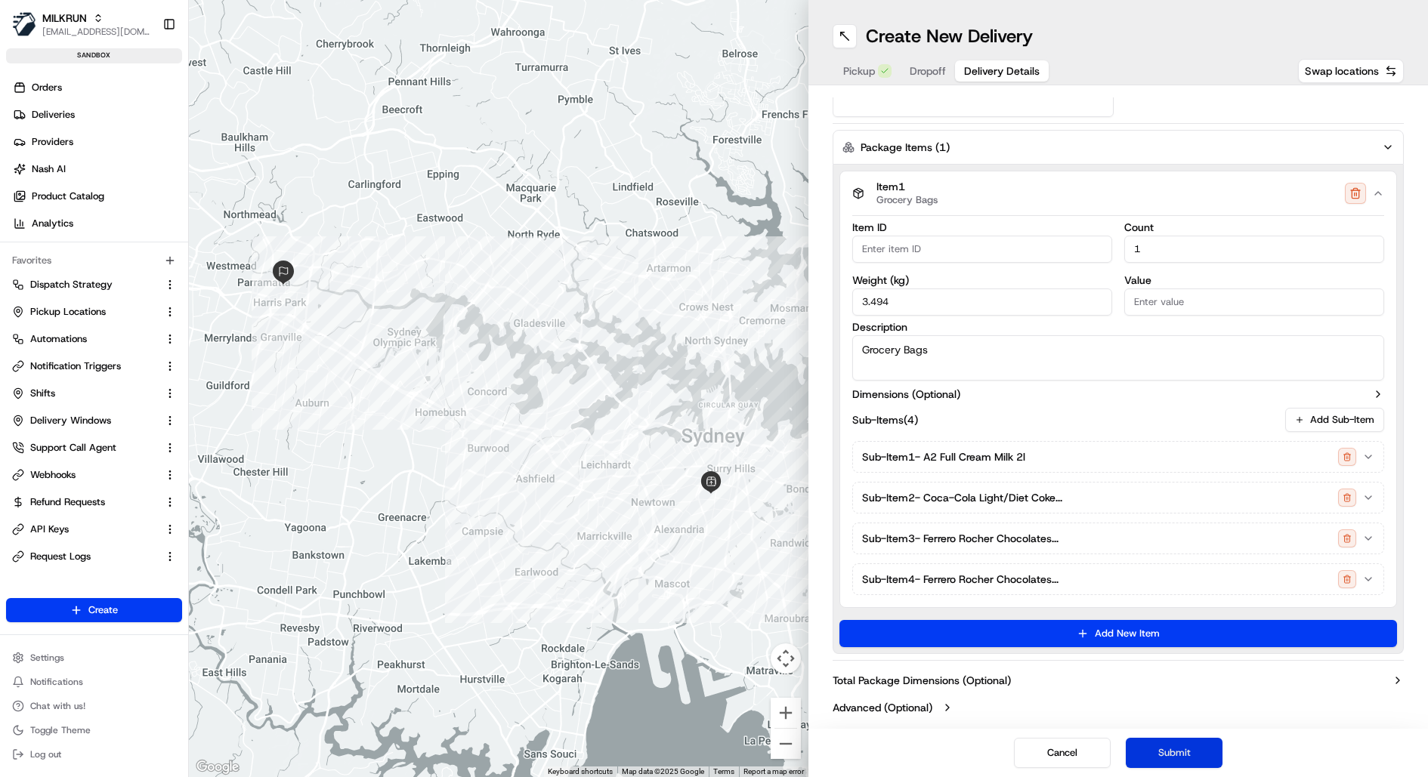
click at [1162, 752] on button "Submit" at bounding box center [1174, 753] width 97 height 30
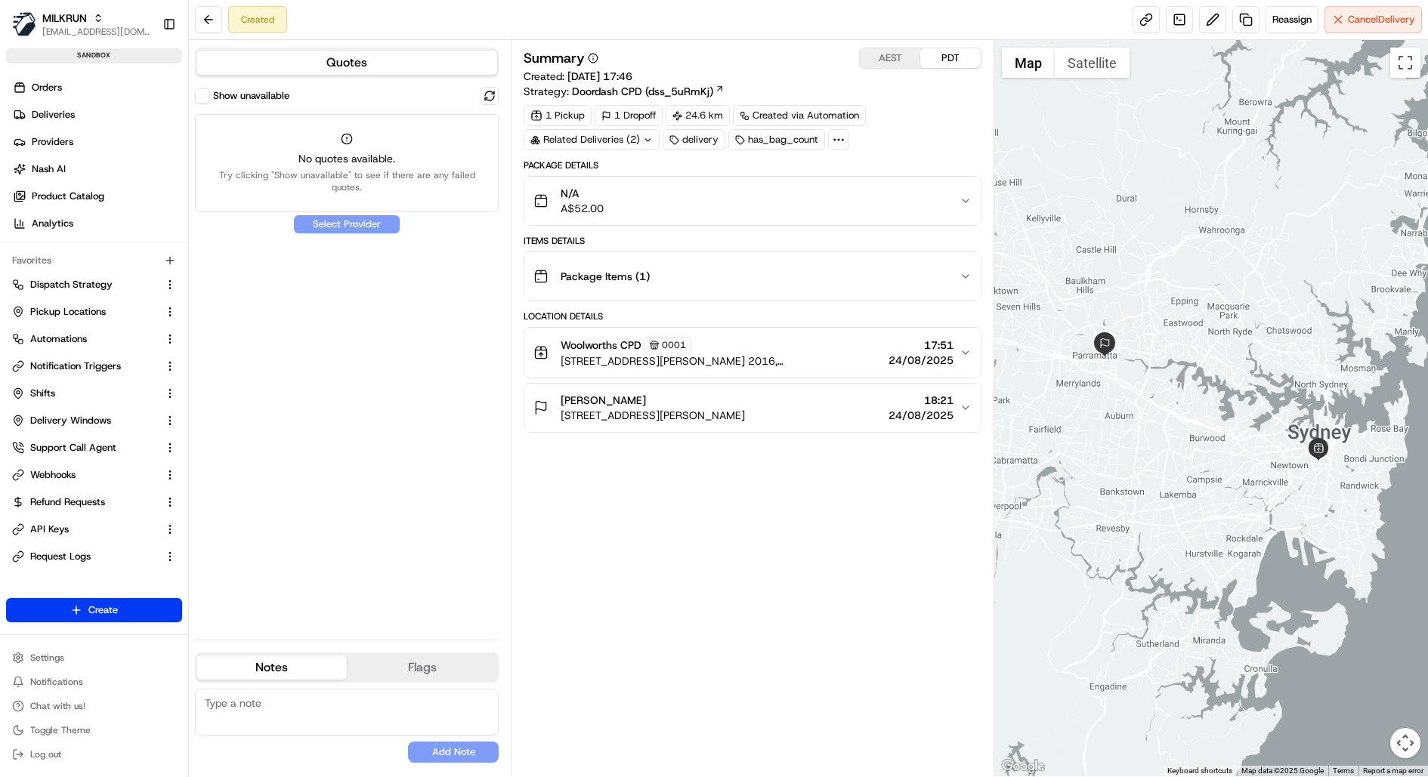
click at [208, 93] on button "Show unavailable" at bounding box center [202, 95] width 15 height 15
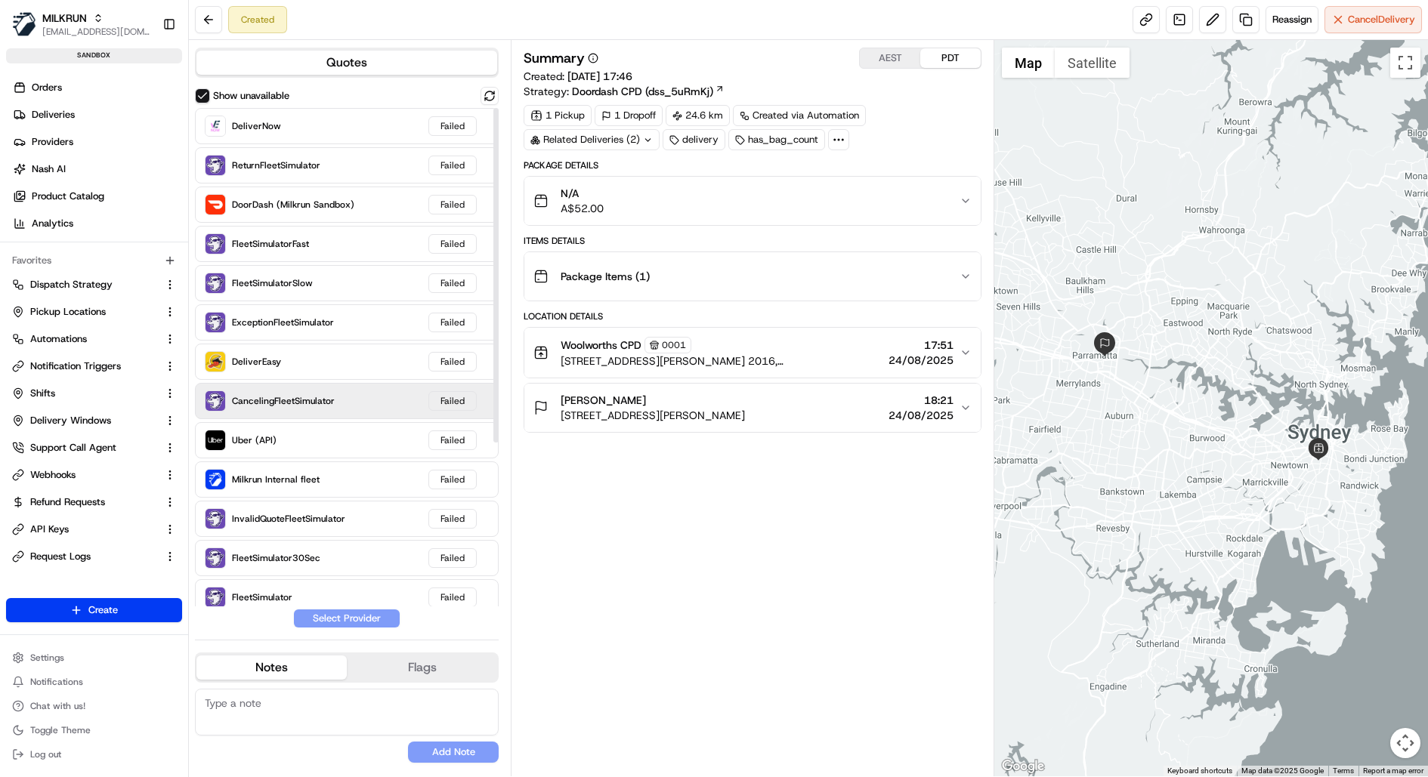
scroll to position [244, 0]
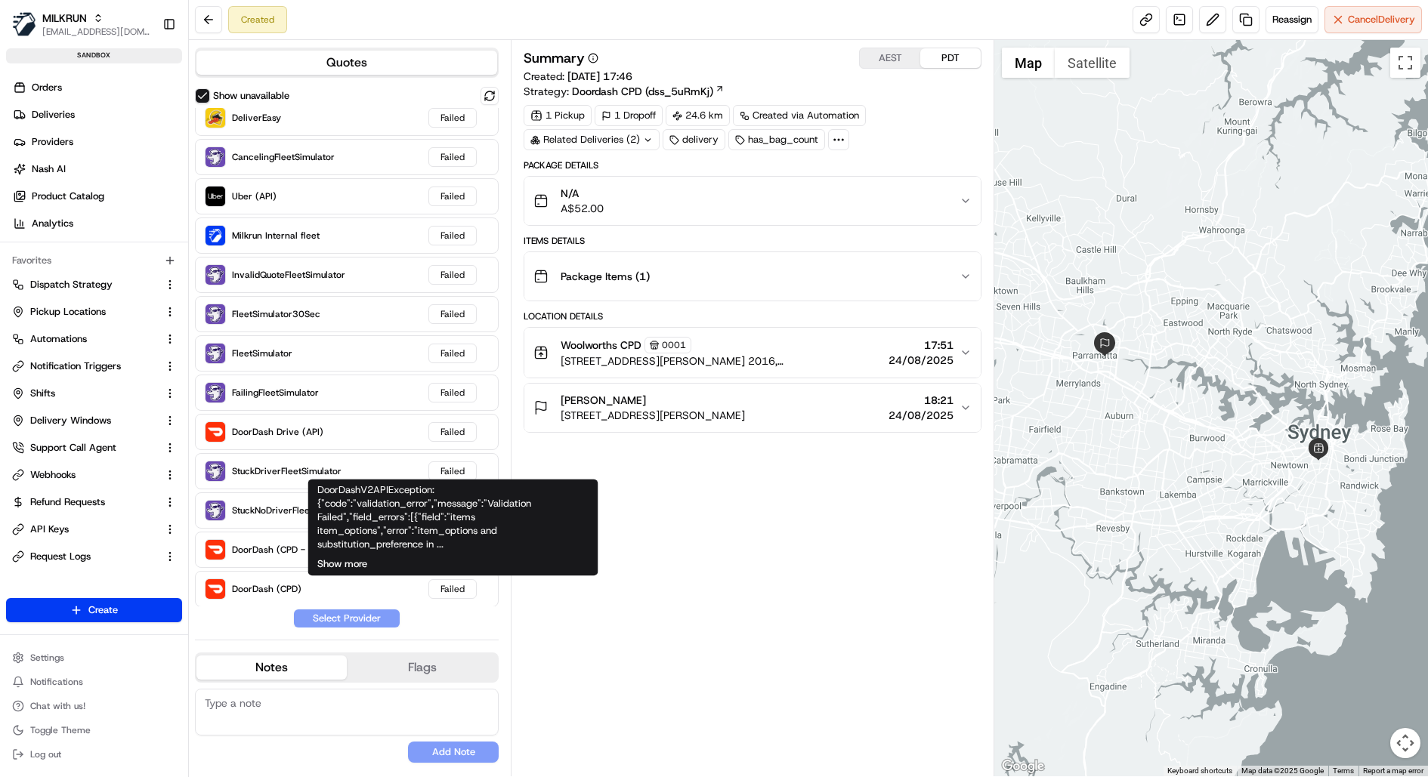
click at [350, 564] on button "Show more" at bounding box center [342, 565] width 50 height 14
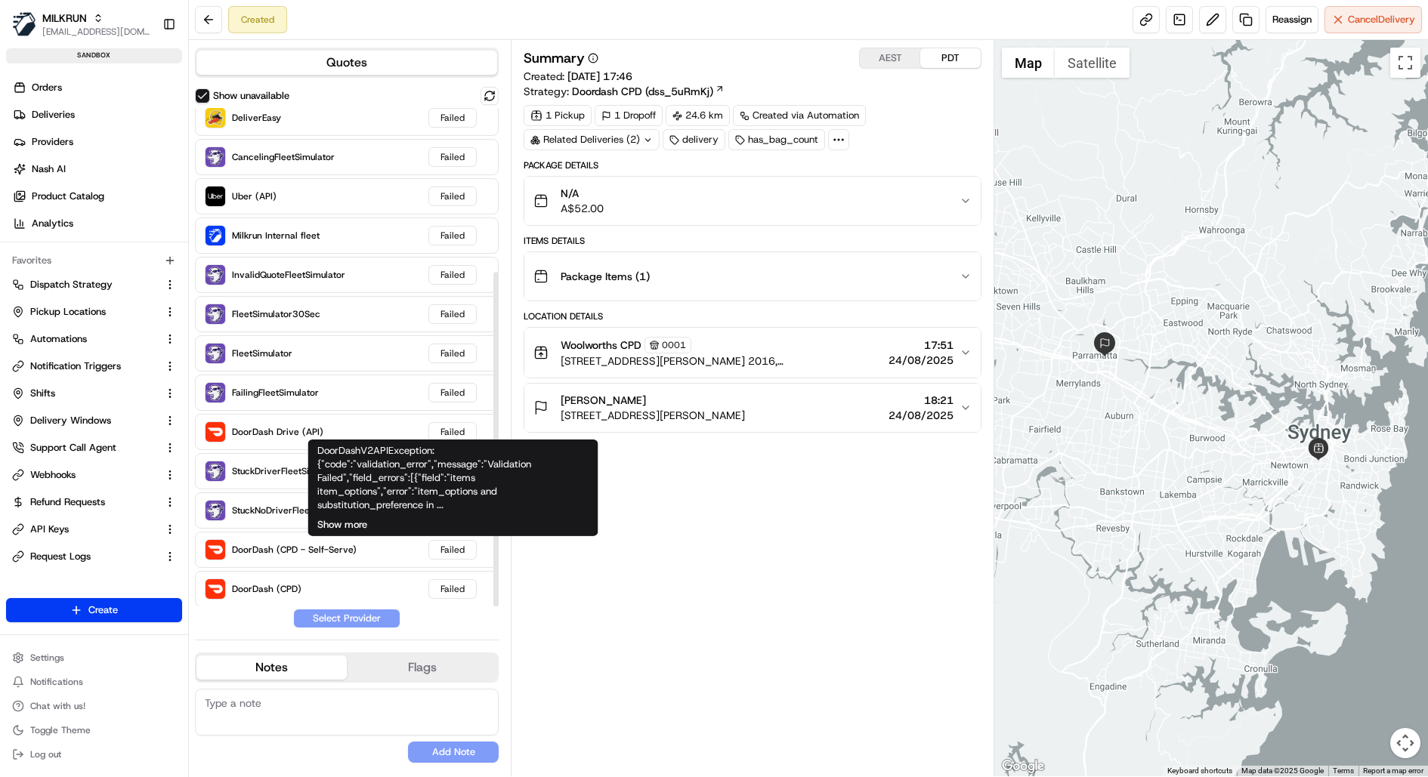
click at [351, 520] on button "Show more" at bounding box center [342, 525] width 50 height 14
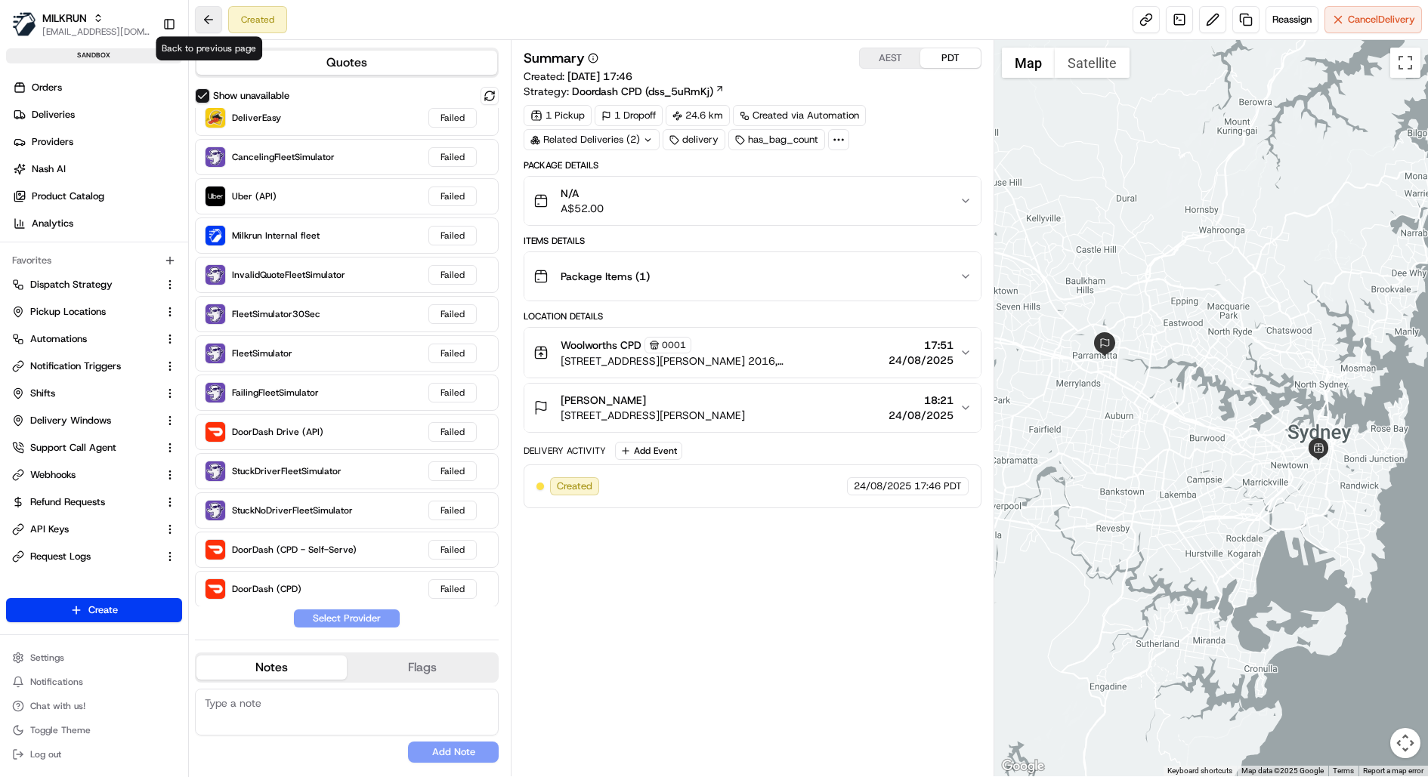
click at [207, 16] on button at bounding box center [208, 19] width 27 height 27
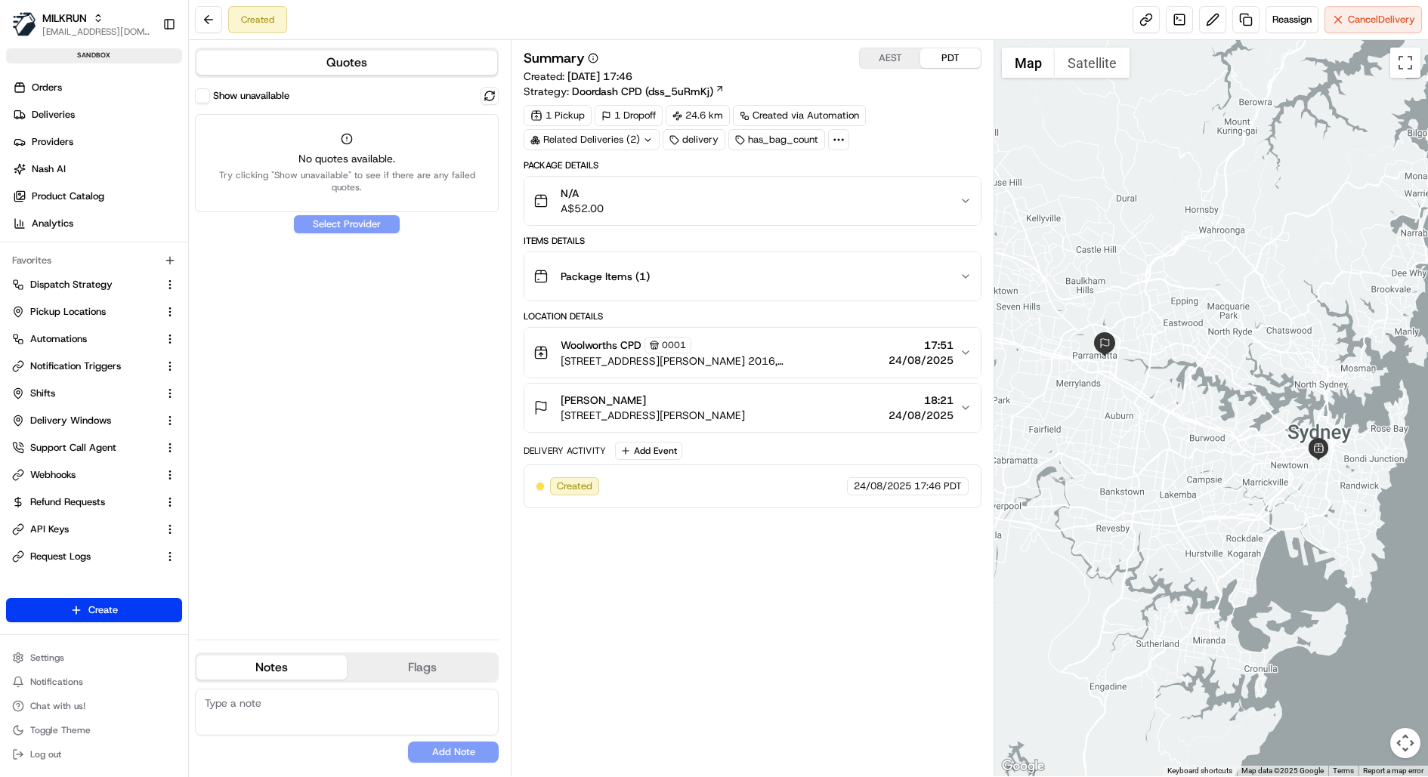
click at [202, 91] on button "Show unavailable" at bounding box center [202, 95] width 15 height 15
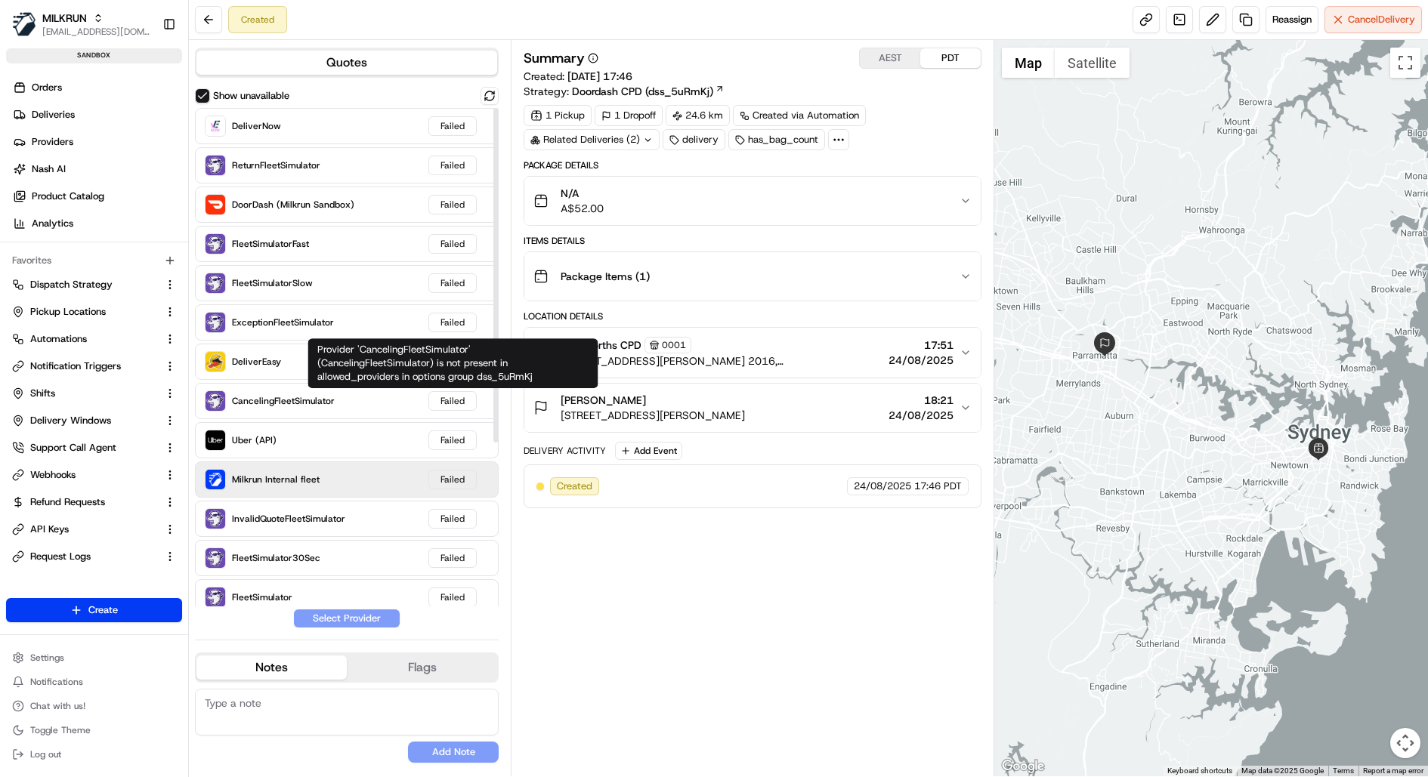
scroll to position [244, 0]
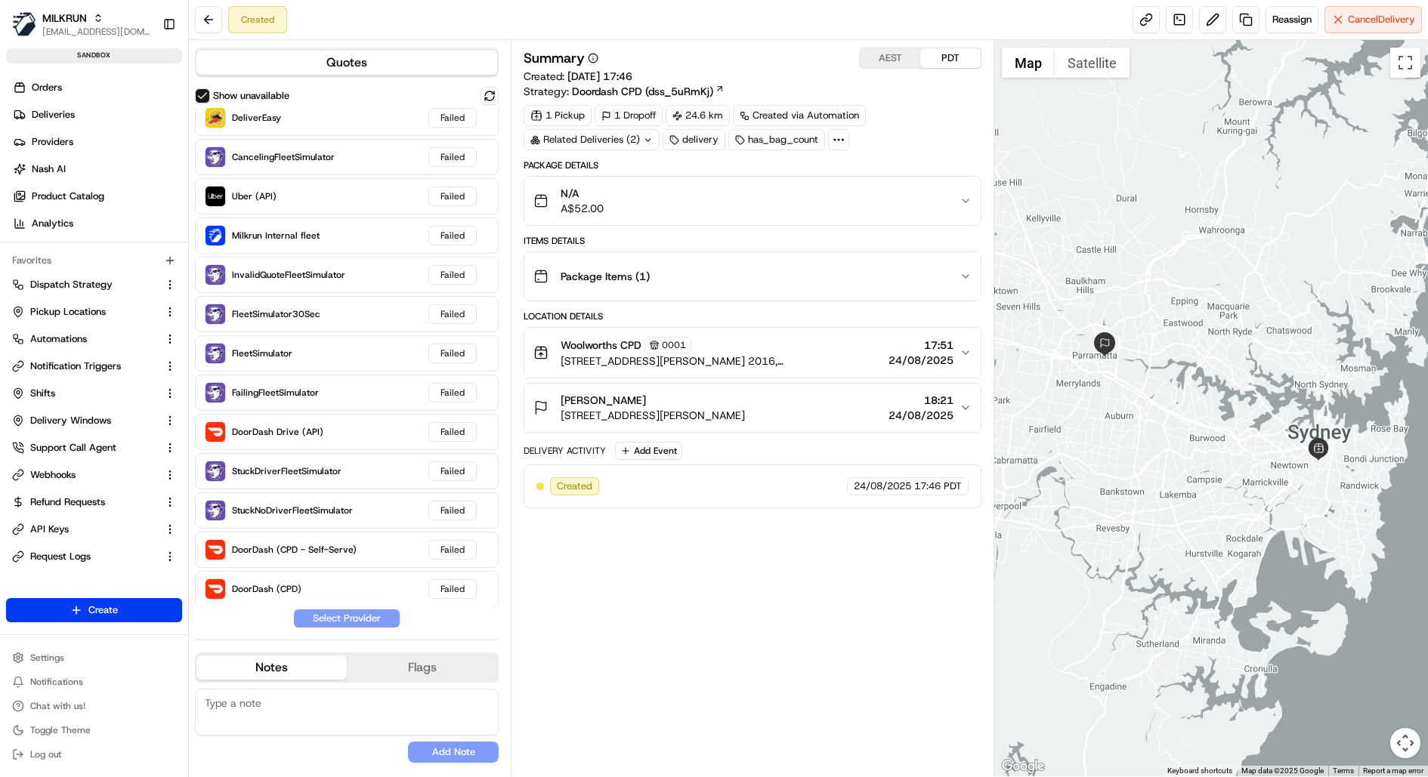
click at [794, 206] on div "N/A A$52.00" at bounding box center [746, 201] width 426 height 30
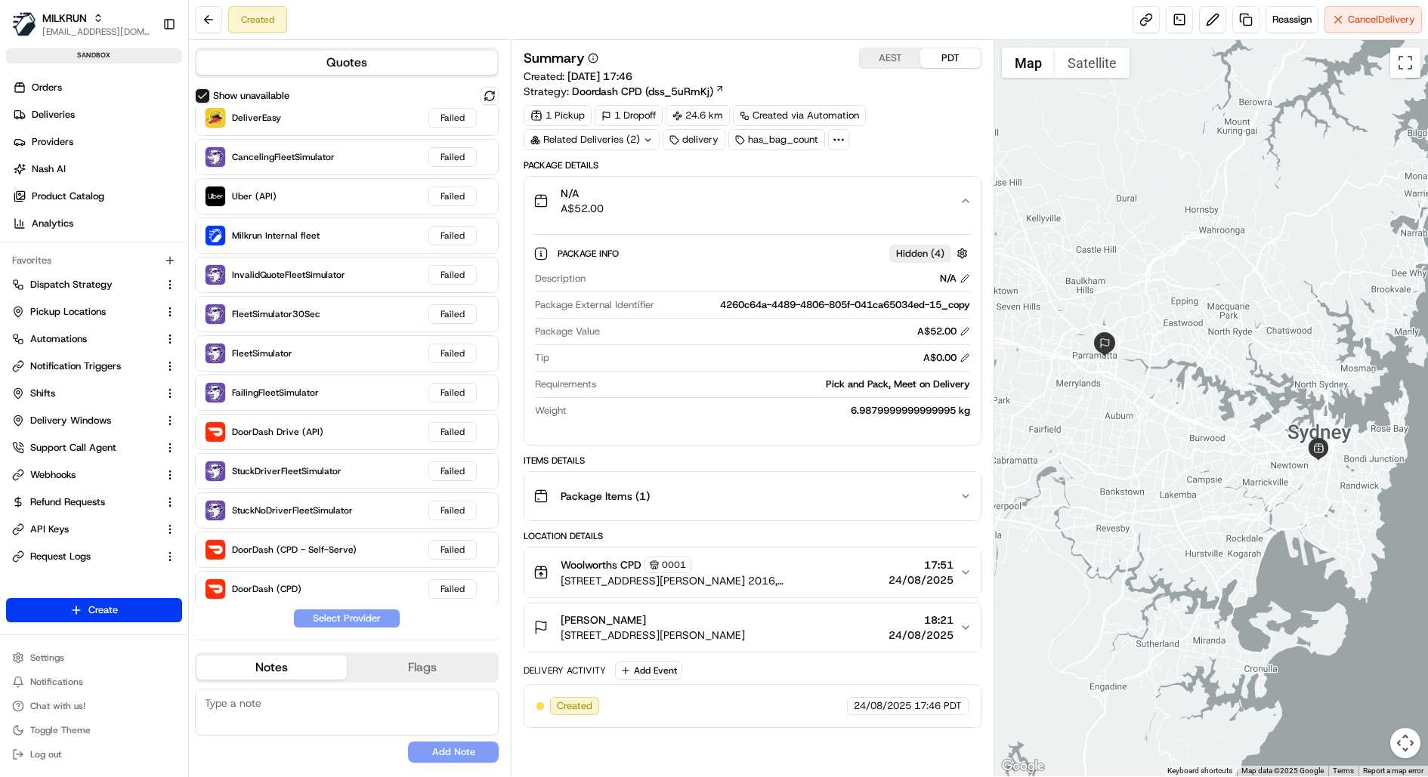
click at [794, 205] on div "N/A A$52.00" at bounding box center [746, 201] width 426 height 30
